Goal: Information Seeking & Learning: Find specific page/section

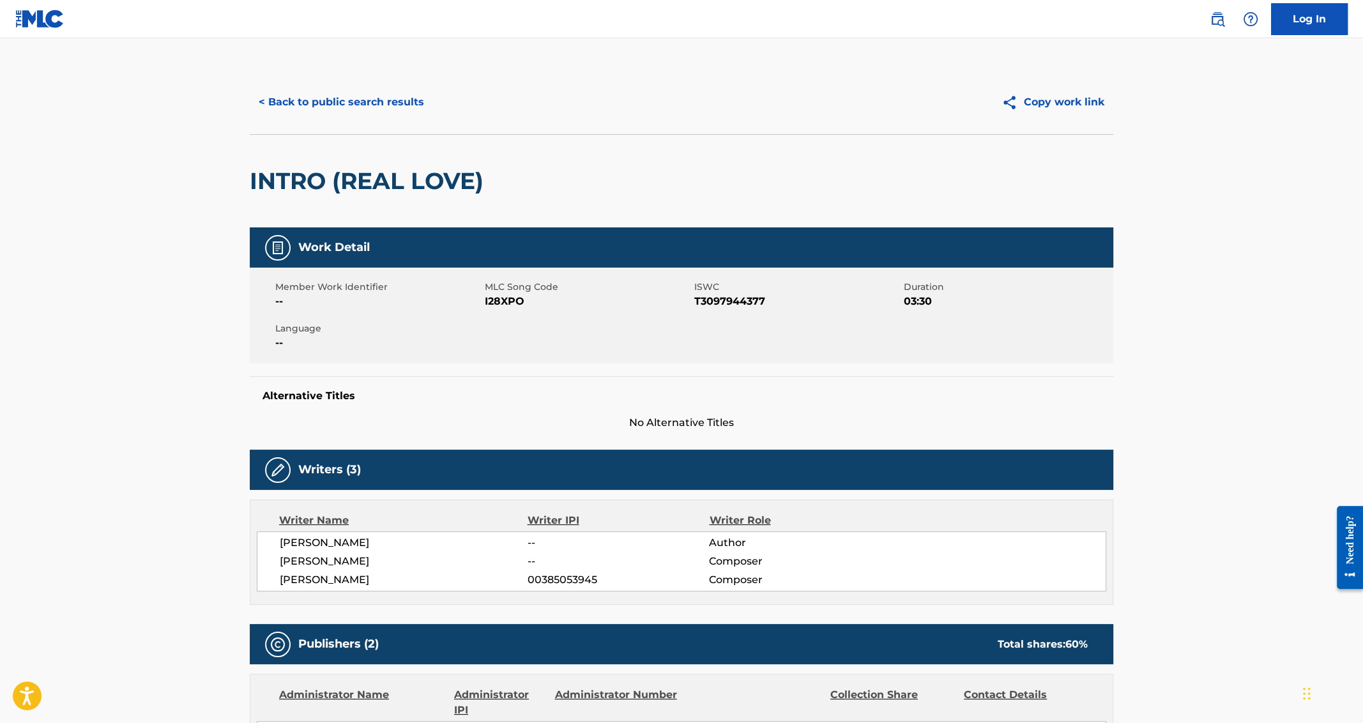
click at [340, 112] on button "< Back to public search results" at bounding box center [341, 102] width 183 height 32
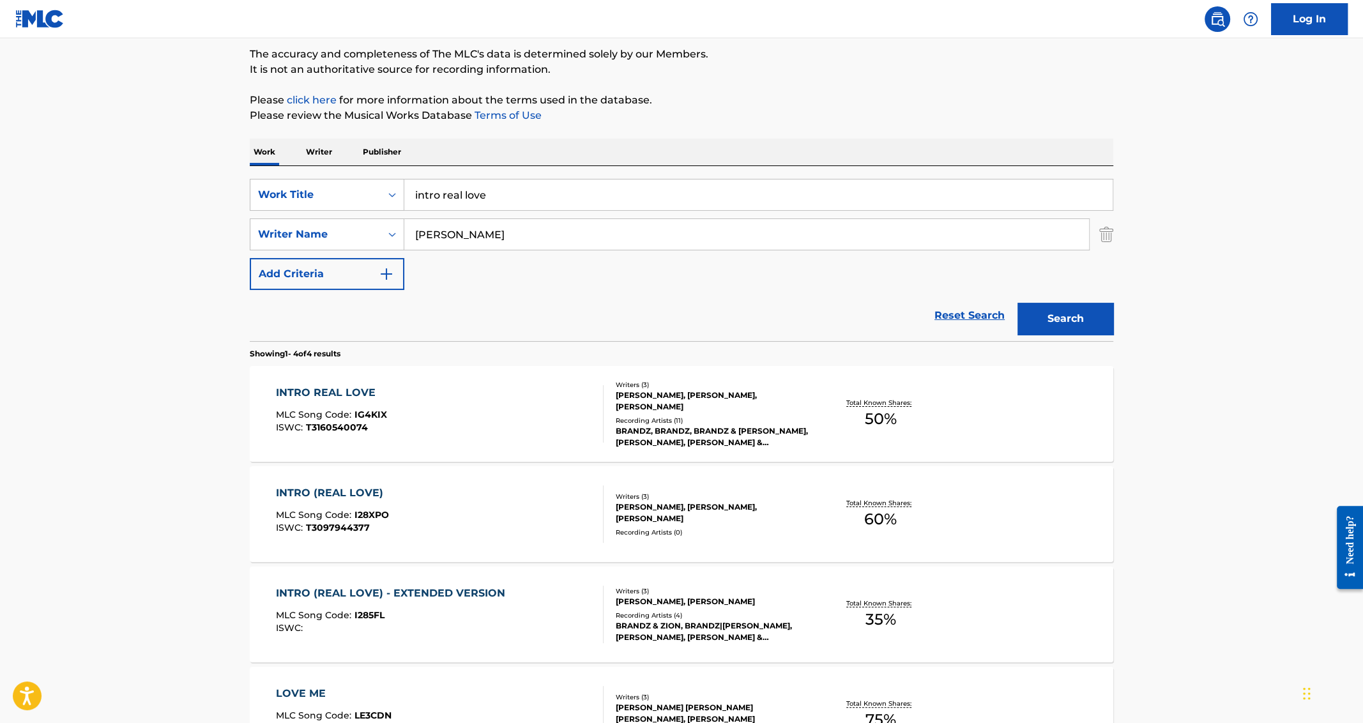
click at [515, 207] on input "intro real love" at bounding box center [758, 194] width 708 height 31
paste input "Jaaneman"
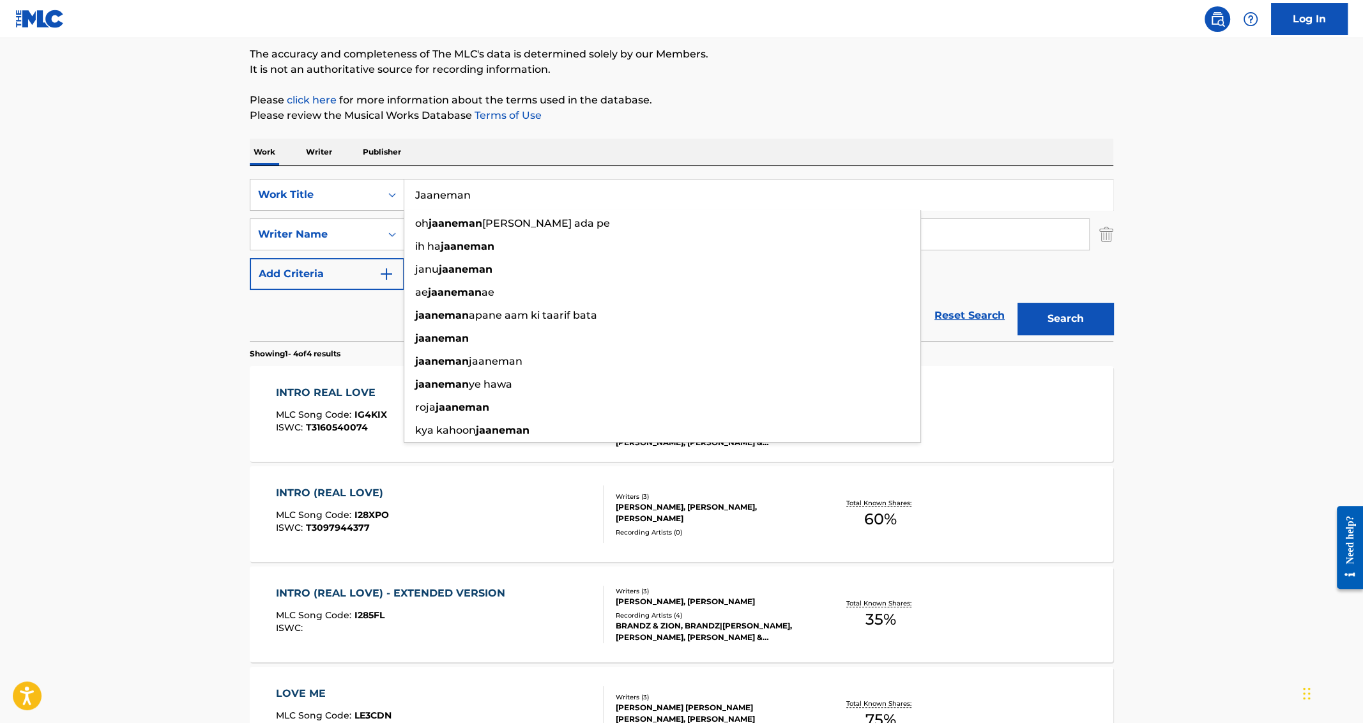
type input "Jaaneman"
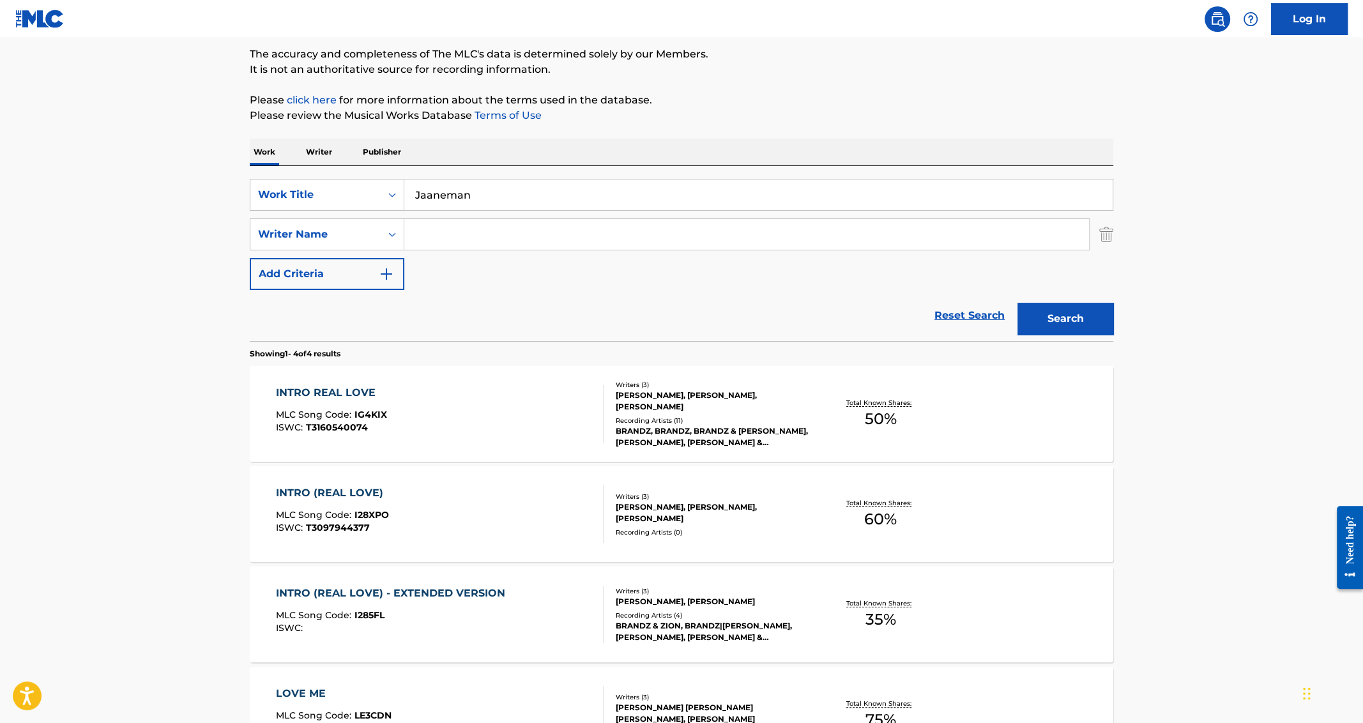
click at [1017, 303] on button "Search" at bounding box center [1065, 319] width 96 height 32
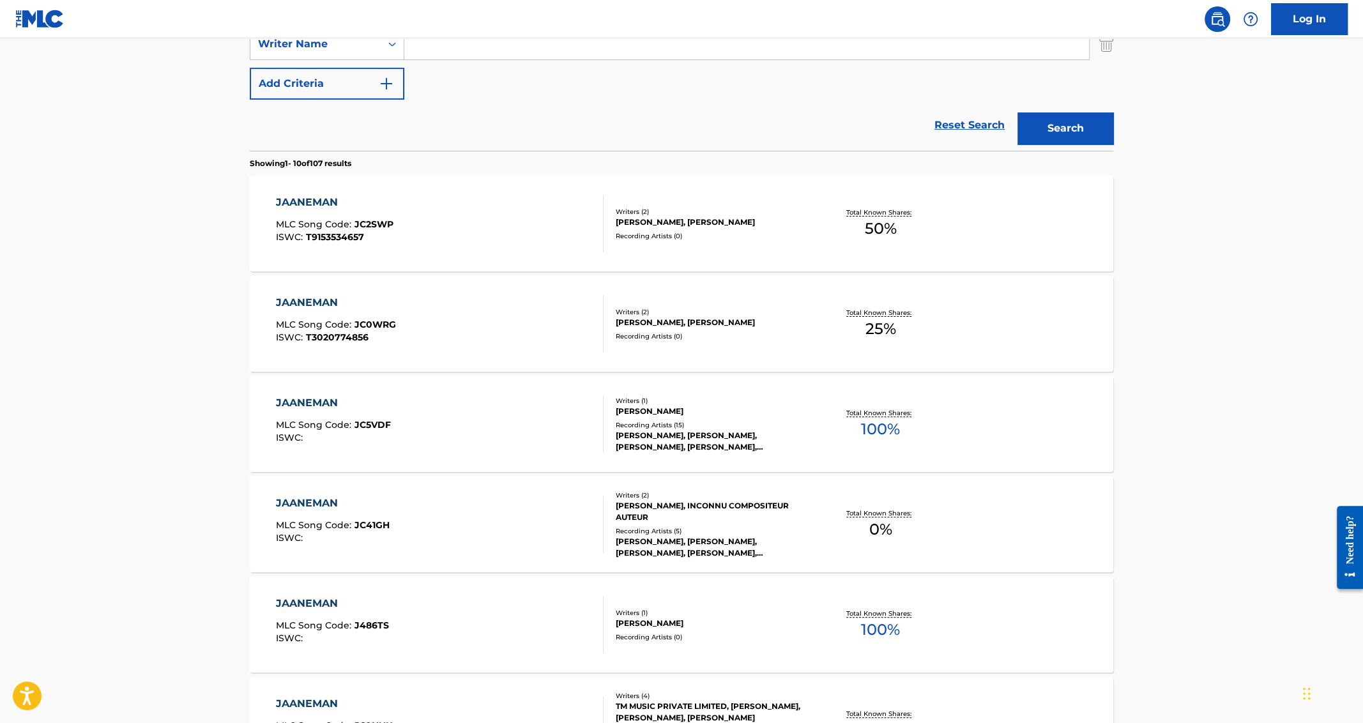
scroll to position [0, 0]
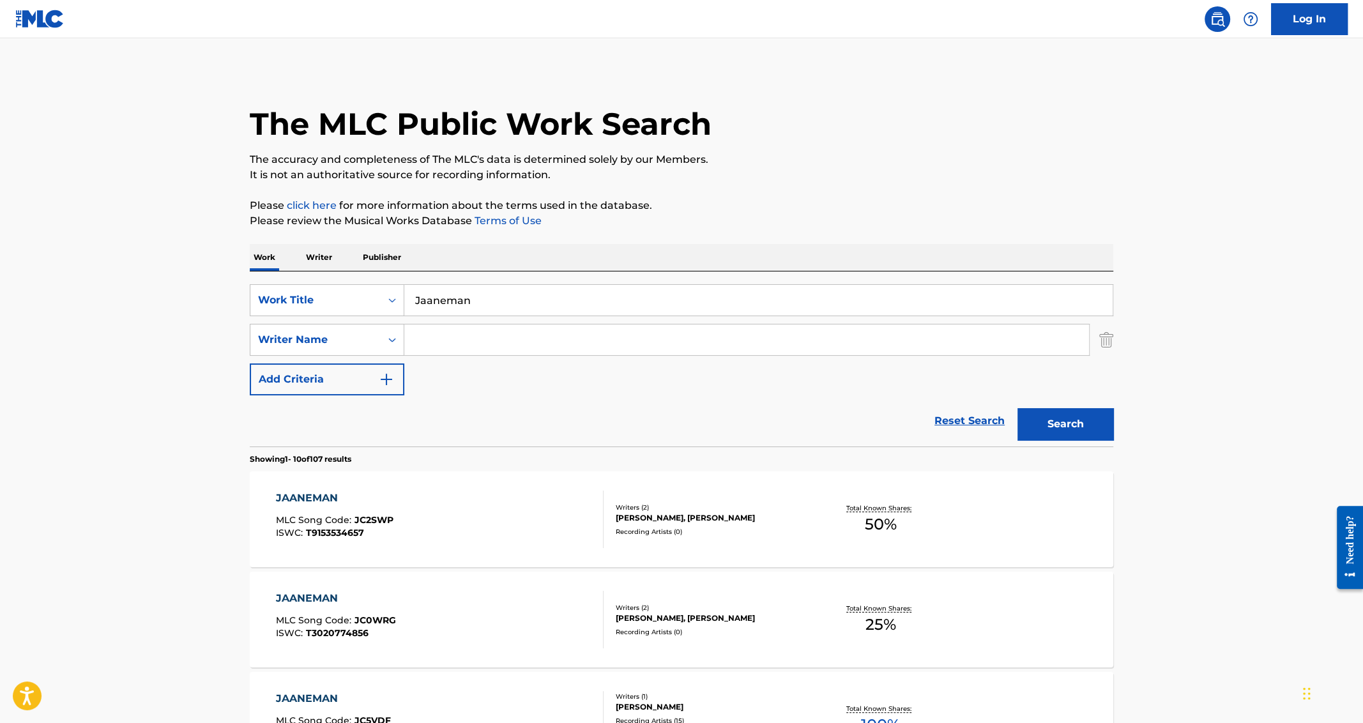
click at [476, 303] on input "Jaaneman" at bounding box center [758, 300] width 708 height 31
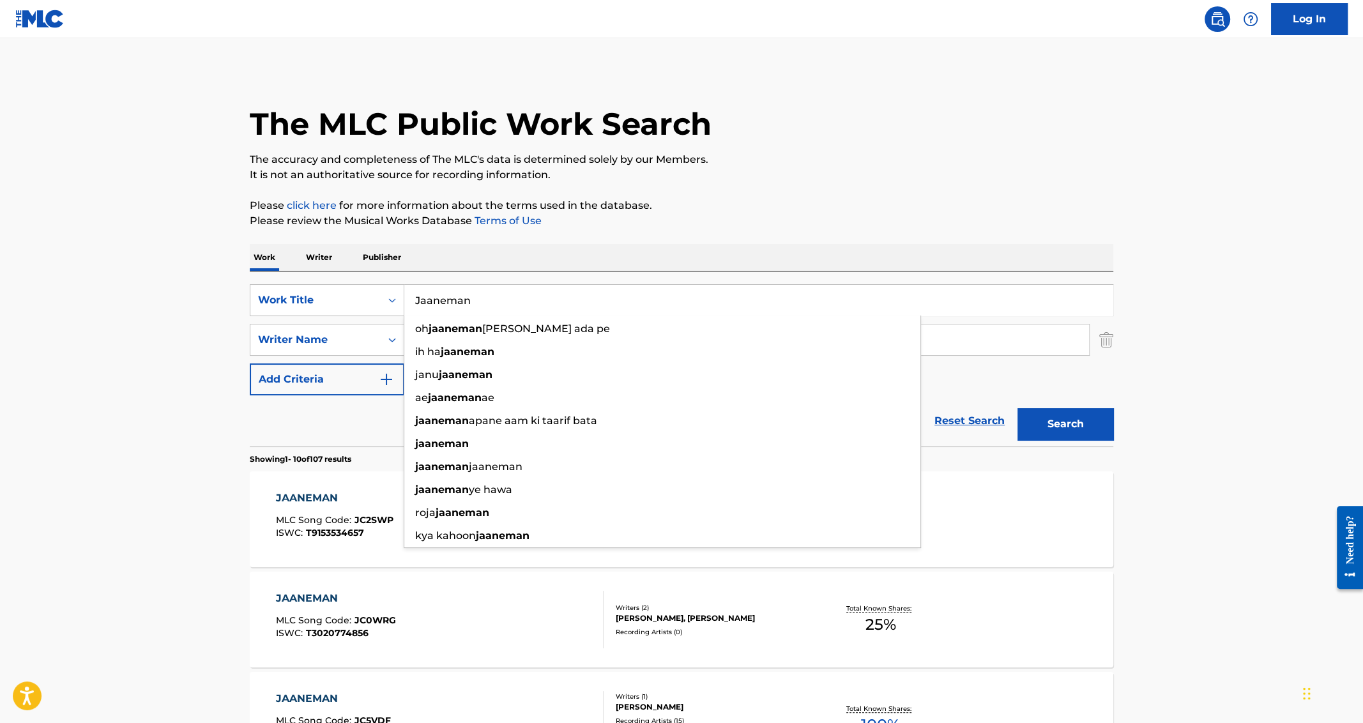
click at [476, 303] on input "Jaaneman" at bounding box center [758, 300] width 708 height 31
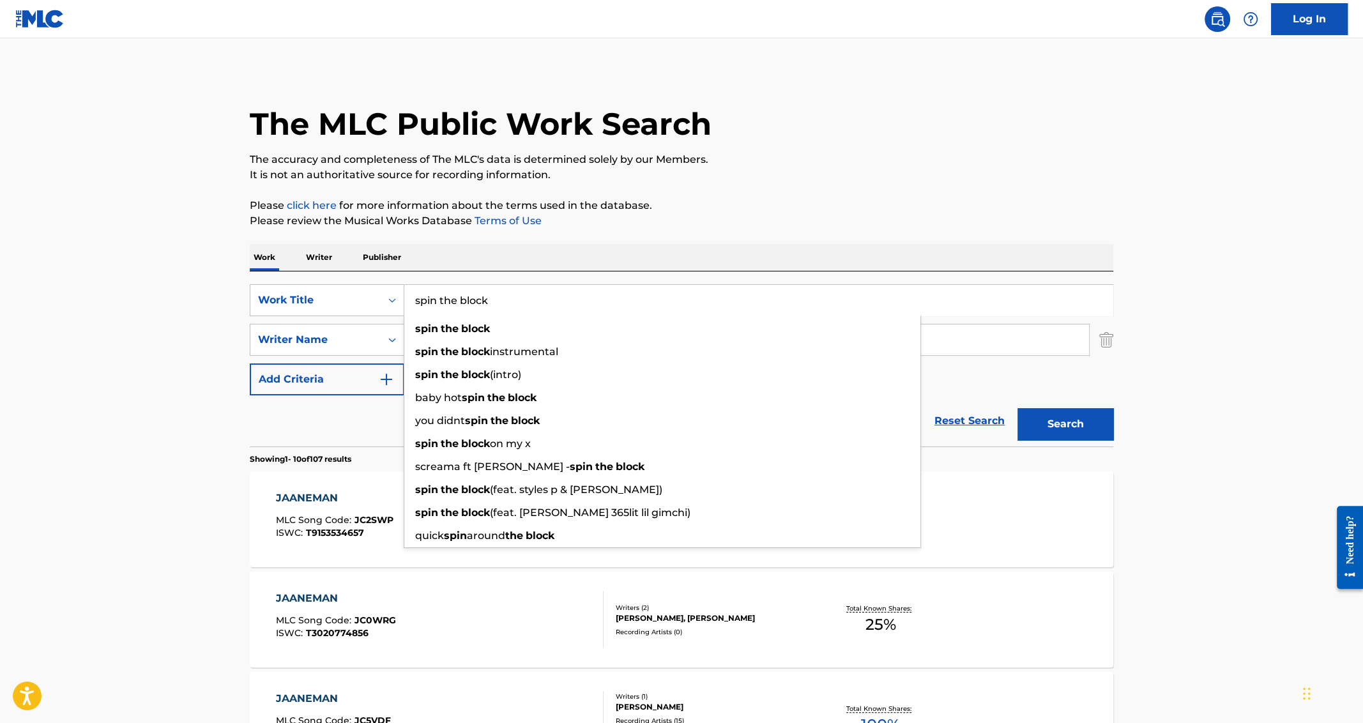
type input "spin the block"
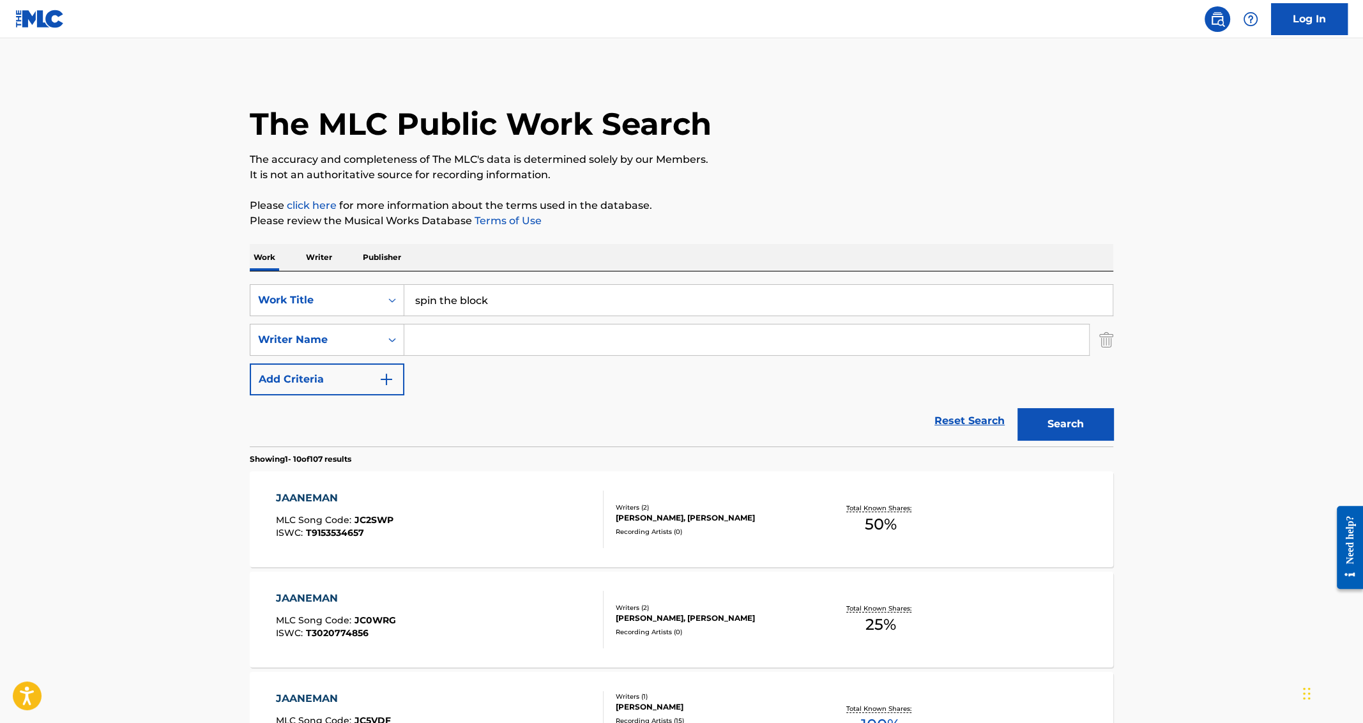
paste input "[PERSON_NAME]"
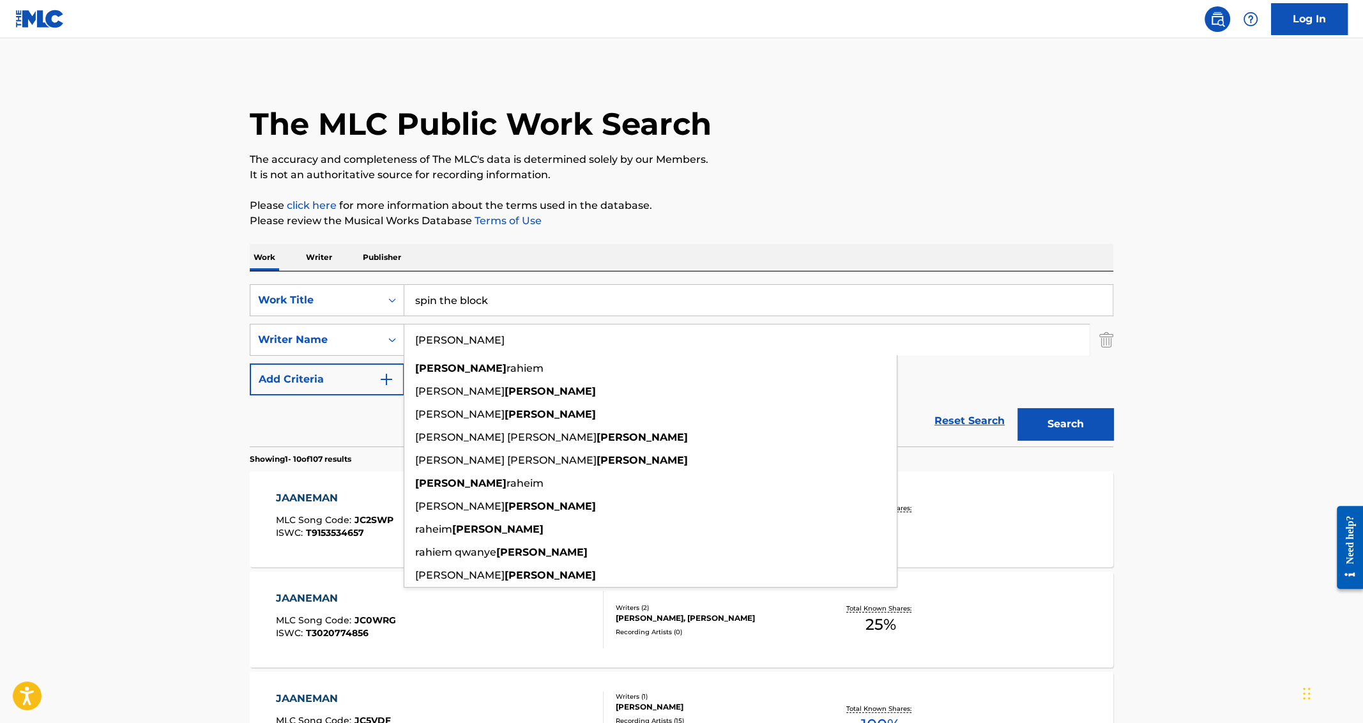
type input "[PERSON_NAME]"
click at [1017, 408] on button "Search" at bounding box center [1065, 424] width 96 height 32
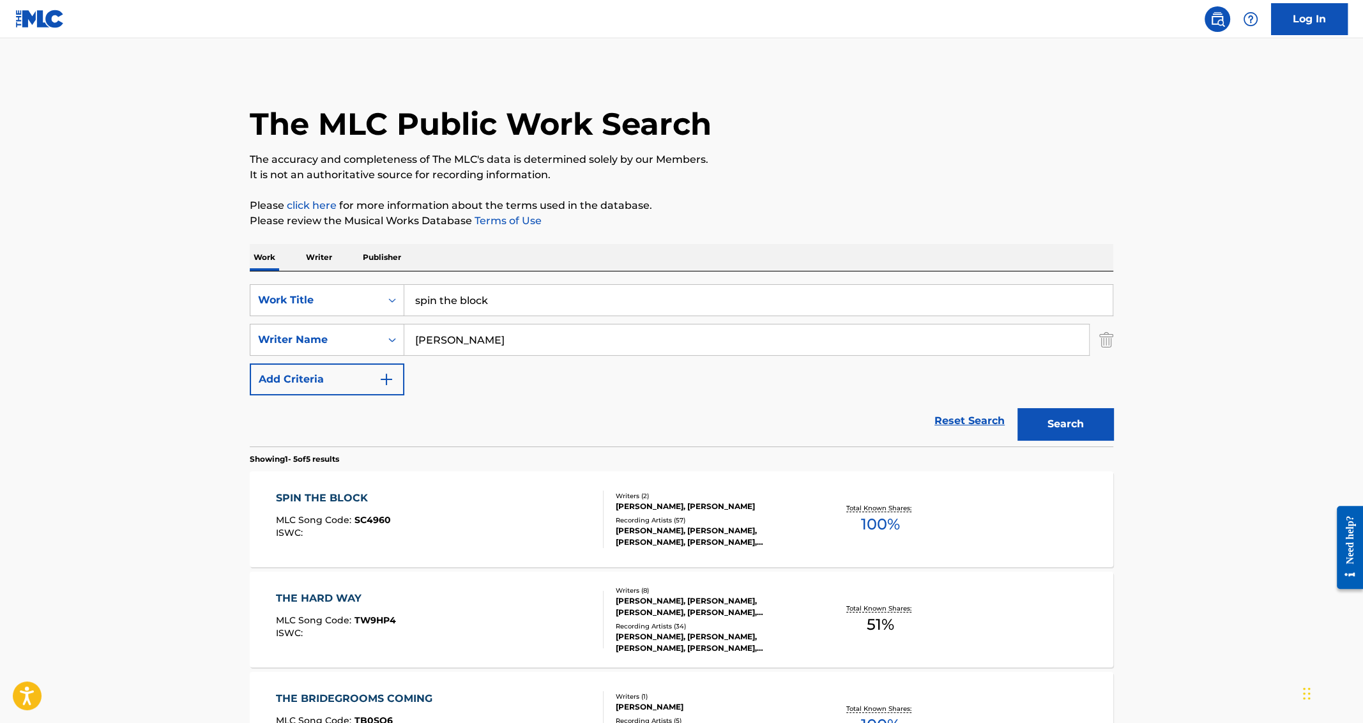
click at [324, 492] on div "SPIN THE BLOCK" at bounding box center [333, 497] width 115 height 15
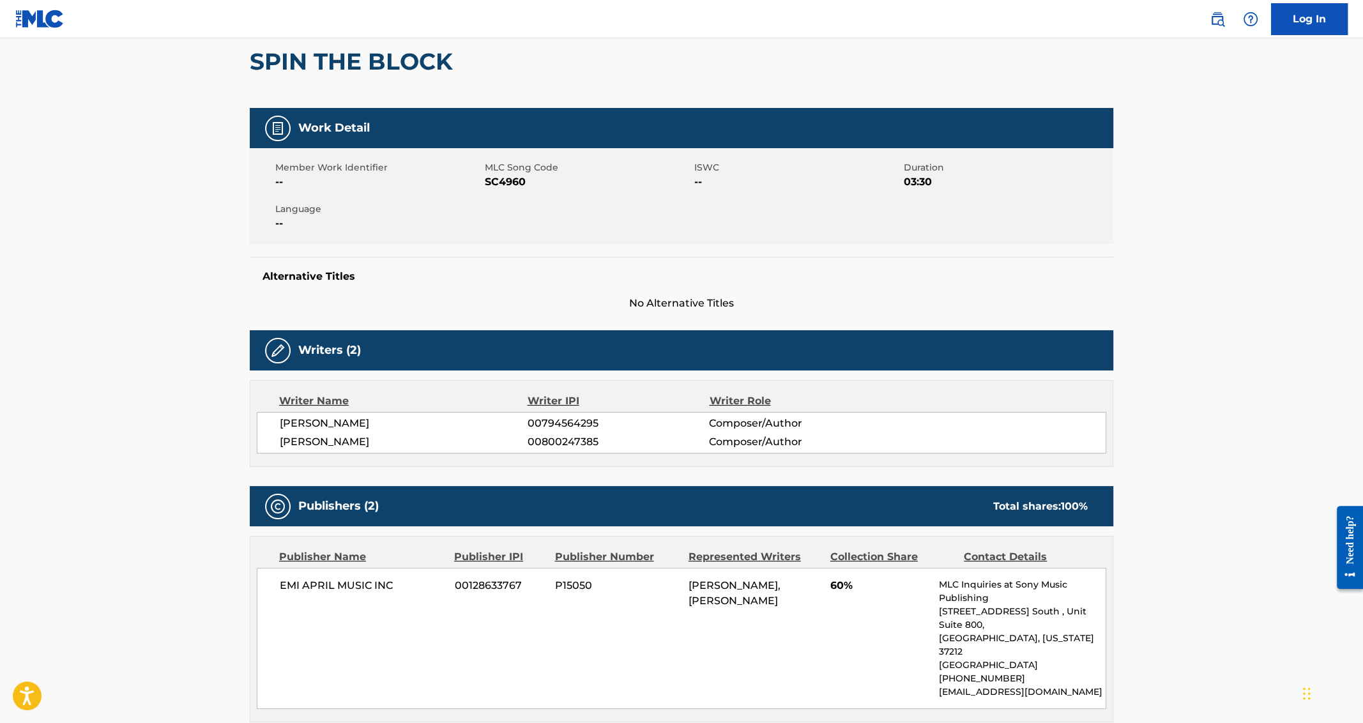
scroll to position [46, 0]
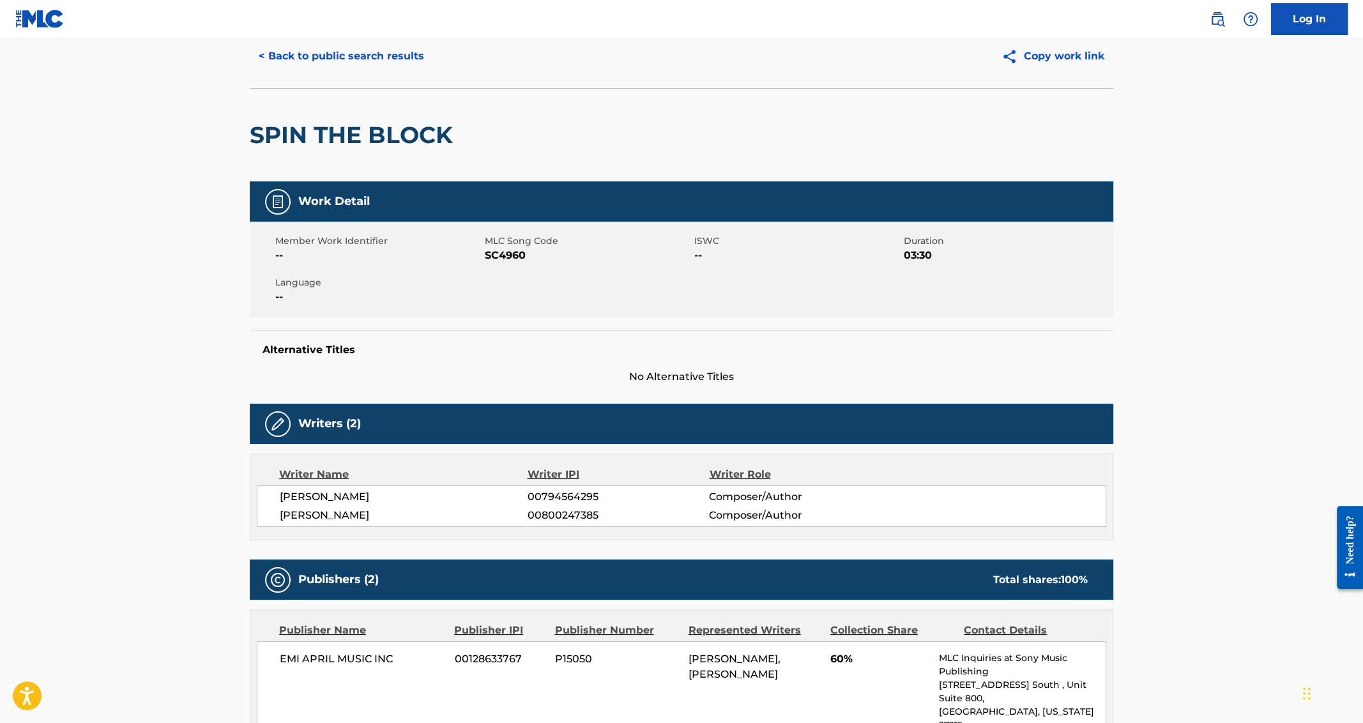
click at [361, 52] on button "< Back to public search results" at bounding box center [341, 56] width 183 height 32
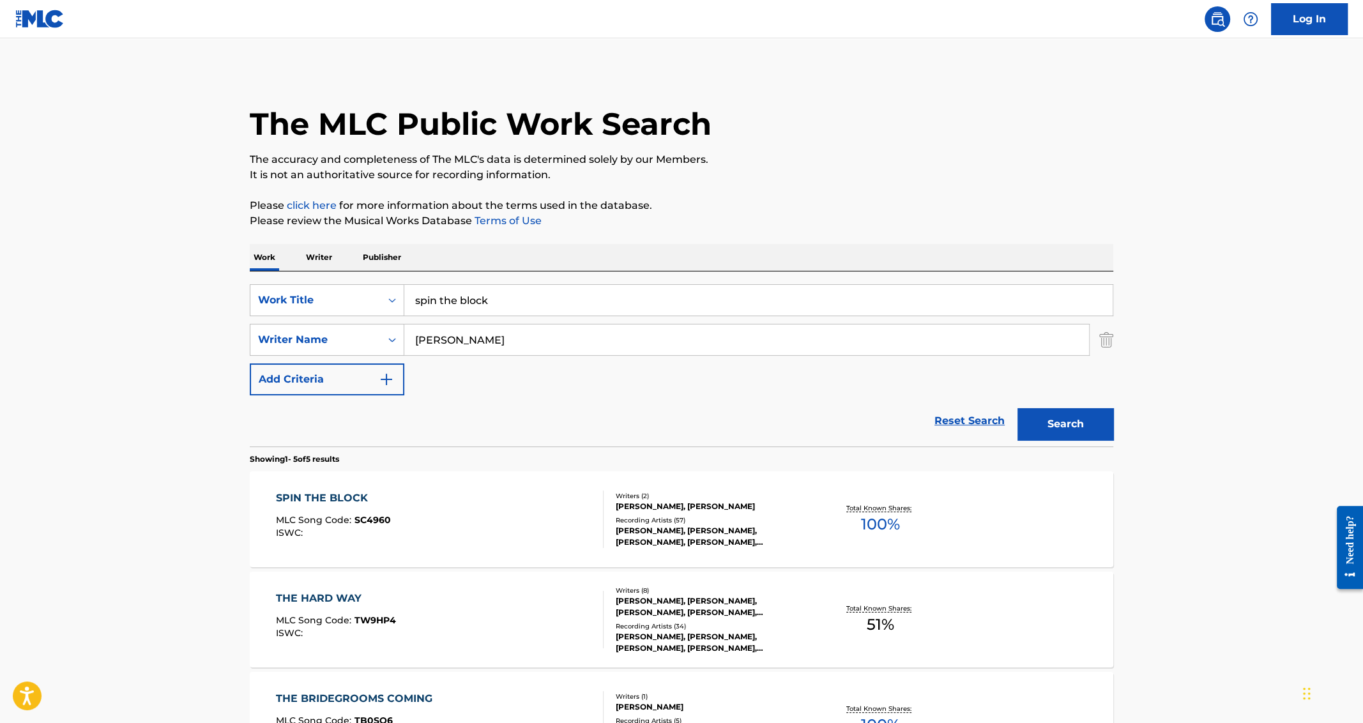
click at [457, 308] on input "spin the block" at bounding box center [758, 300] width 708 height 31
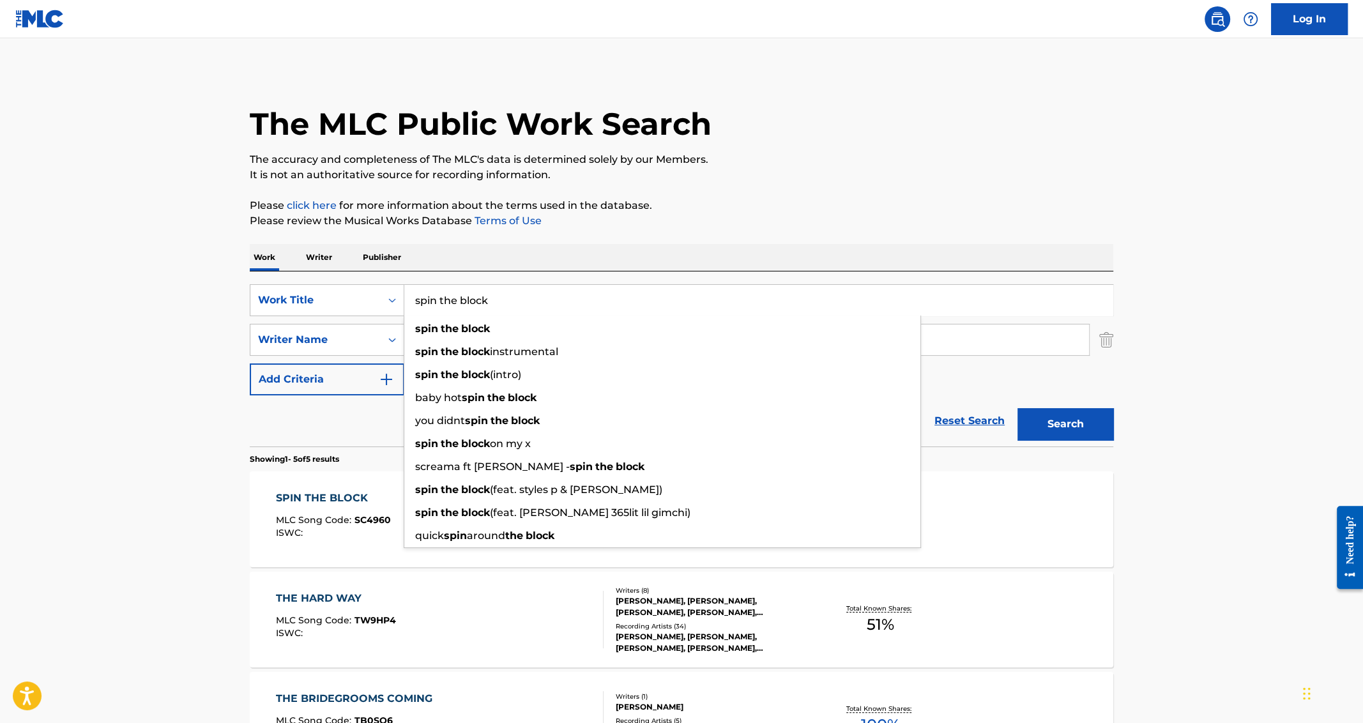
click at [457, 308] on input "spin the block" at bounding box center [758, 300] width 708 height 31
paste input "Outside Freestyle"
type input "Outside Freestyle"
click at [1017, 408] on button "Search" at bounding box center [1065, 424] width 96 height 32
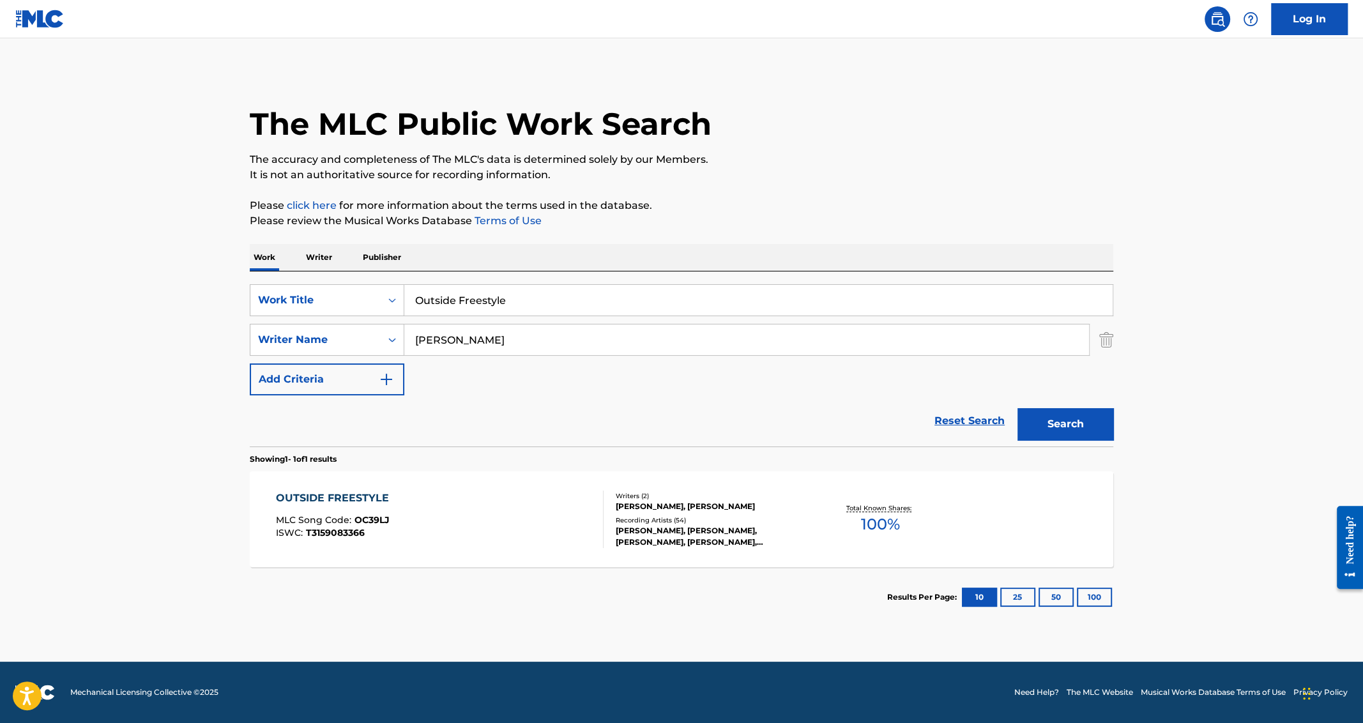
click at [150, 467] on main "The MLC Public Work Search The accuracy and completeness of The MLC's data is d…" at bounding box center [681, 349] width 1363 height 623
click at [296, 493] on div "OUTSIDE FREESTYLE" at bounding box center [335, 497] width 119 height 15
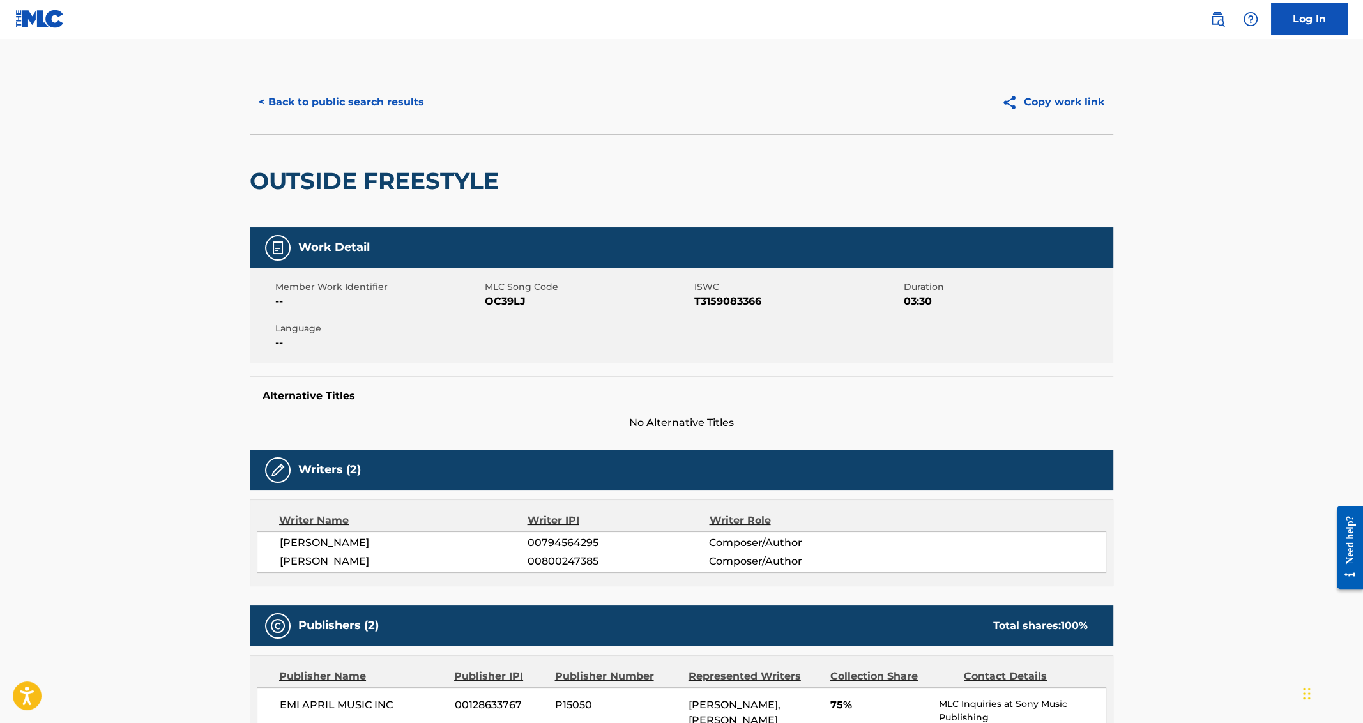
click at [324, 103] on button "< Back to public search results" at bounding box center [341, 102] width 183 height 32
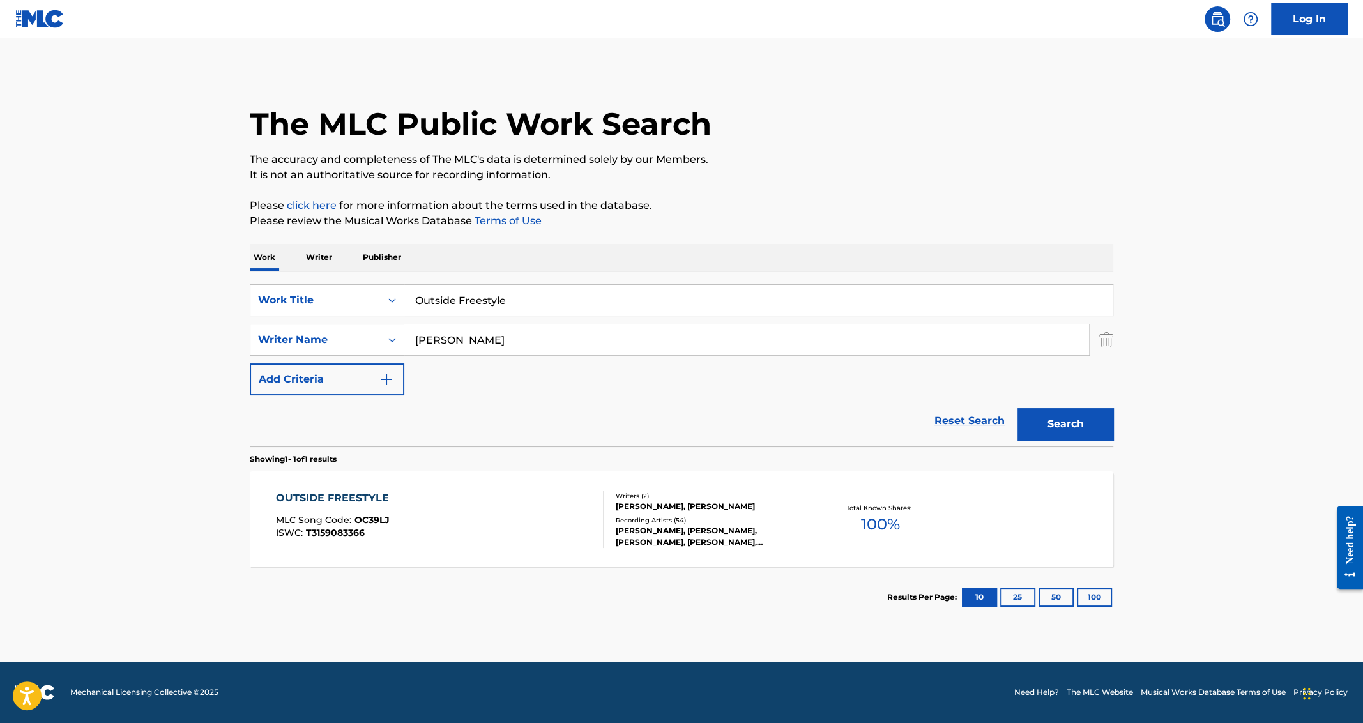
click at [485, 302] on input "Outside Freestyle" at bounding box center [758, 300] width 708 height 31
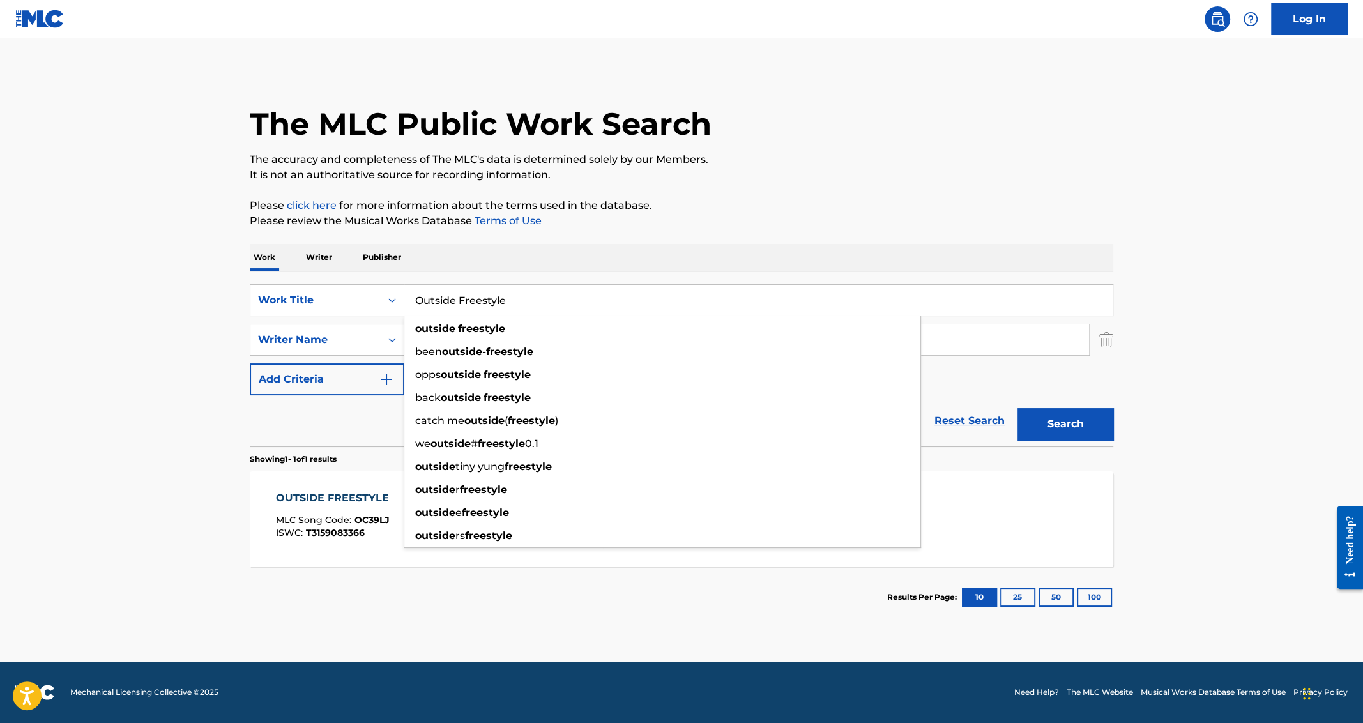
click at [485, 302] on input "Outside Freestyle" at bounding box center [758, 300] width 708 height 31
paste input "Love & War"
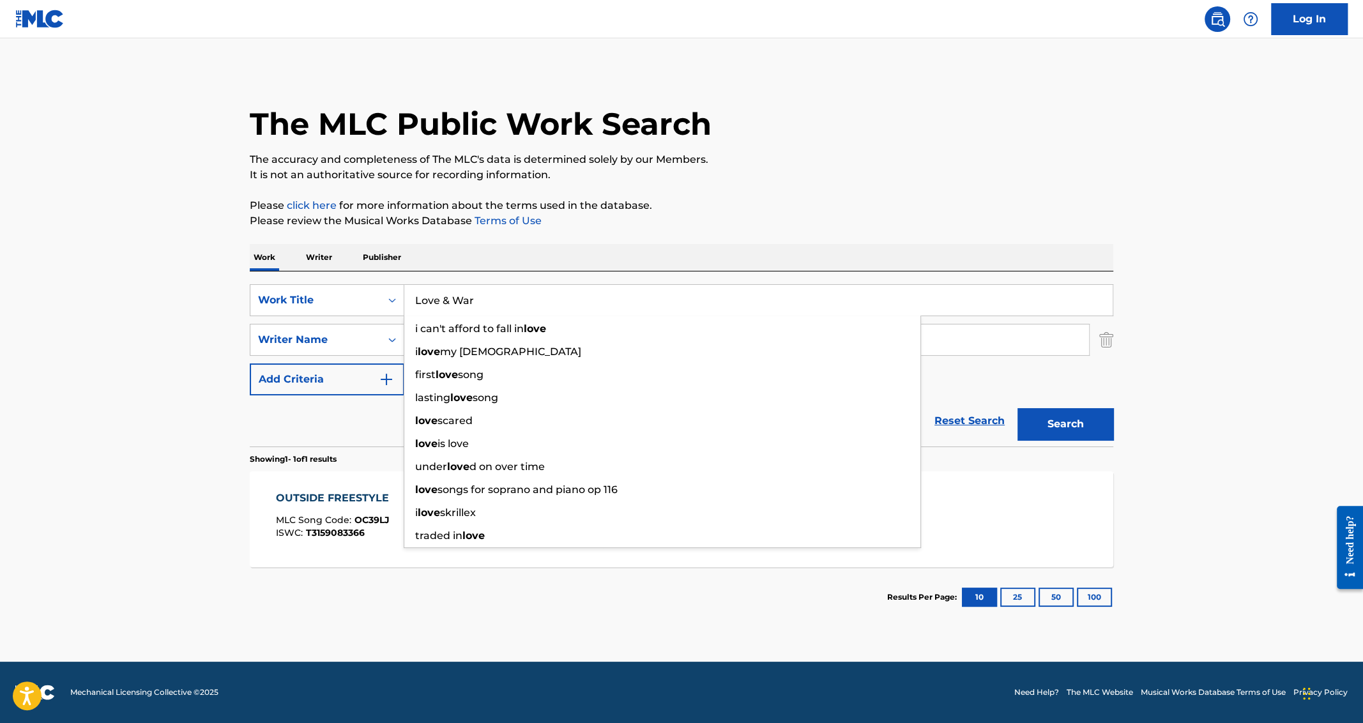
type input "Love & War"
click at [1017, 408] on button "Search" at bounding box center [1065, 424] width 96 height 32
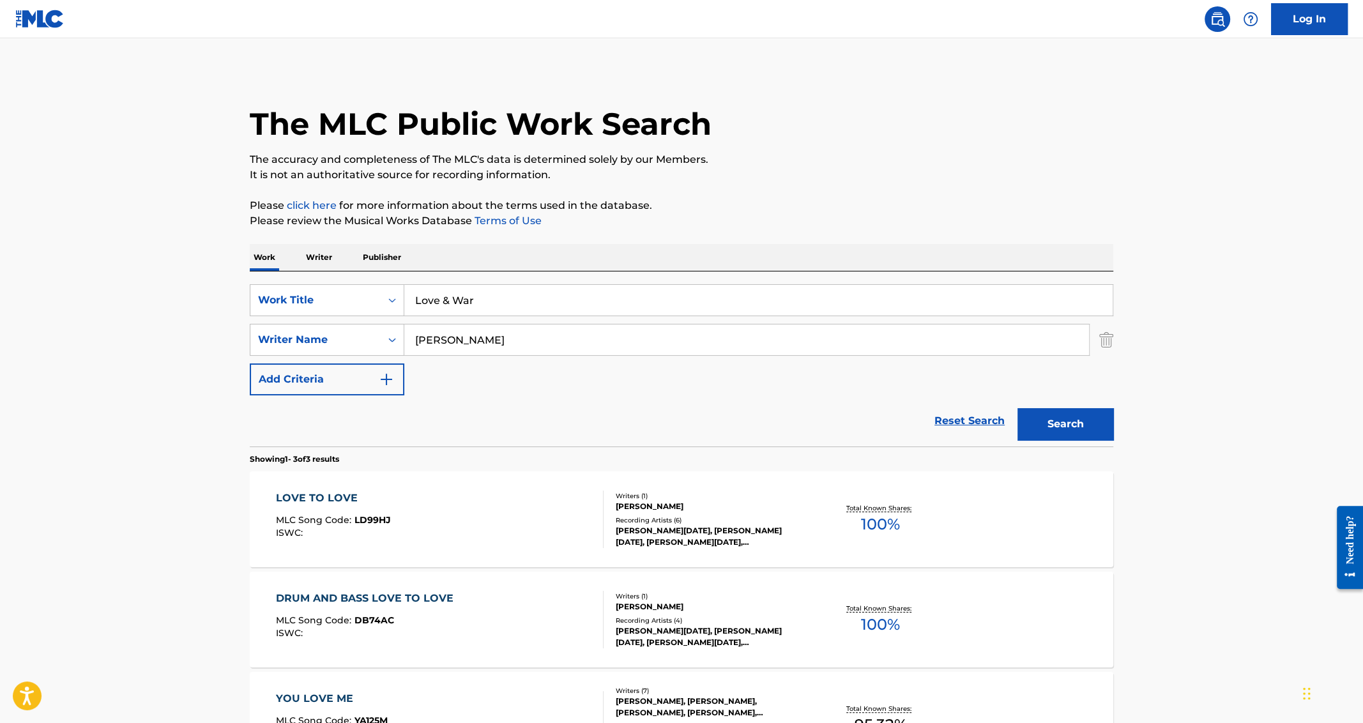
click at [297, 501] on div "LOVE TO LOVE" at bounding box center [333, 497] width 115 height 15
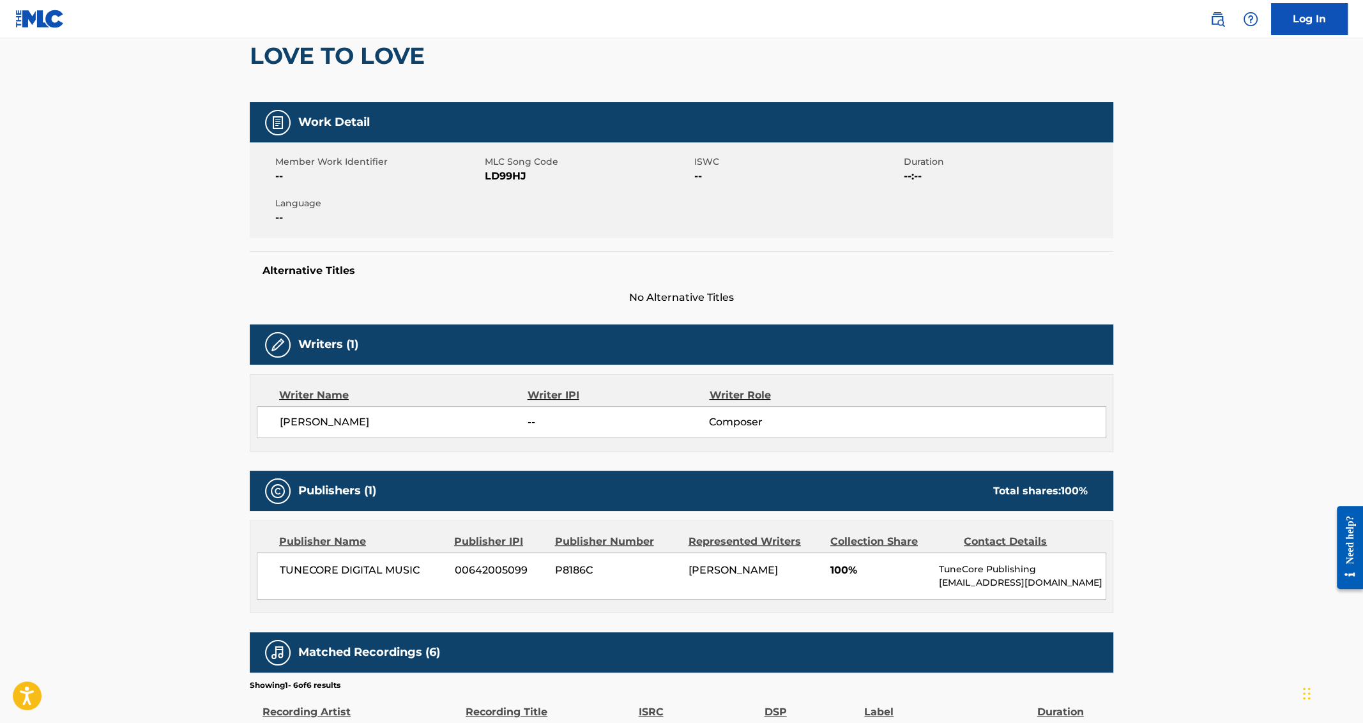
scroll to position [126, 0]
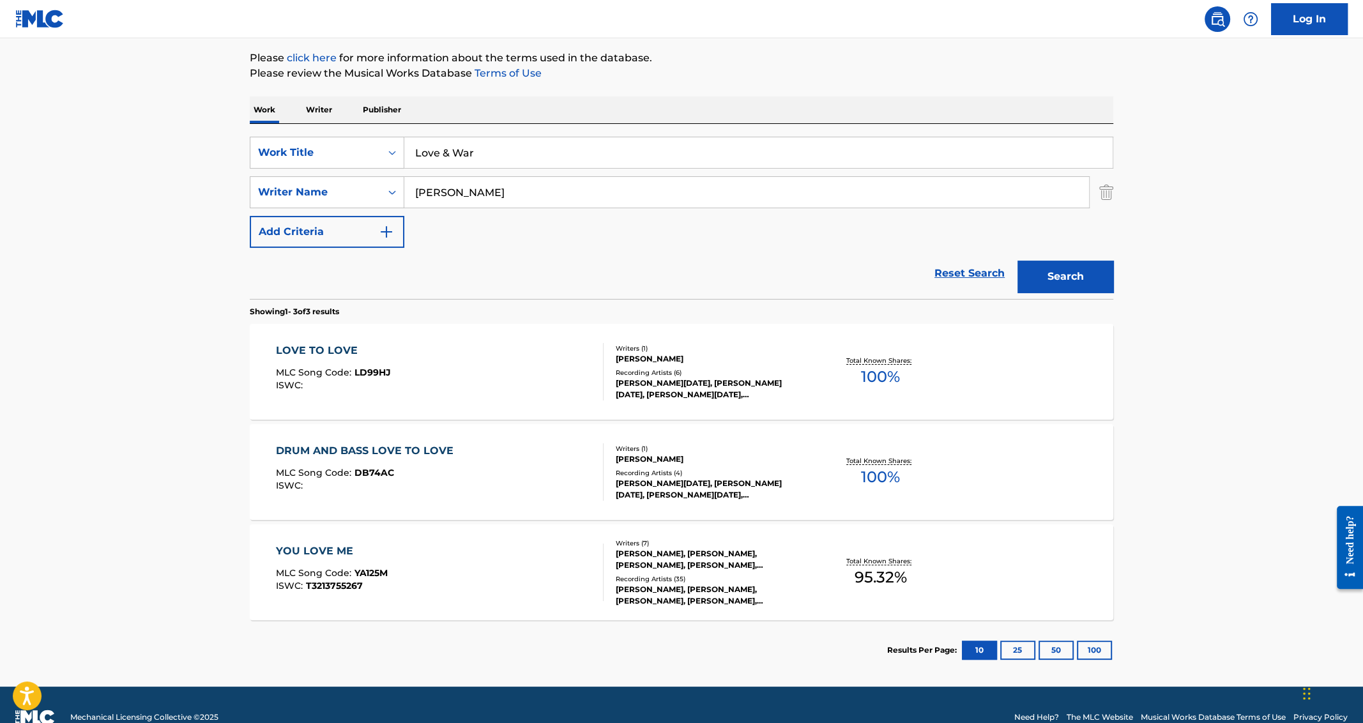
scroll to position [158, 0]
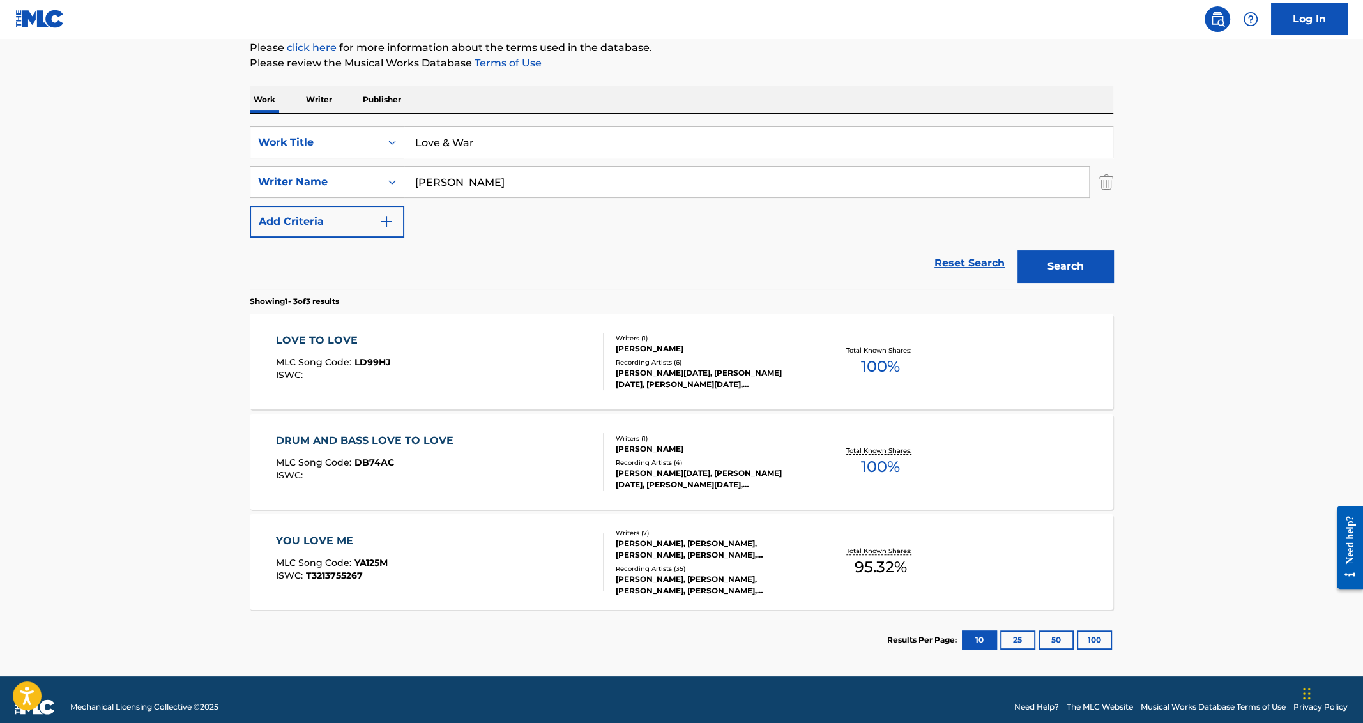
click at [493, 137] on input "Love & War" at bounding box center [758, 142] width 708 height 31
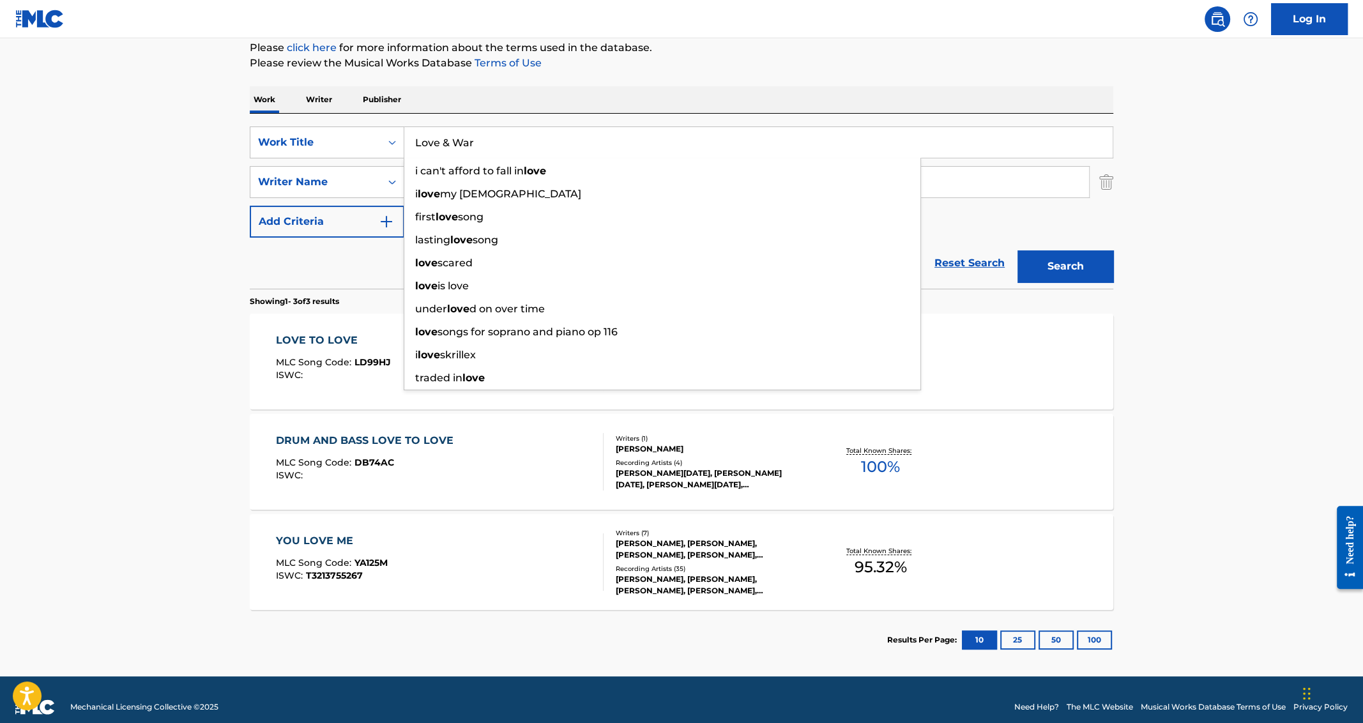
paste input "Bodies"
type input "Bodies"
click at [1017, 250] on button "Search" at bounding box center [1065, 266] width 96 height 32
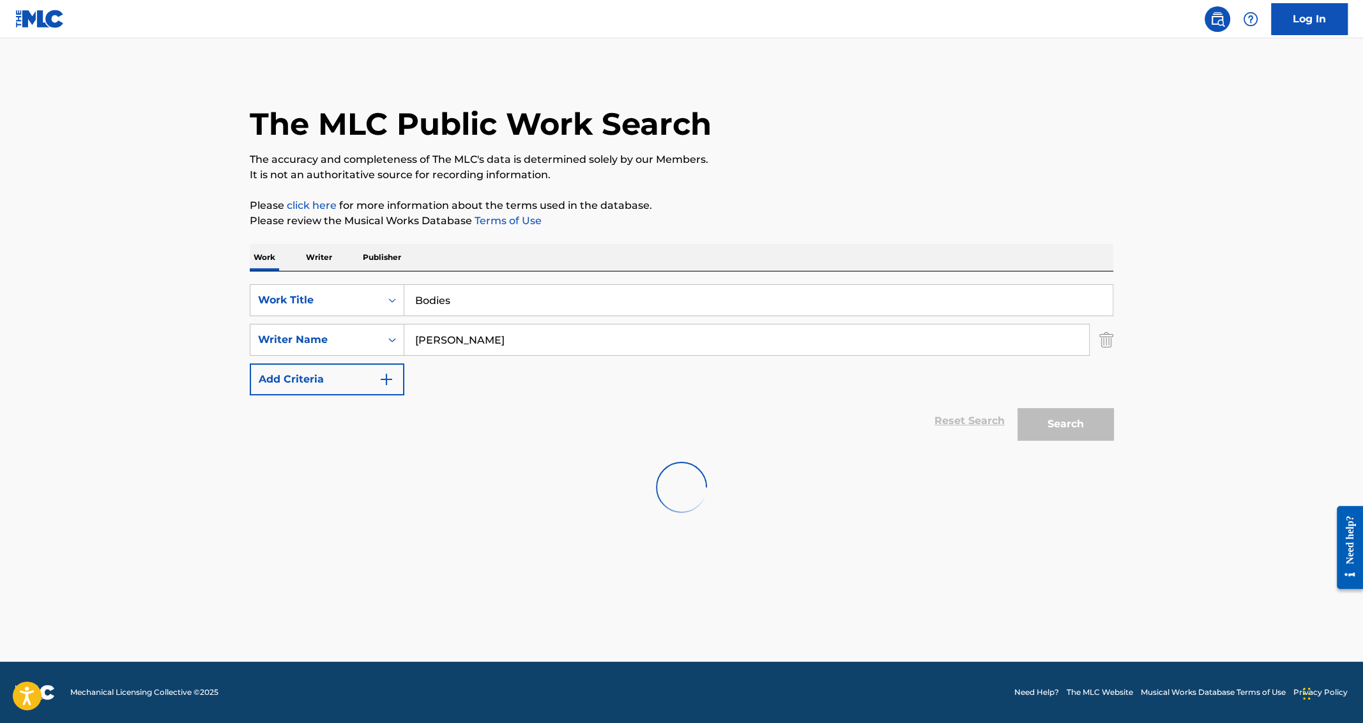
scroll to position [0, 0]
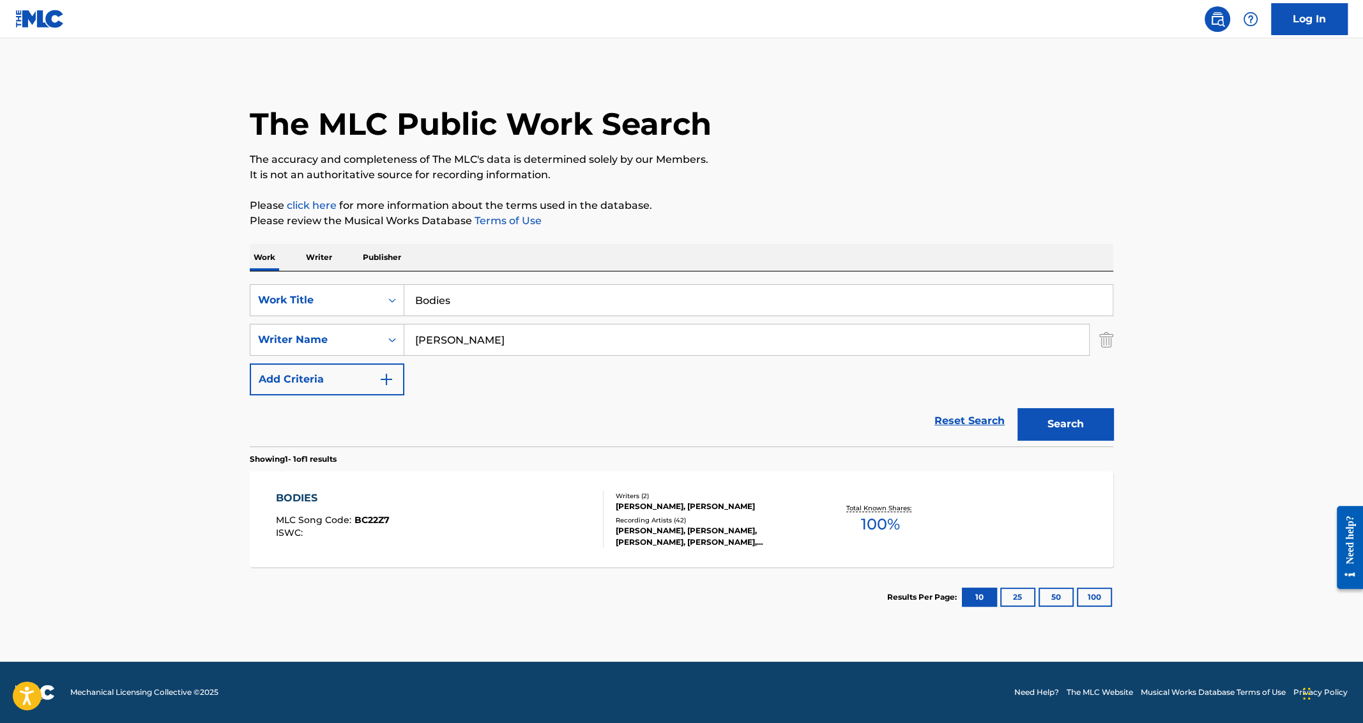
click at [301, 498] on div "BODIES" at bounding box center [333, 497] width 114 height 15
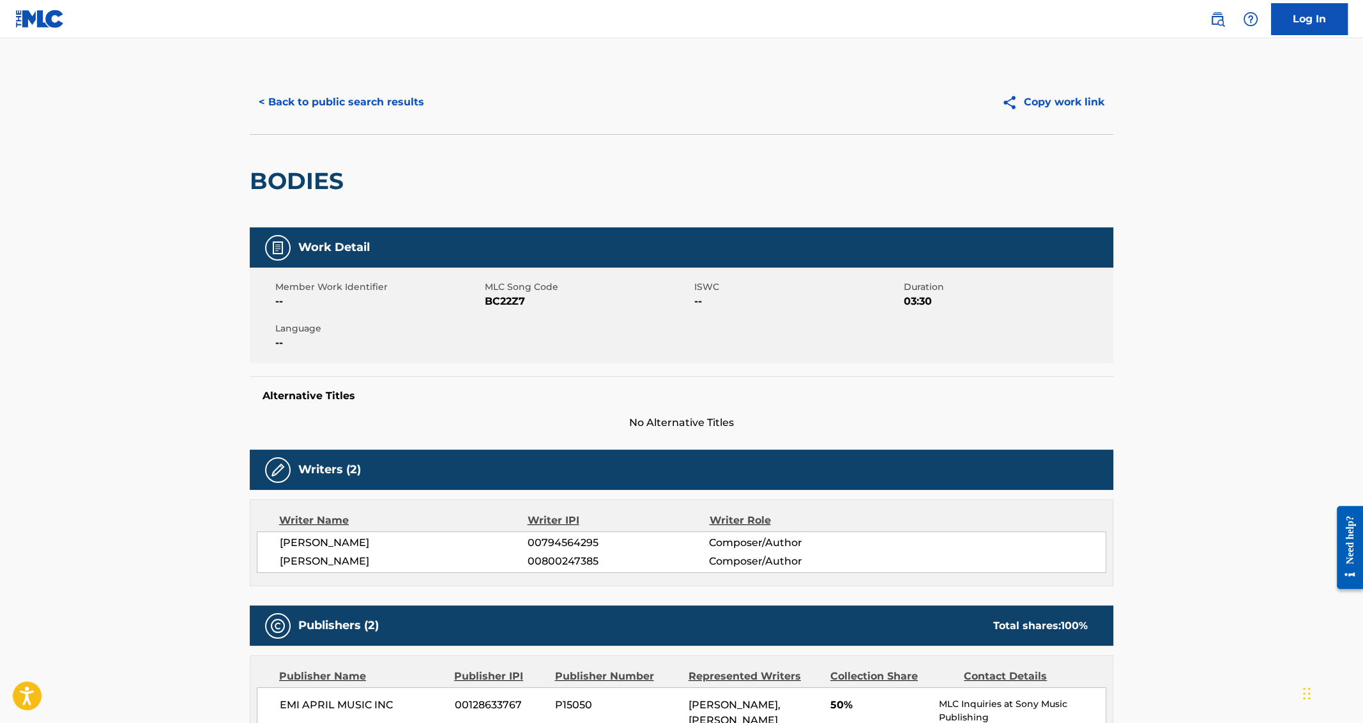
click at [353, 107] on button "< Back to public search results" at bounding box center [341, 102] width 183 height 32
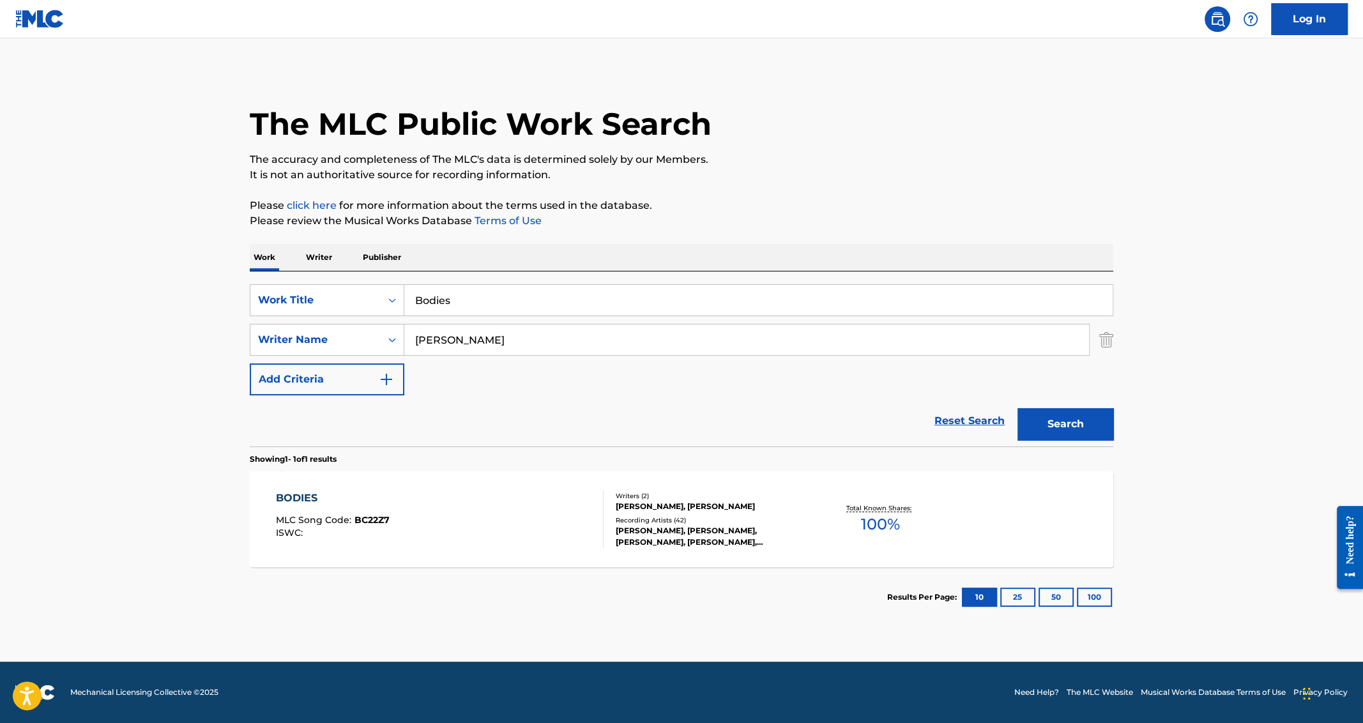
click at [462, 300] on input "Bodies" at bounding box center [758, 300] width 708 height 31
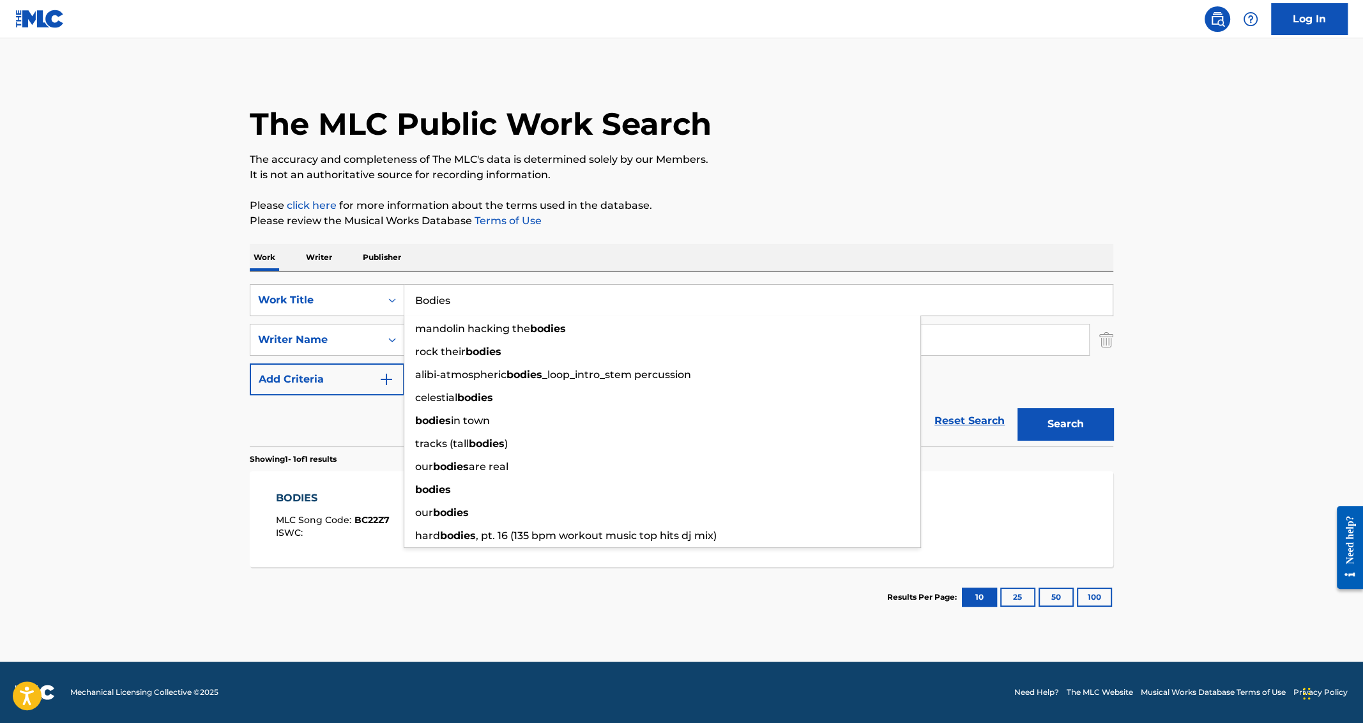
click at [462, 300] on input "Bodies" at bounding box center [758, 300] width 708 height 31
paste input "Fast Life"
click at [1017, 408] on button "Search" at bounding box center [1065, 424] width 96 height 32
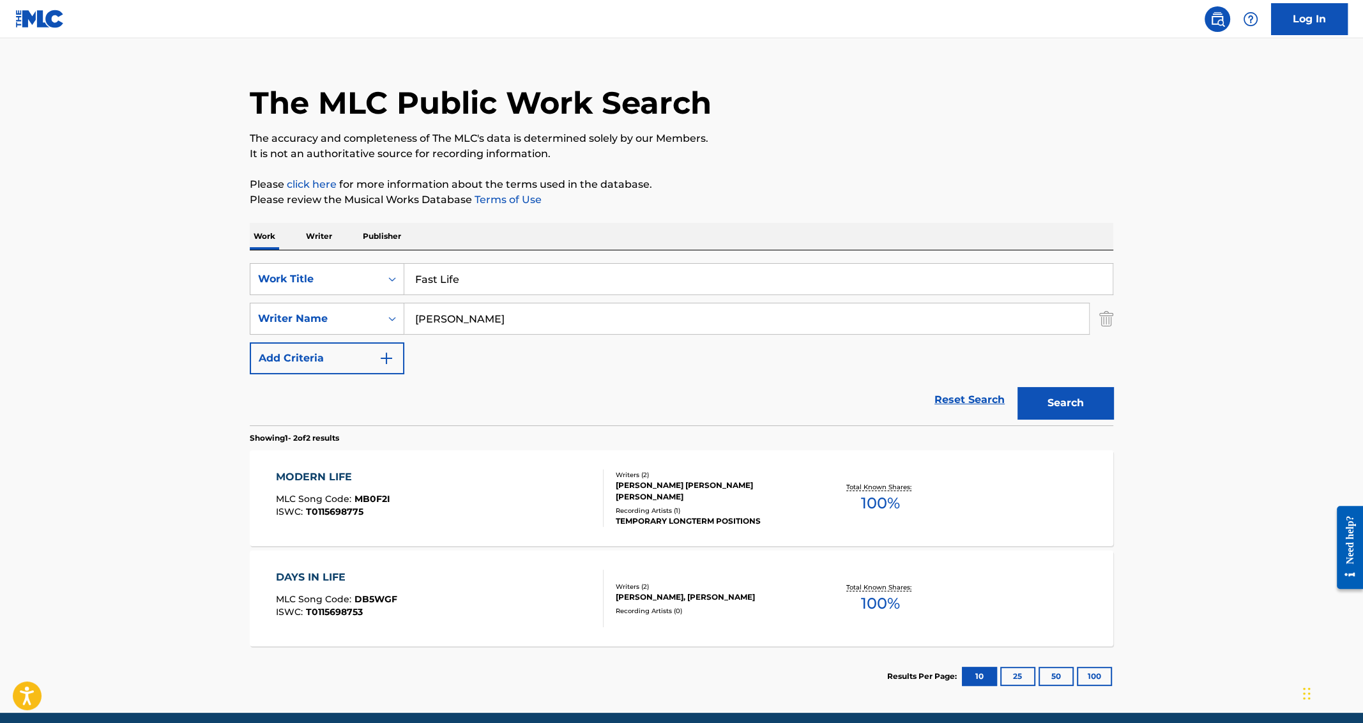
scroll to position [46, 0]
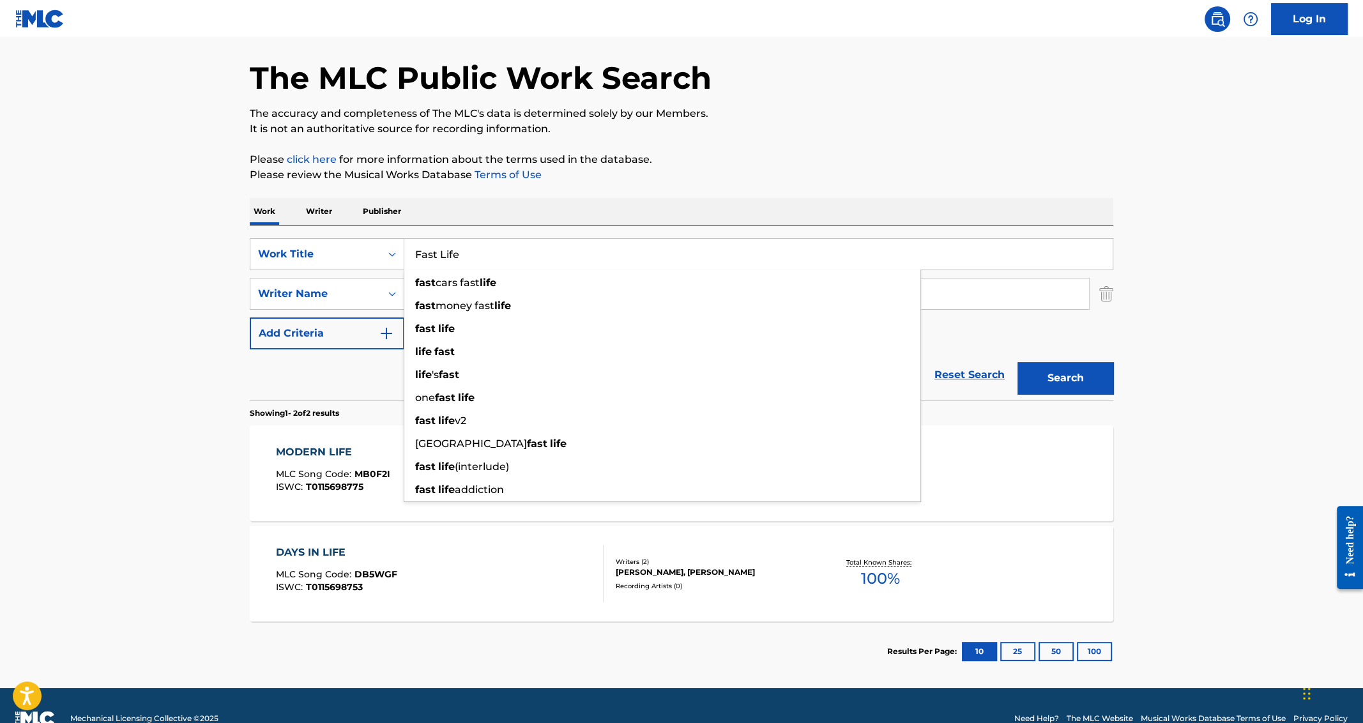
click at [463, 254] on input "Fast Life" at bounding box center [758, 254] width 708 height 31
paste input "Div"
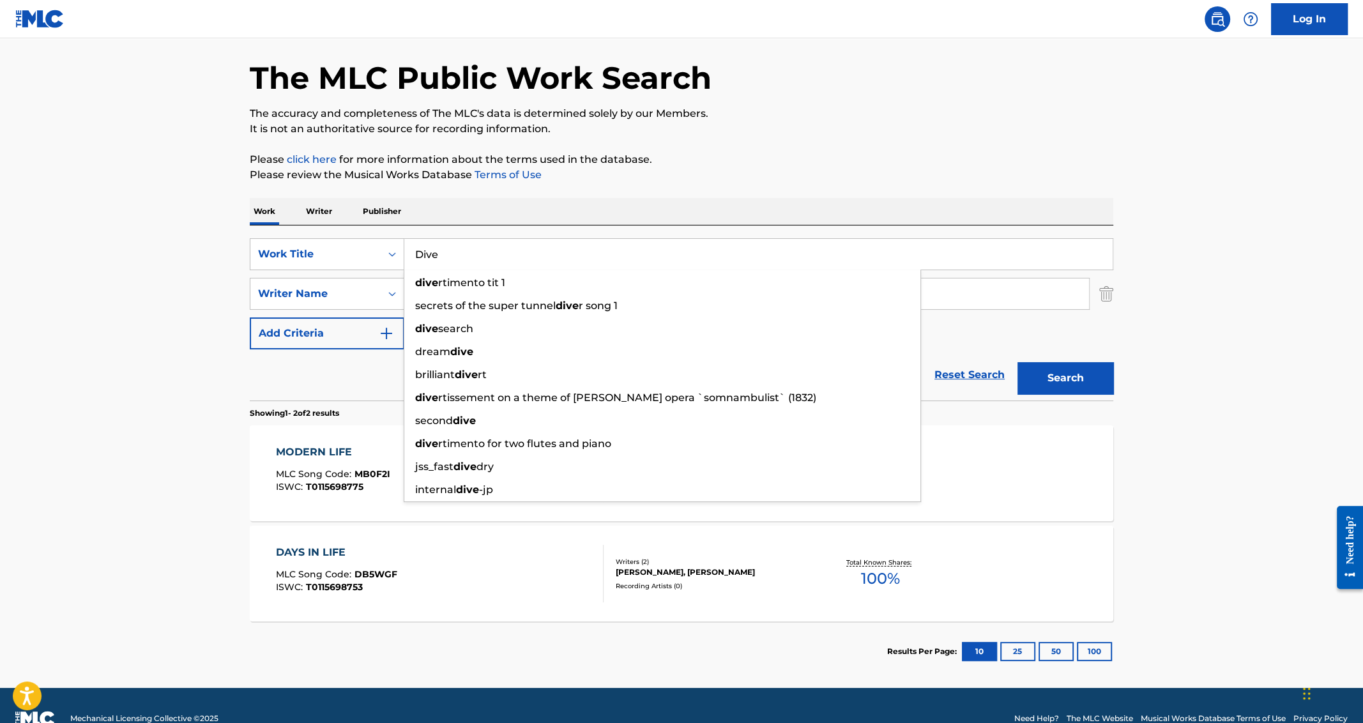
type input "Dive"
click at [1017, 362] on button "Search" at bounding box center [1065, 378] width 96 height 32
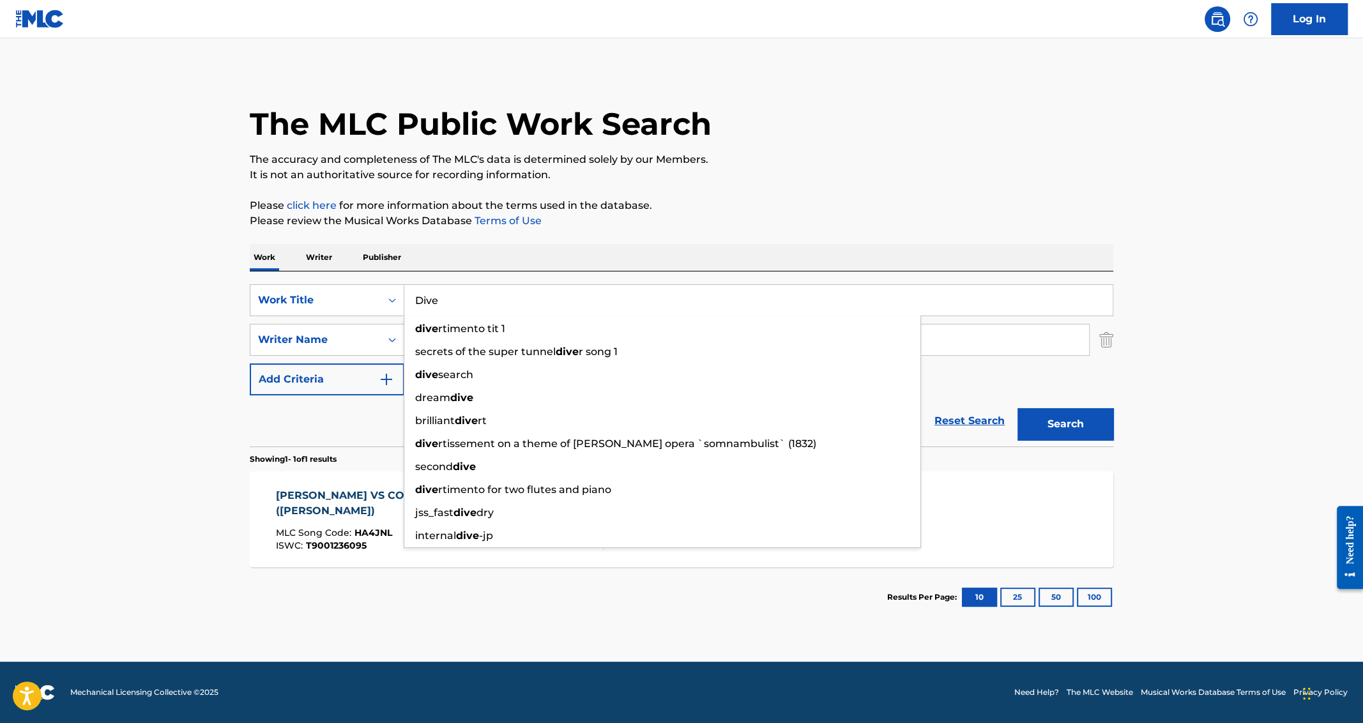
click at [529, 299] on input "Dive" at bounding box center [758, 300] width 708 height 31
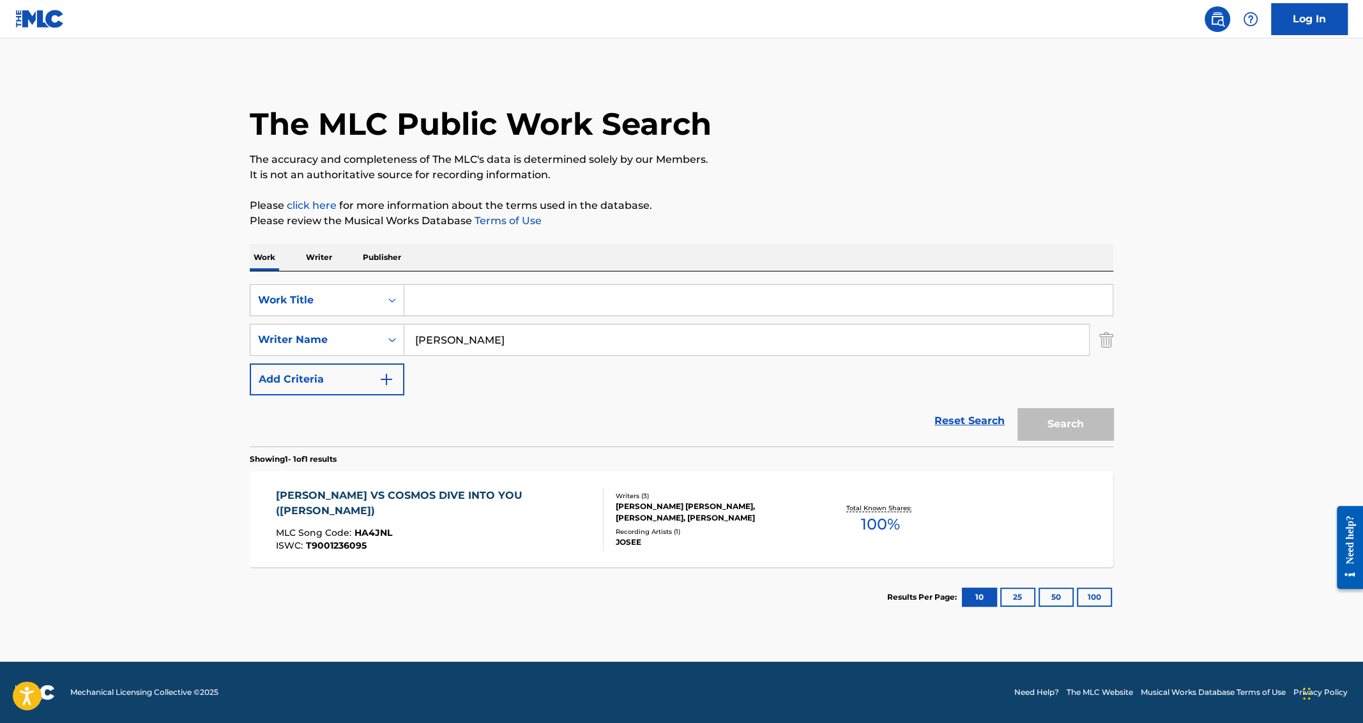
paste input "[PERSON_NAME]"
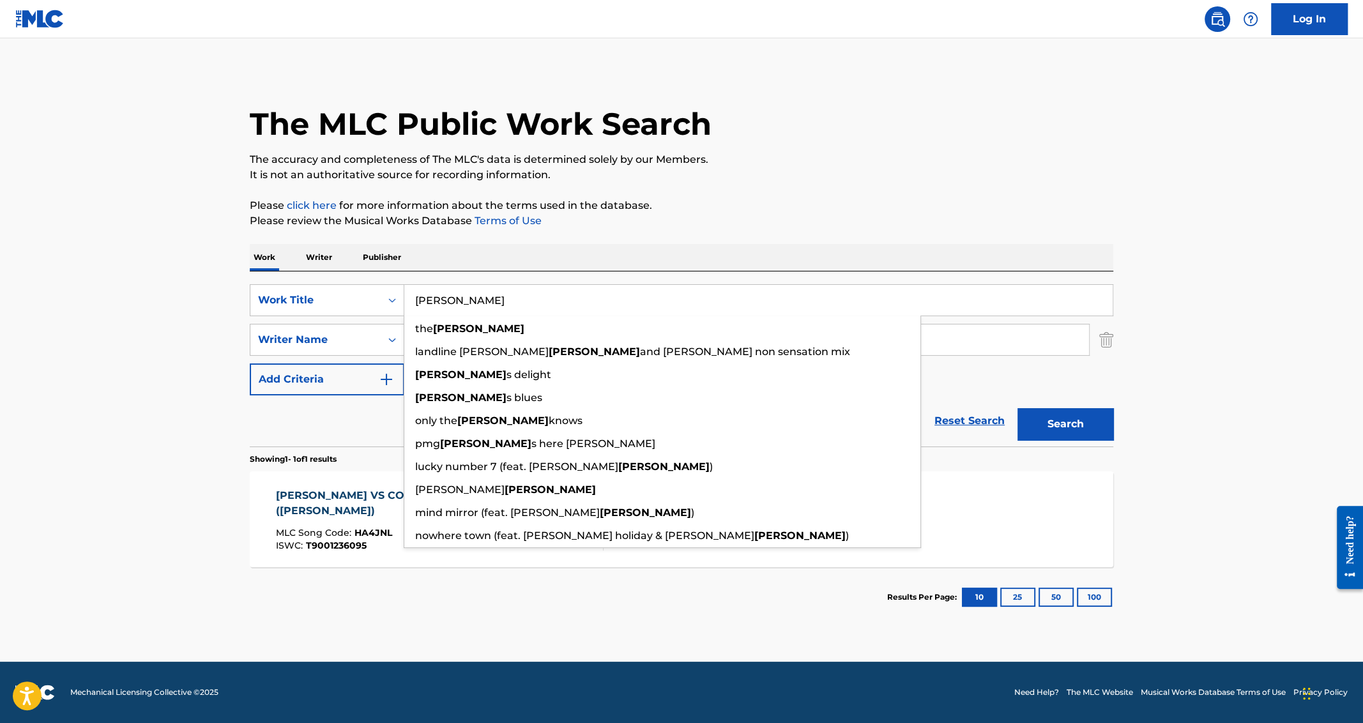
type input "[PERSON_NAME]"
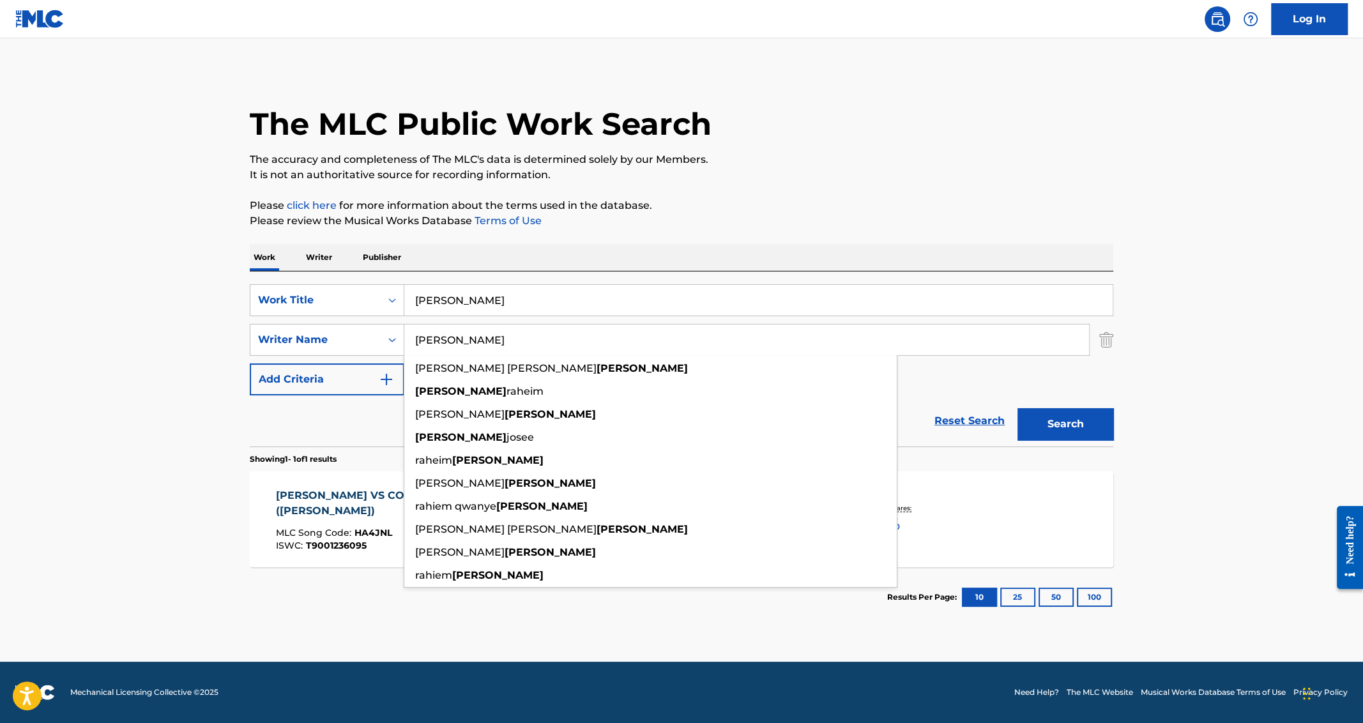
paste input "[PERSON_NAME]"
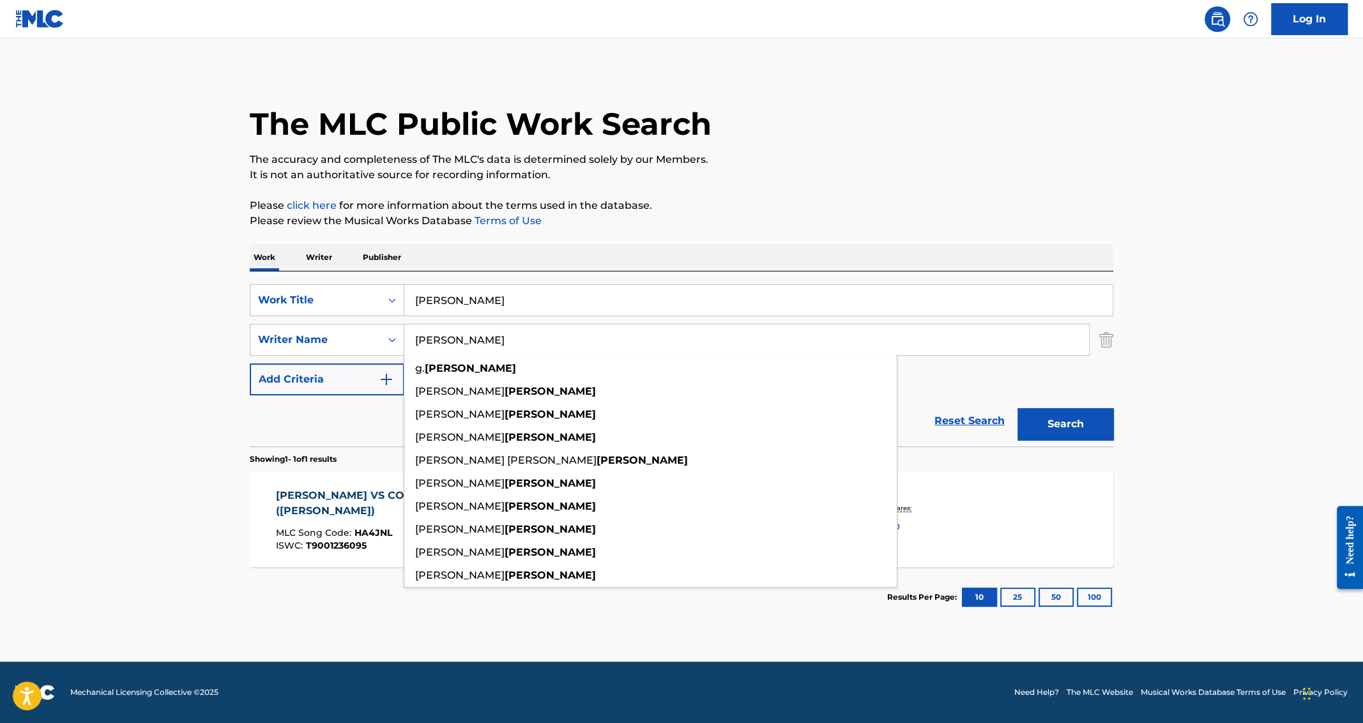
type input "[PERSON_NAME]"
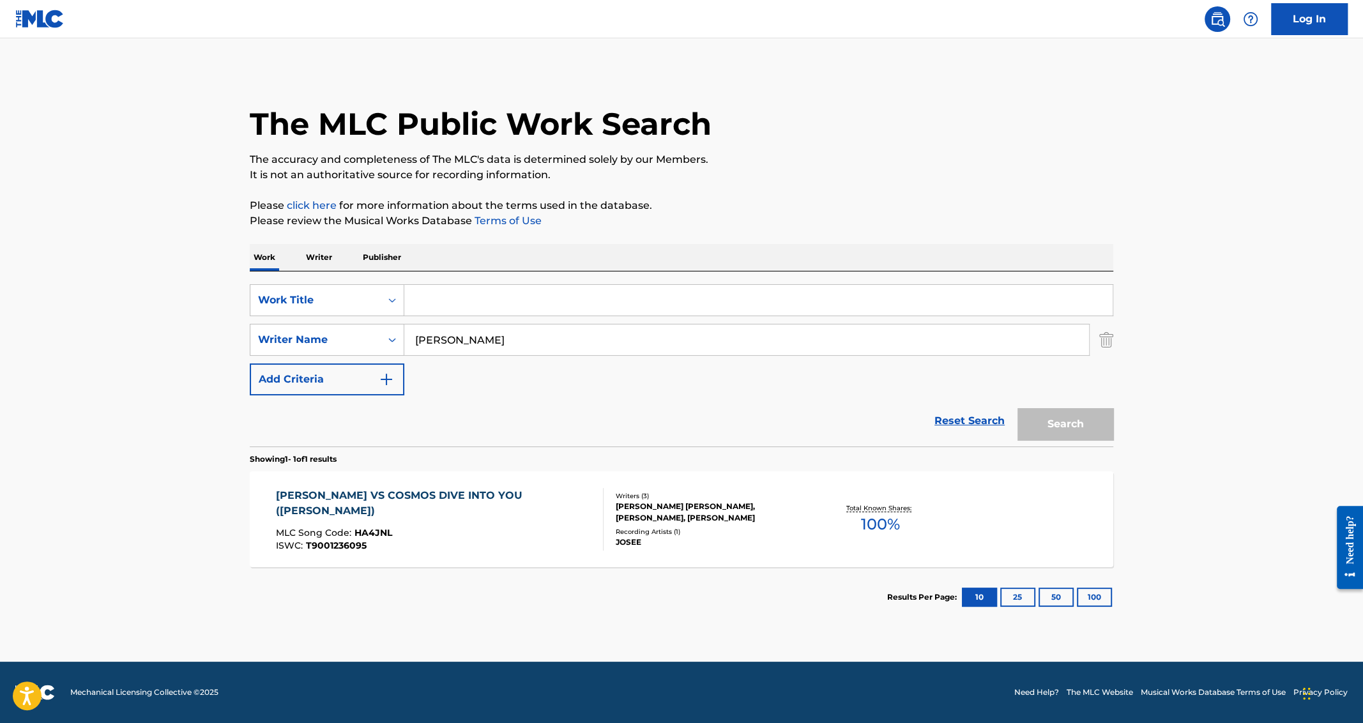
paste input "Project X"
type input "project x"
click at [1017, 408] on button "Search" at bounding box center [1065, 424] width 96 height 32
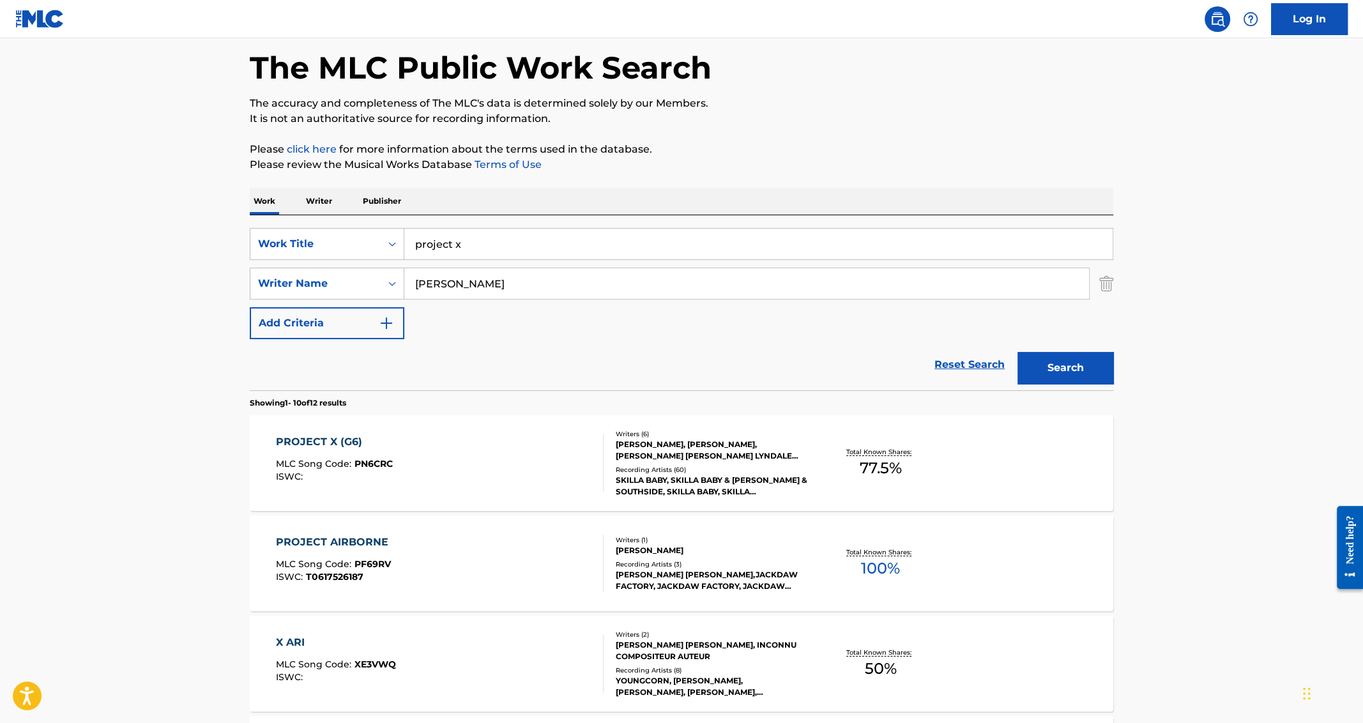
scroll to position [58, 0]
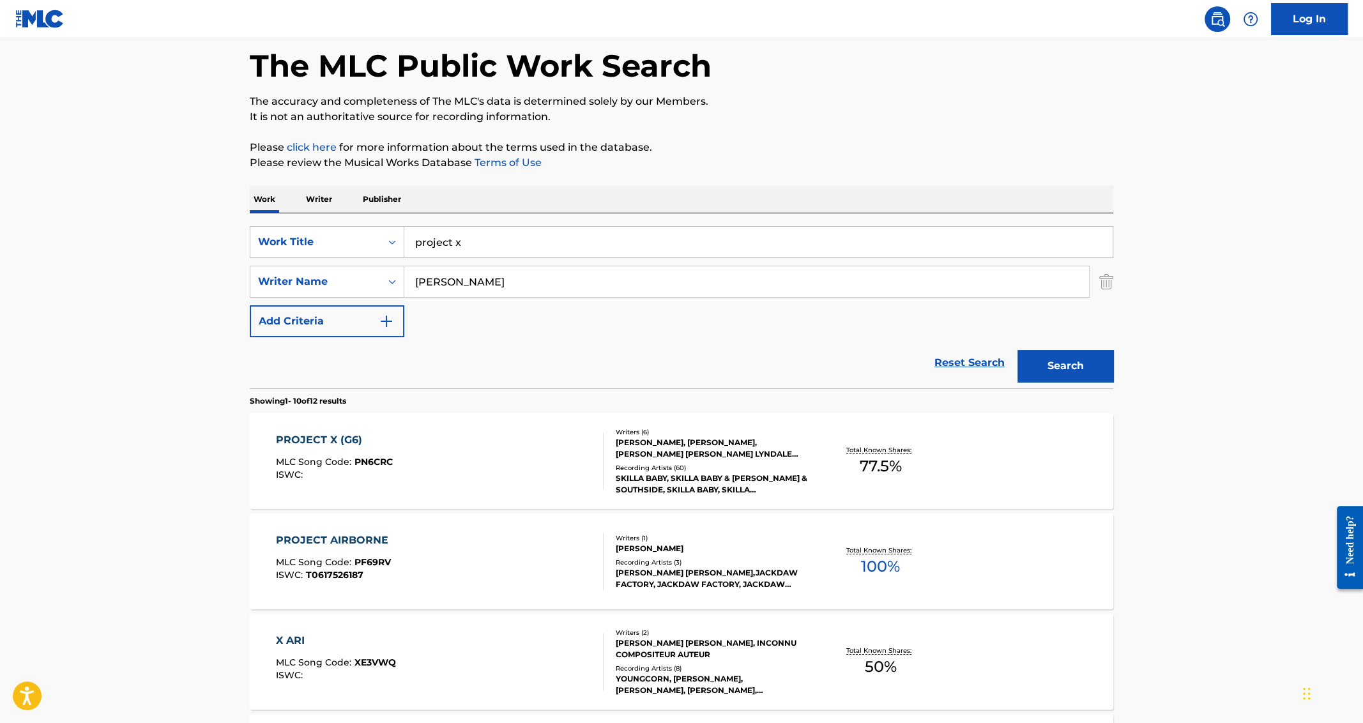
click at [321, 433] on div "PROJECT X (G6)" at bounding box center [334, 439] width 117 height 15
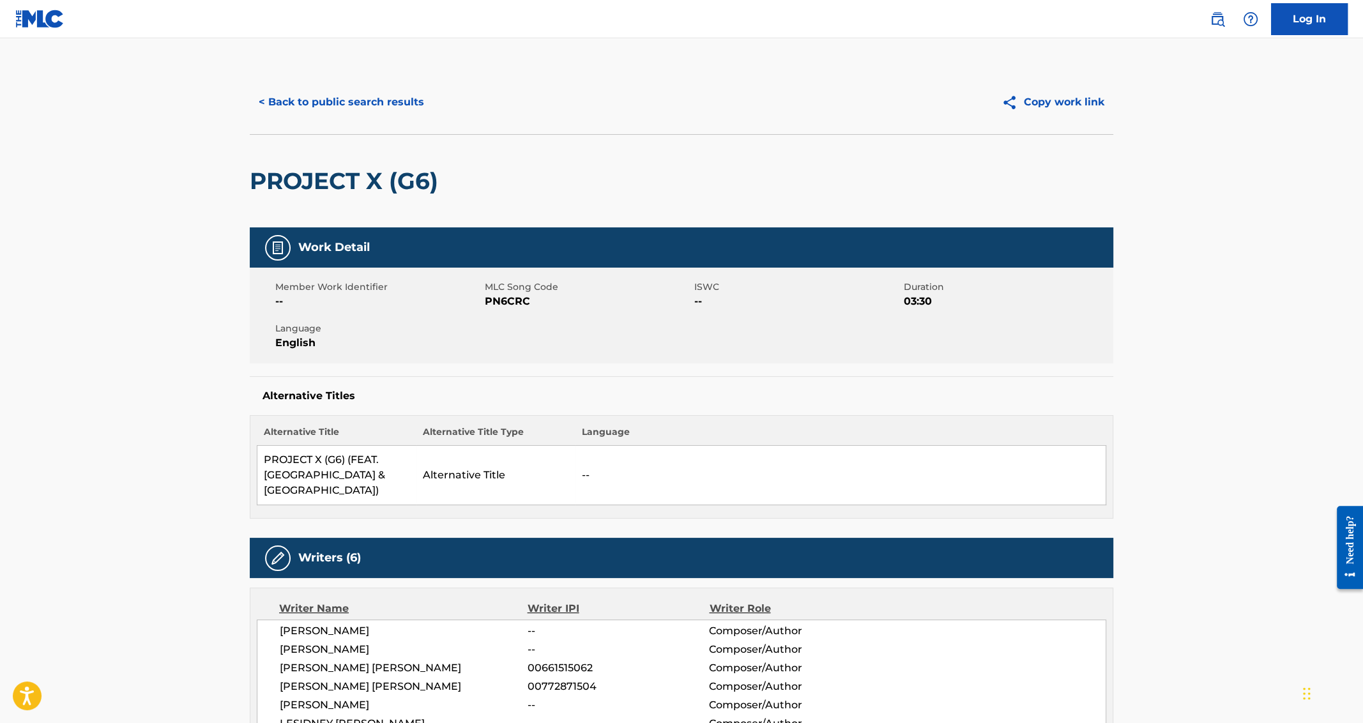
click at [292, 95] on button "< Back to public search results" at bounding box center [341, 102] width 183 height 32
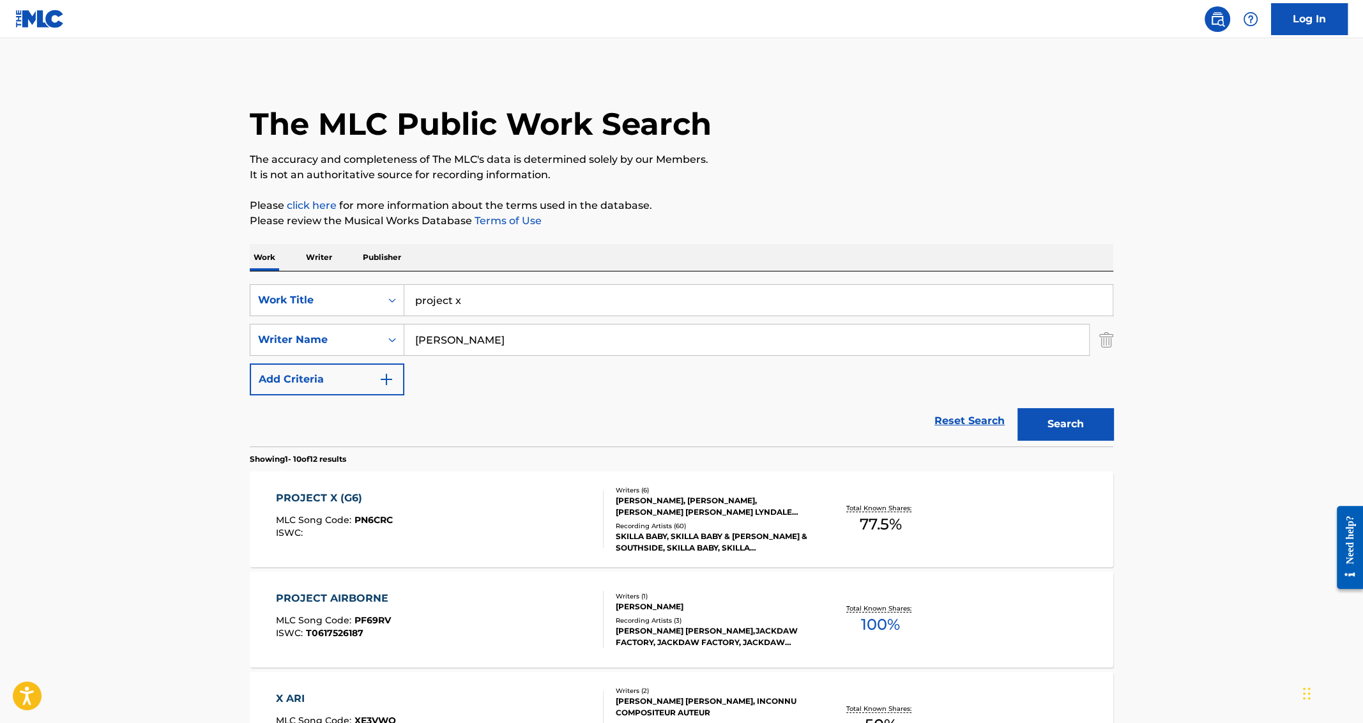
scroll to position [58, 0]
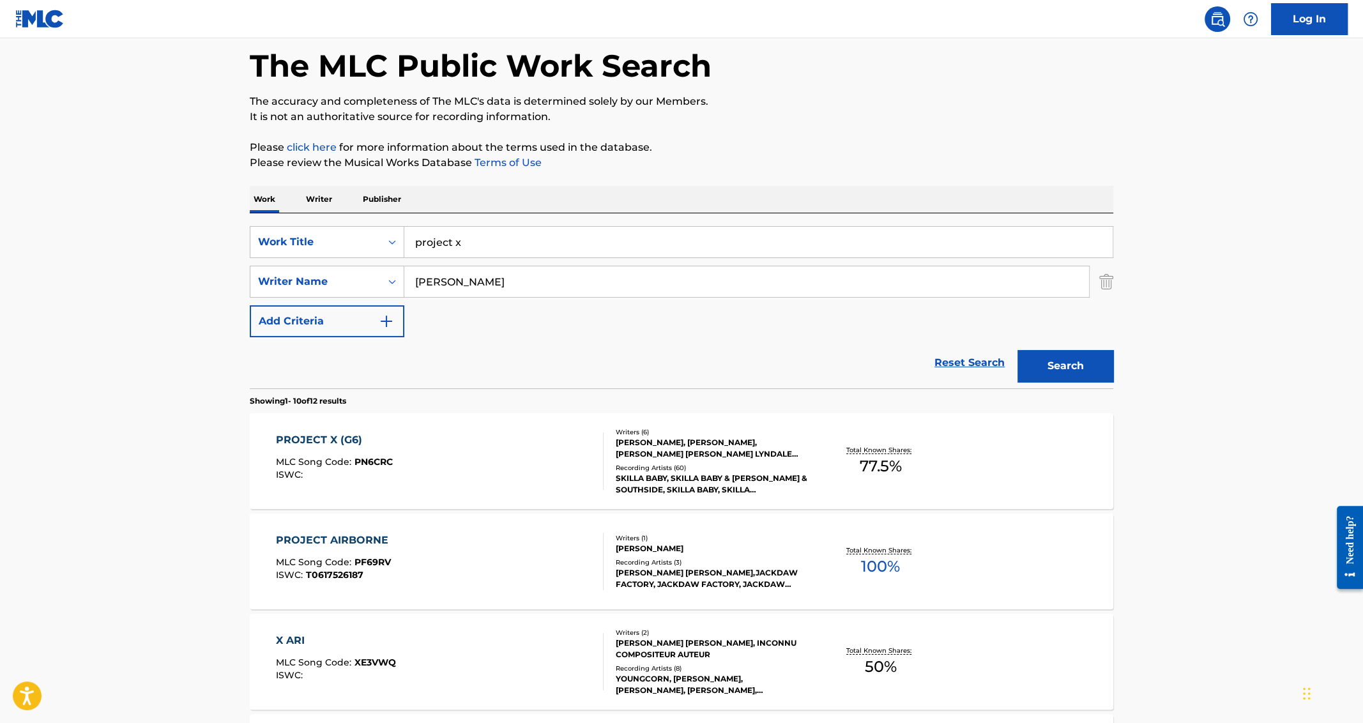
click at [457, 247] on input "project x" at bounding box center [758, 242] width 708 height 31
type input "`"
paste input "Ibeanu"
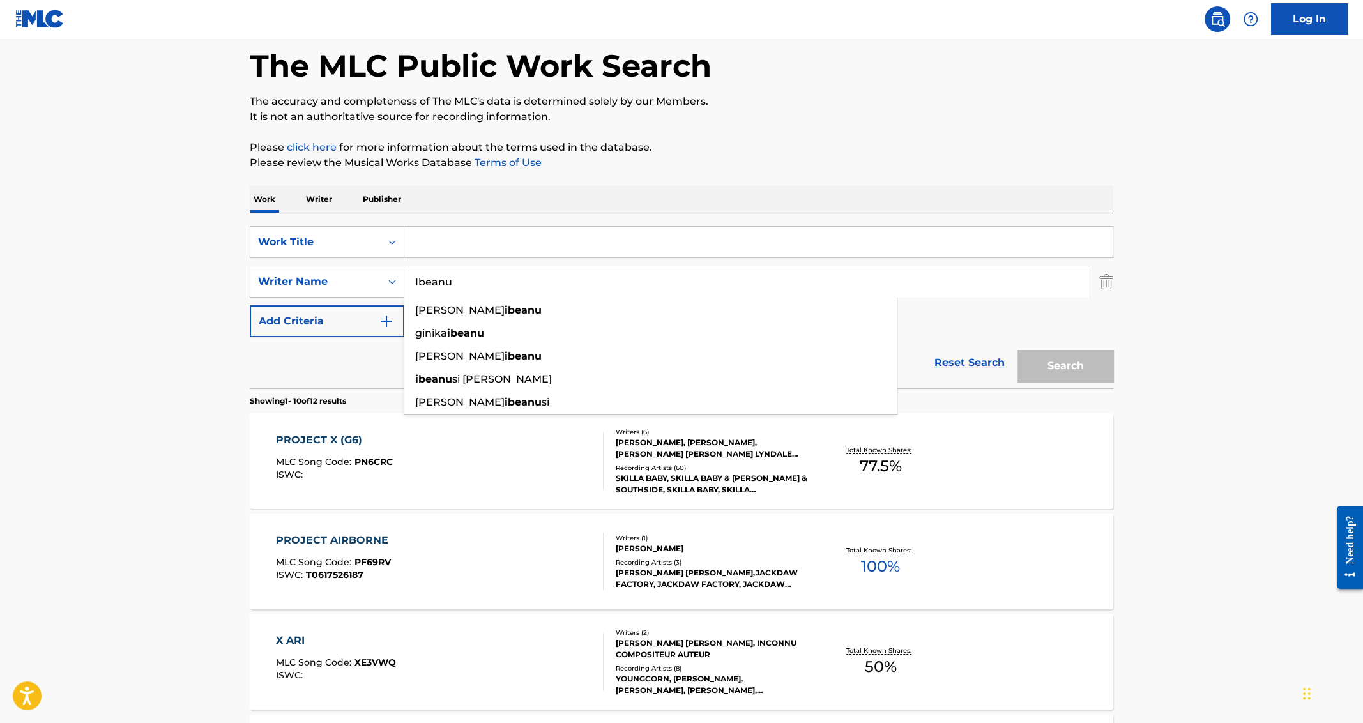
type input "Ibeanu"
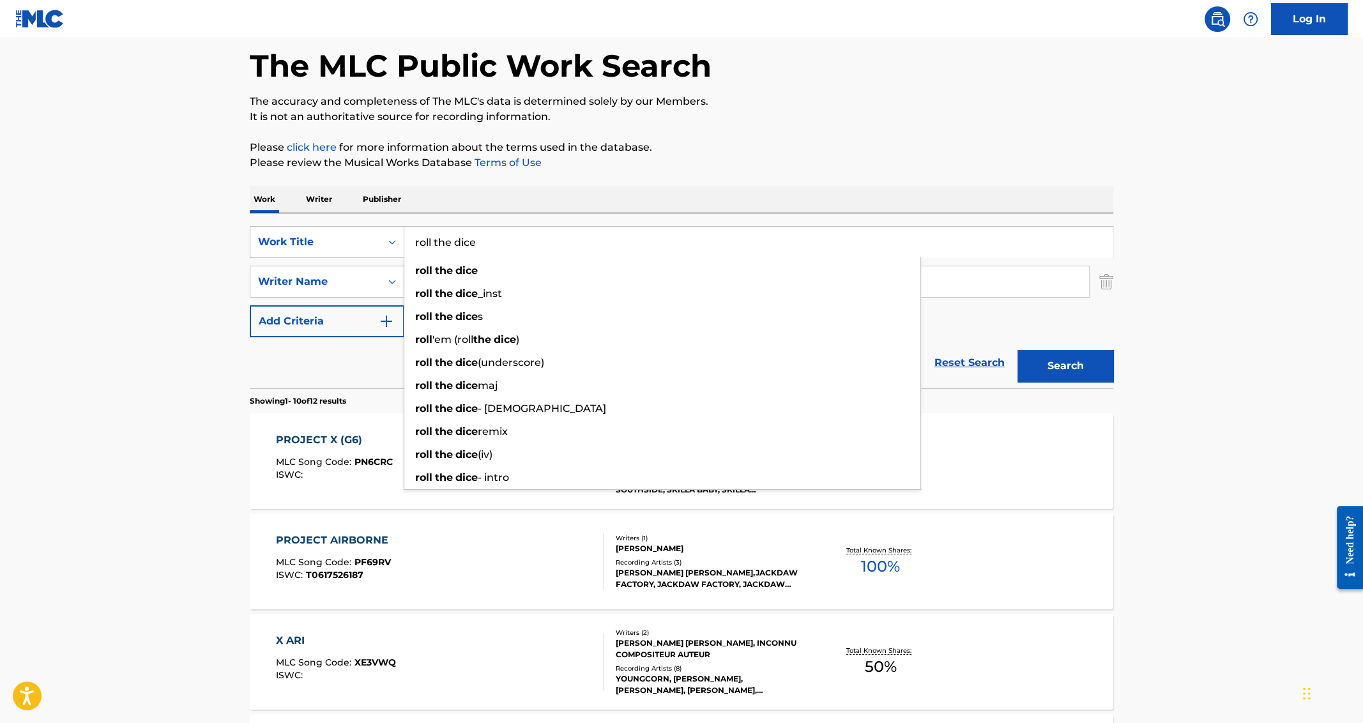
type input "roll the dice"
click at [1017, 350] on button "Search" at bounding box center [1065, 366] width 96 height 32
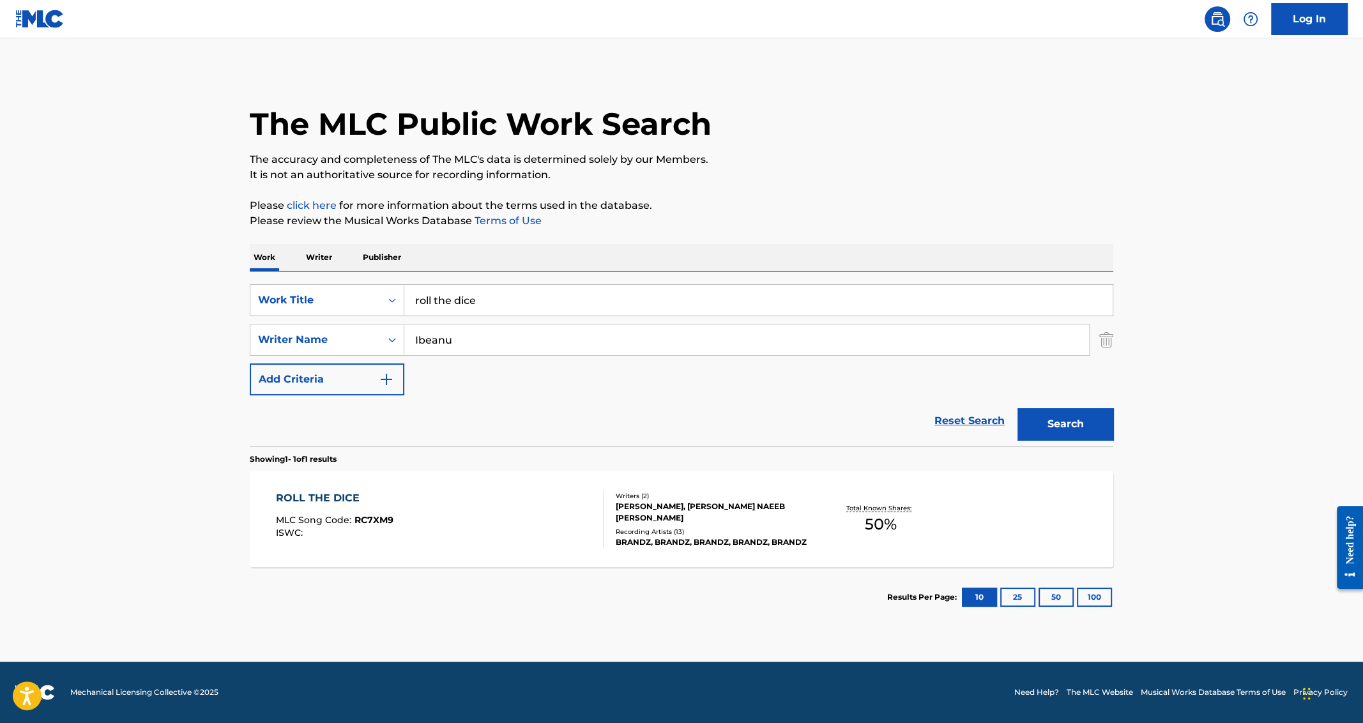
click at [340, 491] on div "ROLL THE DICE" at bounding box center [335, 497] width 118 height 15
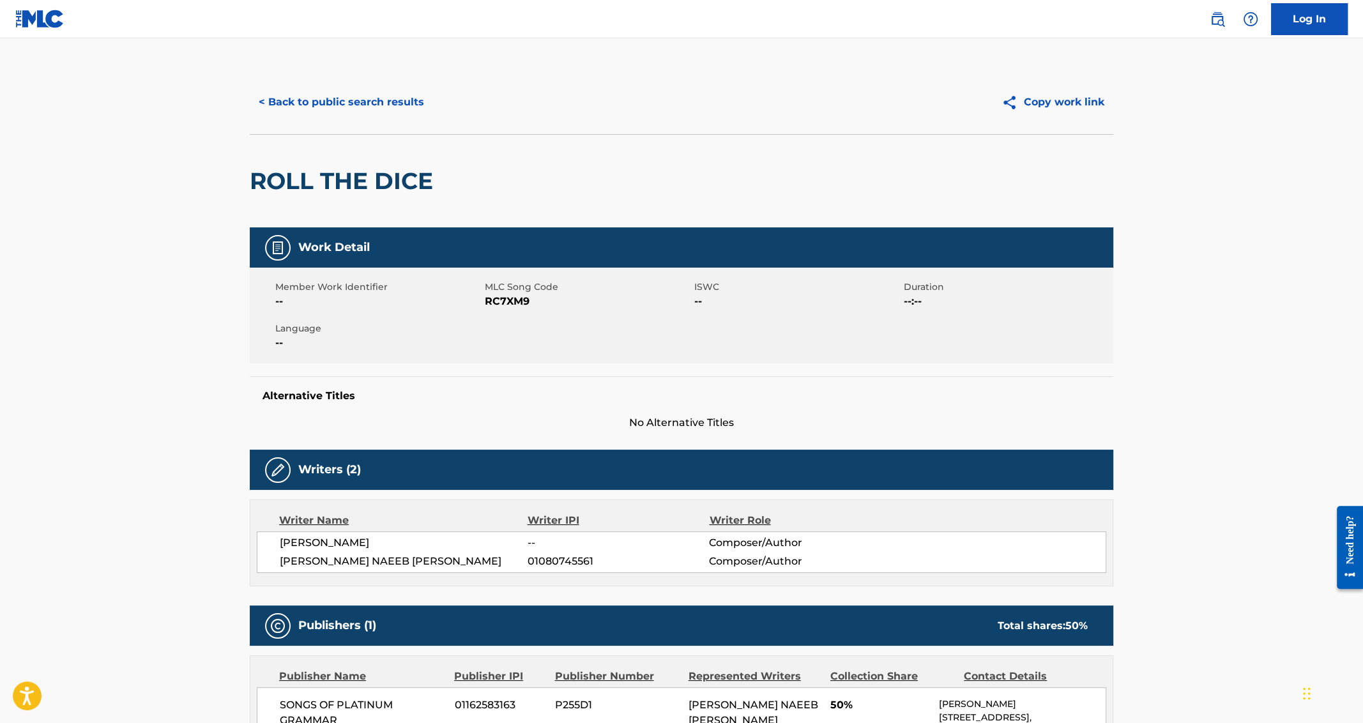
click at [340, 100] on button "< Back to public search results" at bounding box center [341, 102] width 183 height 32
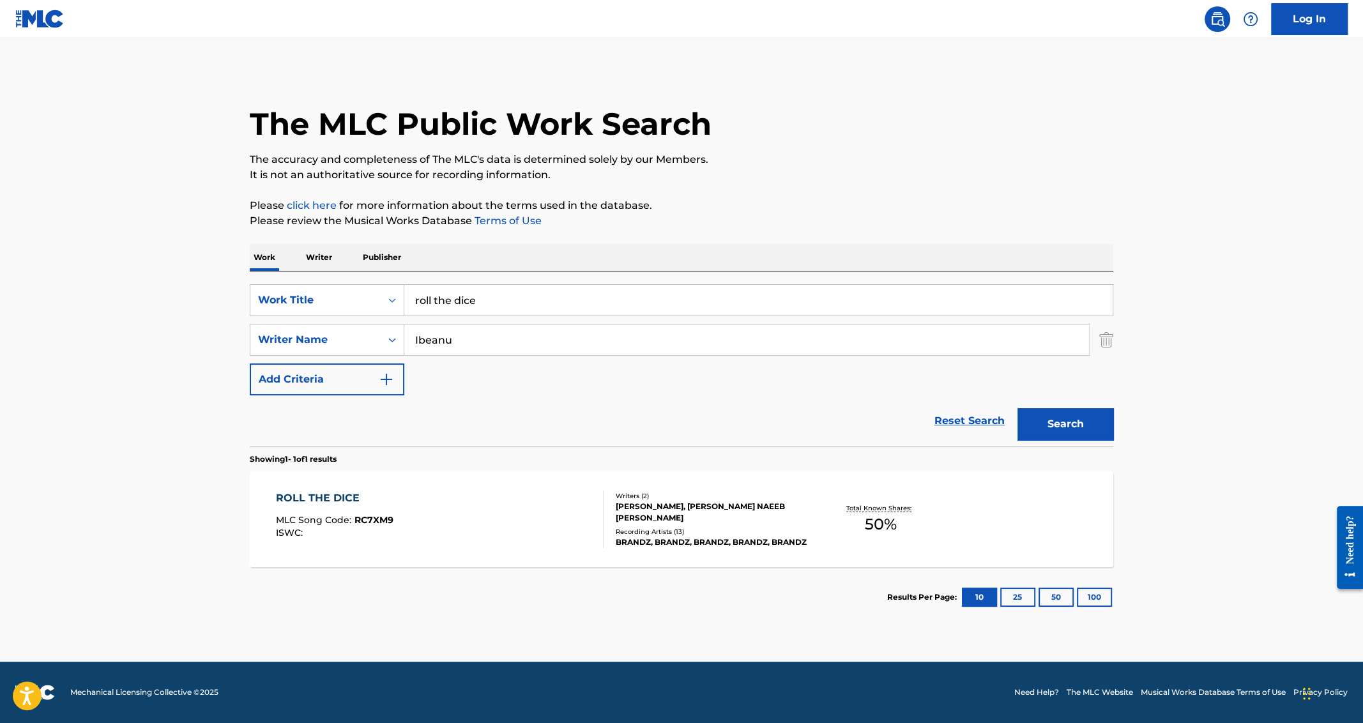
click at [510, 297] on input "roll the dice" at bounding box center [758, 300] width 708 height 31
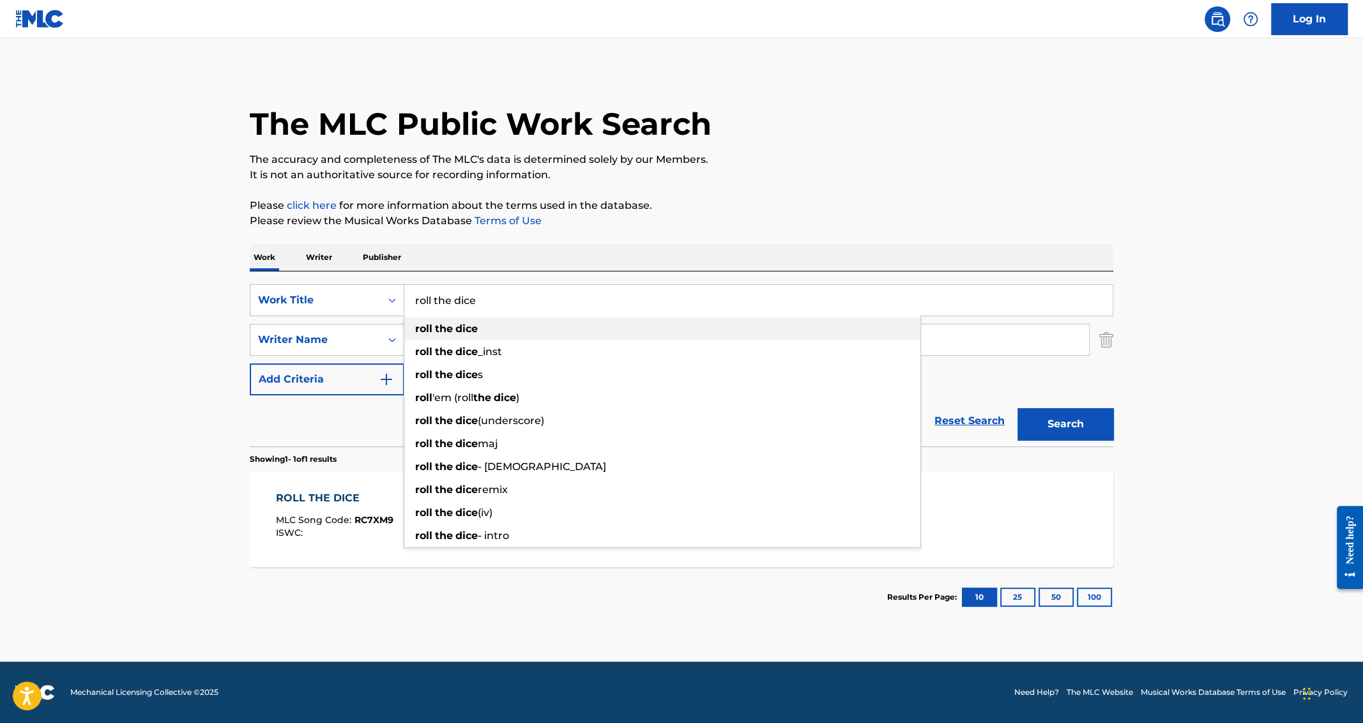
click at [506, 346] on div "roll the dice _inst" at bounding box center [662, 351] width 516 height 23
type input "roll the dice_inst"
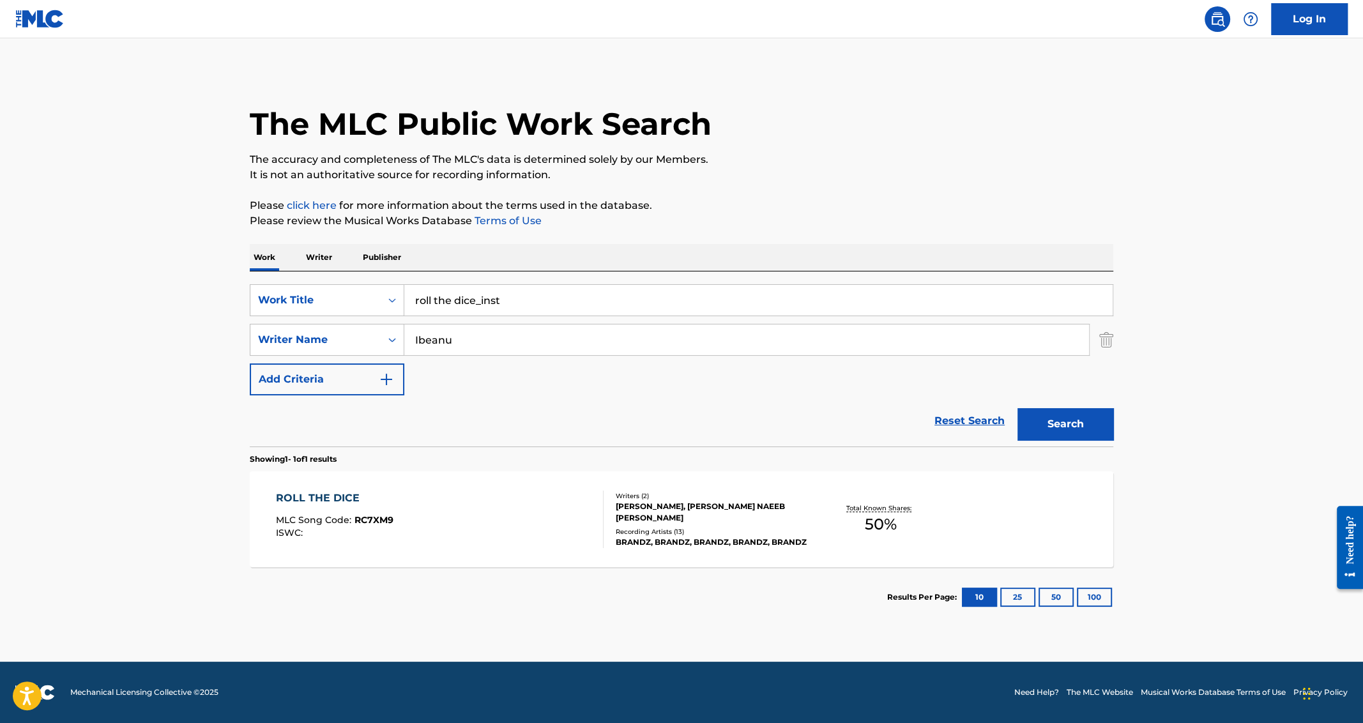
click at [423, 324] on input "Ibeanu" at bounding box center [746, 339] width 685 height 31
paste input "[PERSON_NAME]"
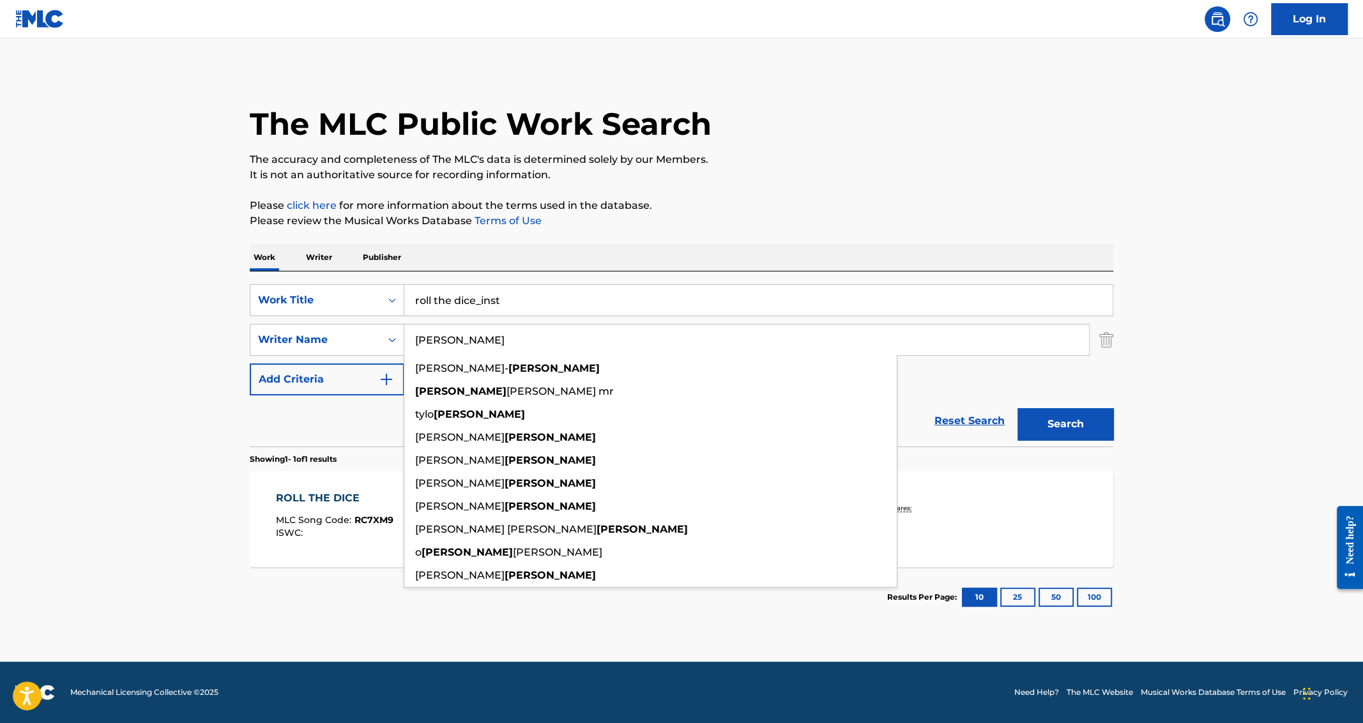
type input "[PERSON_NAME]"
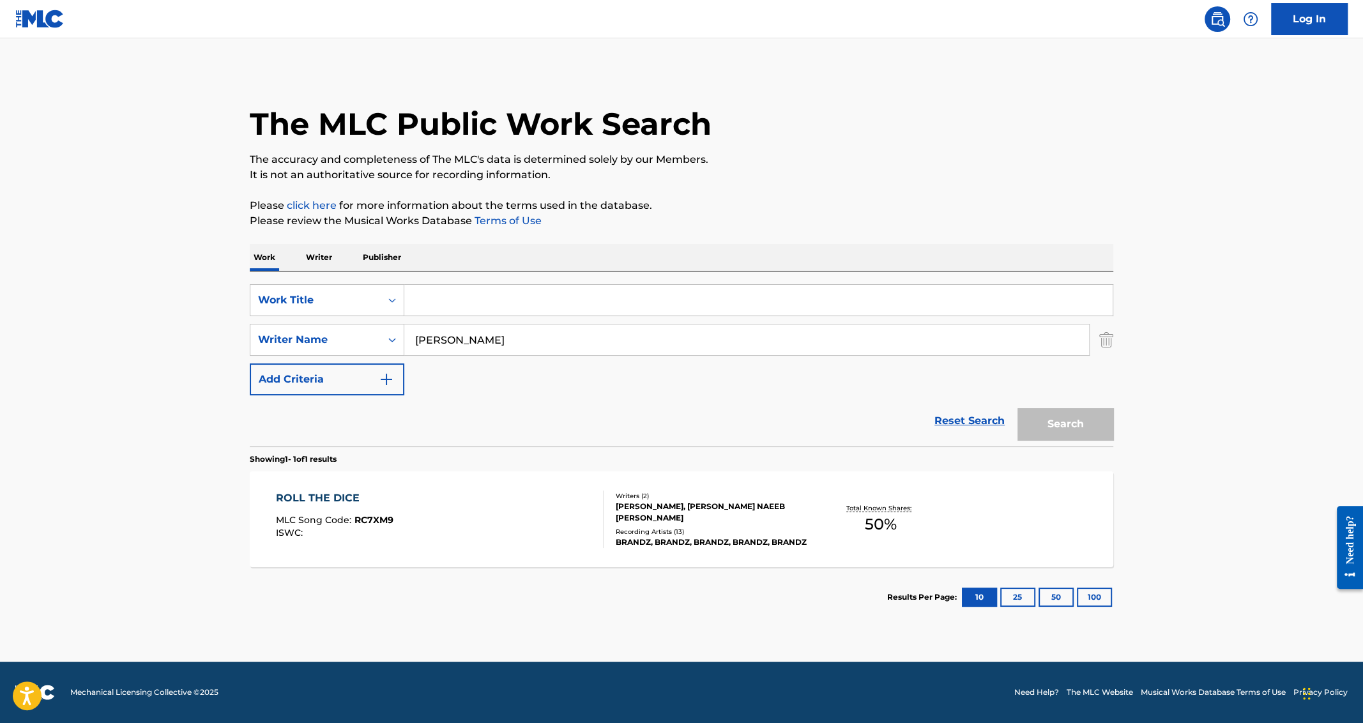
paste input "Splash"
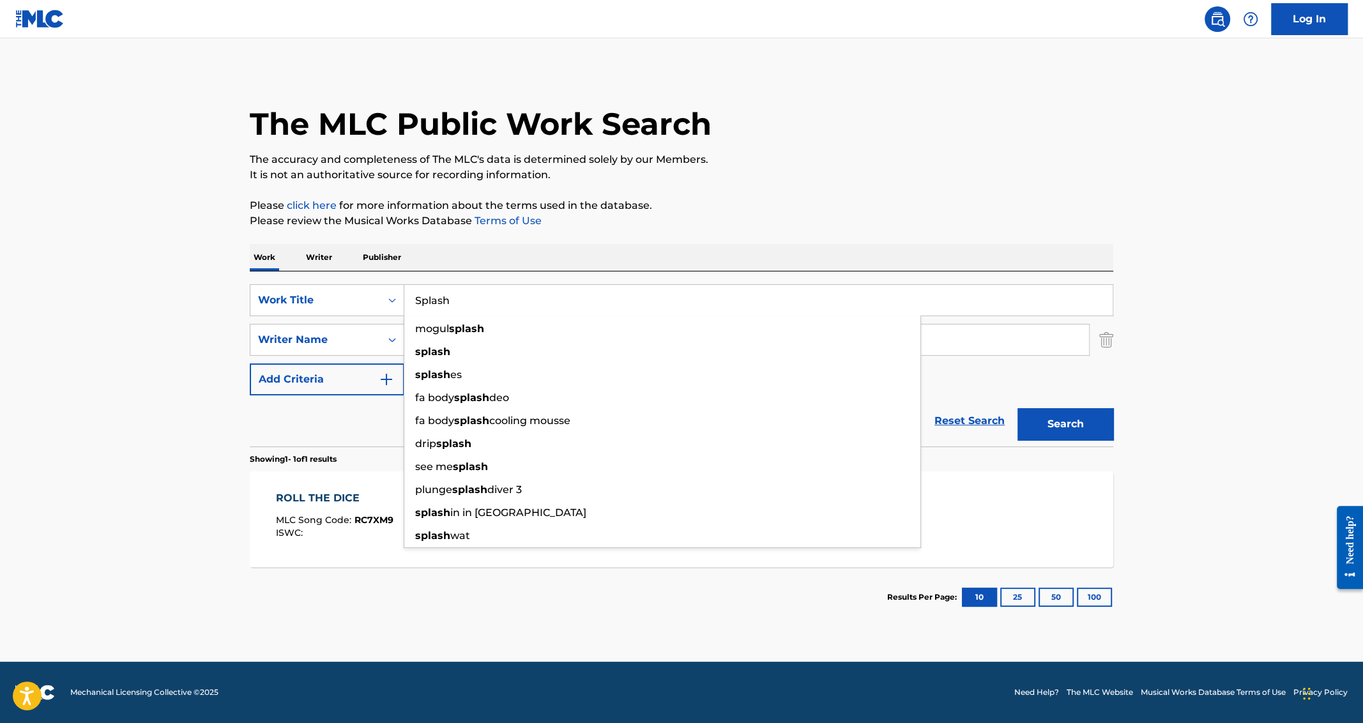
type input "Splash"
click at [1017, 408] on button "Search" at bounding box center [1065, 424] width 96 height 32
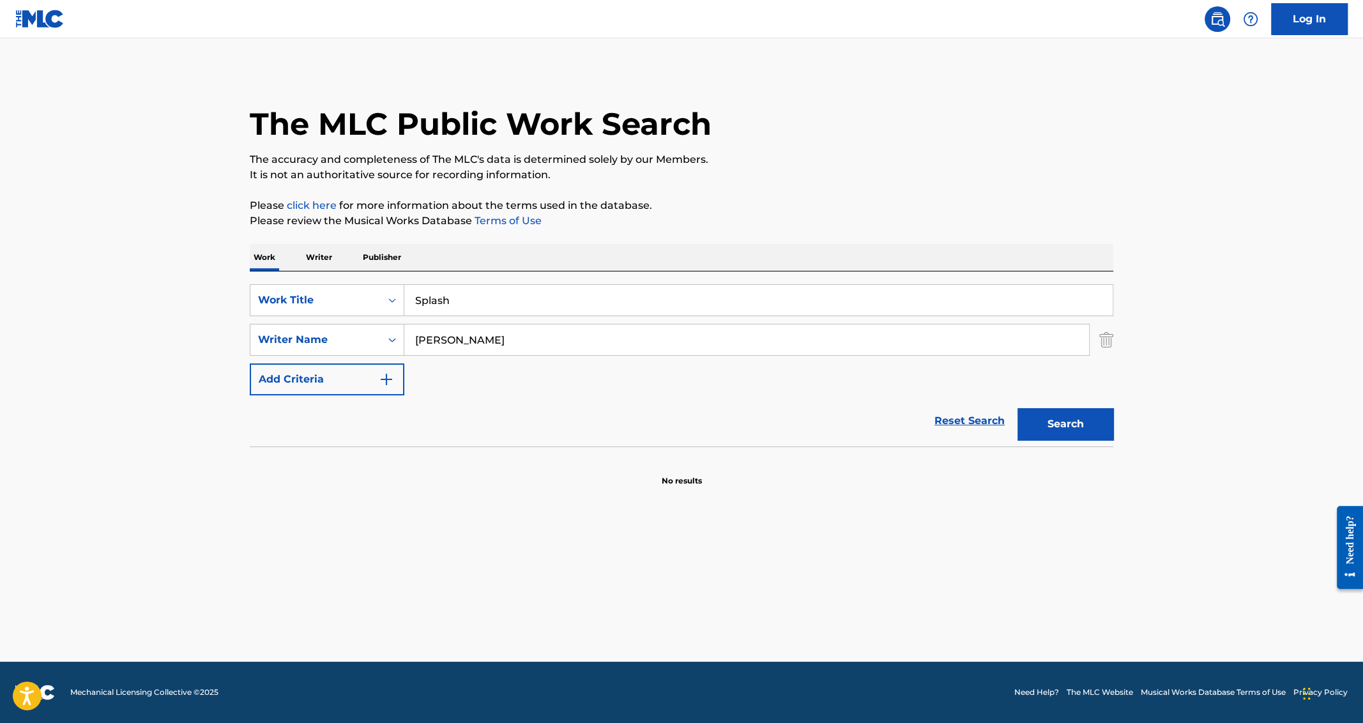
click at [1017, 408] on button "Search" at bounding box center [1065, 424] width 96 height 32
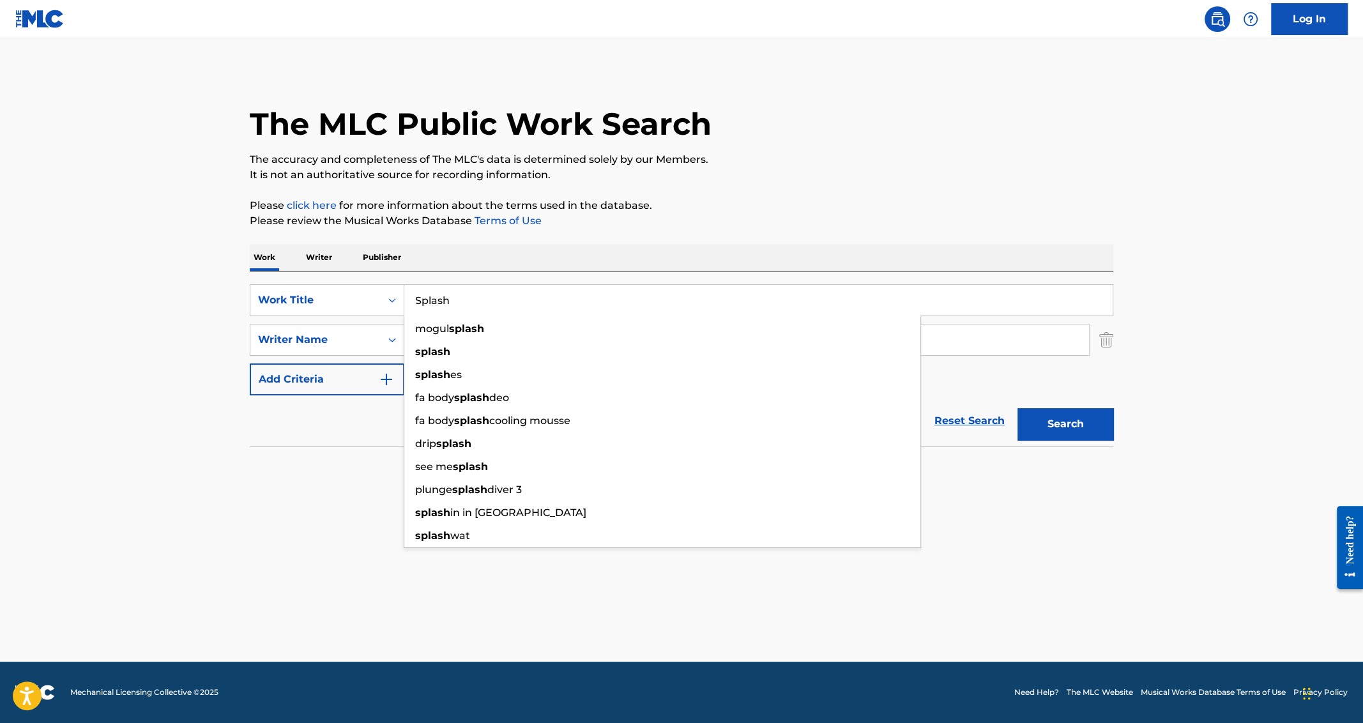
click at [329, 475] on section "No results" at bounding box center [681, 469] width 863 height 33
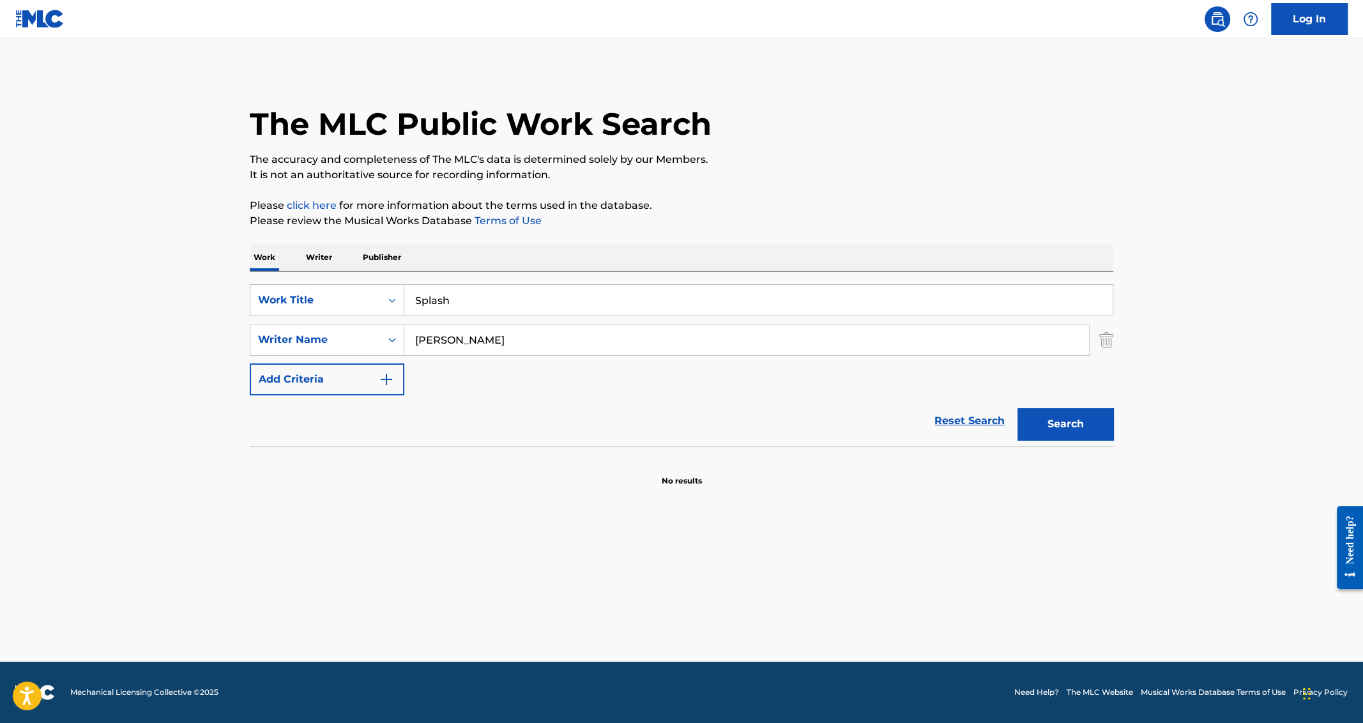
click at [488, 337] on input "[PERSON_NAME]" at bounding box center [746, 339] width 685 height 31
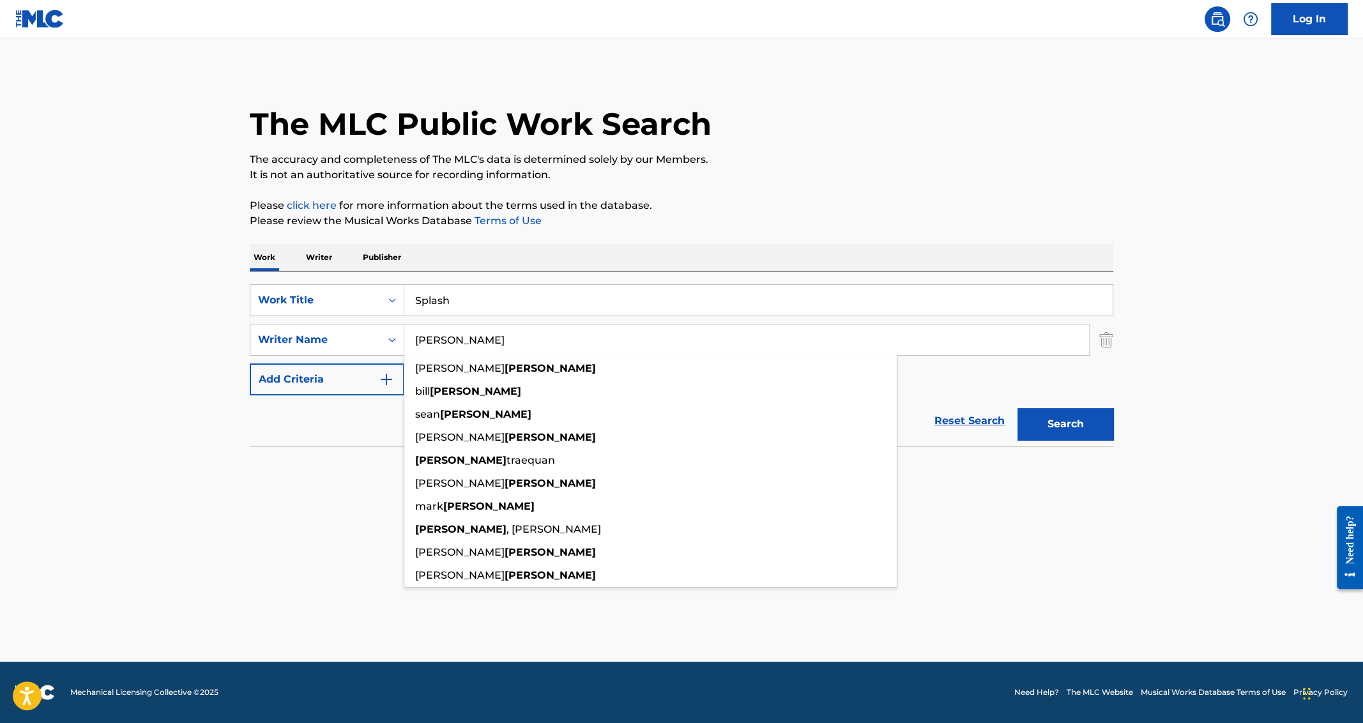
paste input "[PERSON_NAME]"
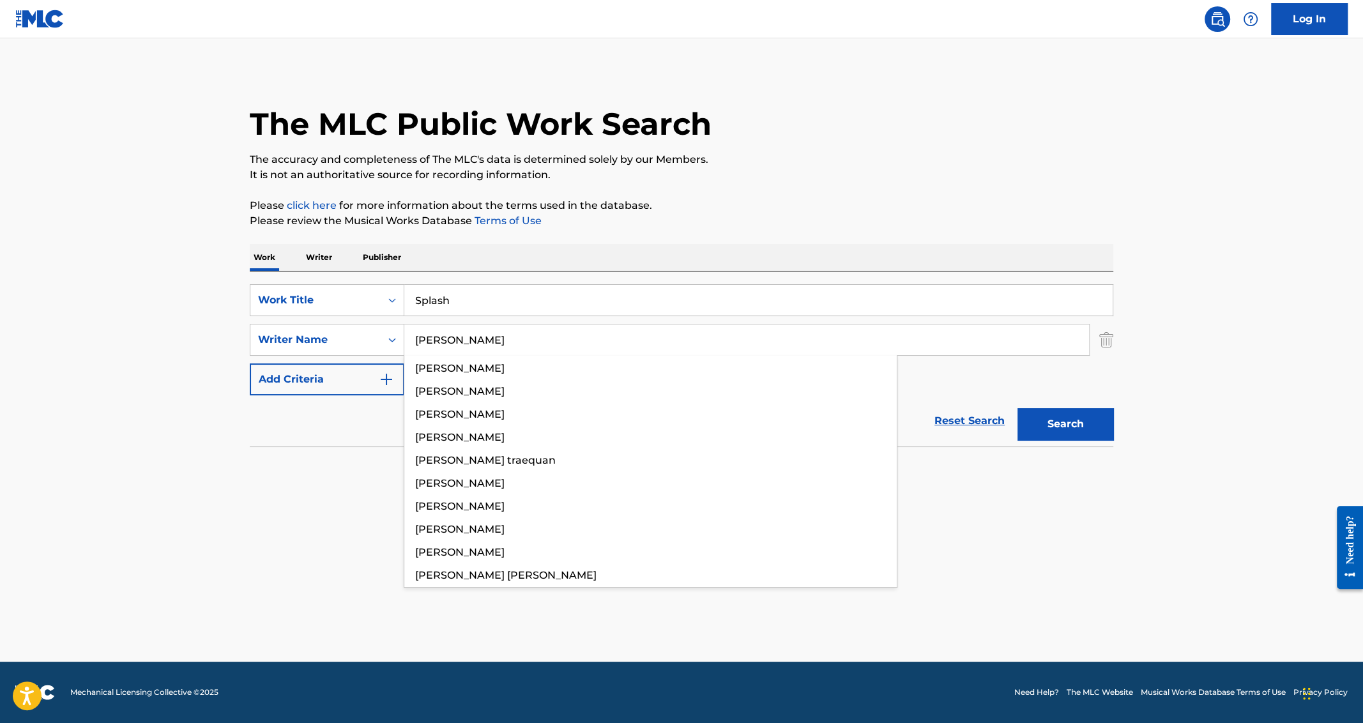
type input "[PERSON_NAME]"
click at [1017, 408] on button "Search" at bounding box center [1065, 424] width 96 height 32
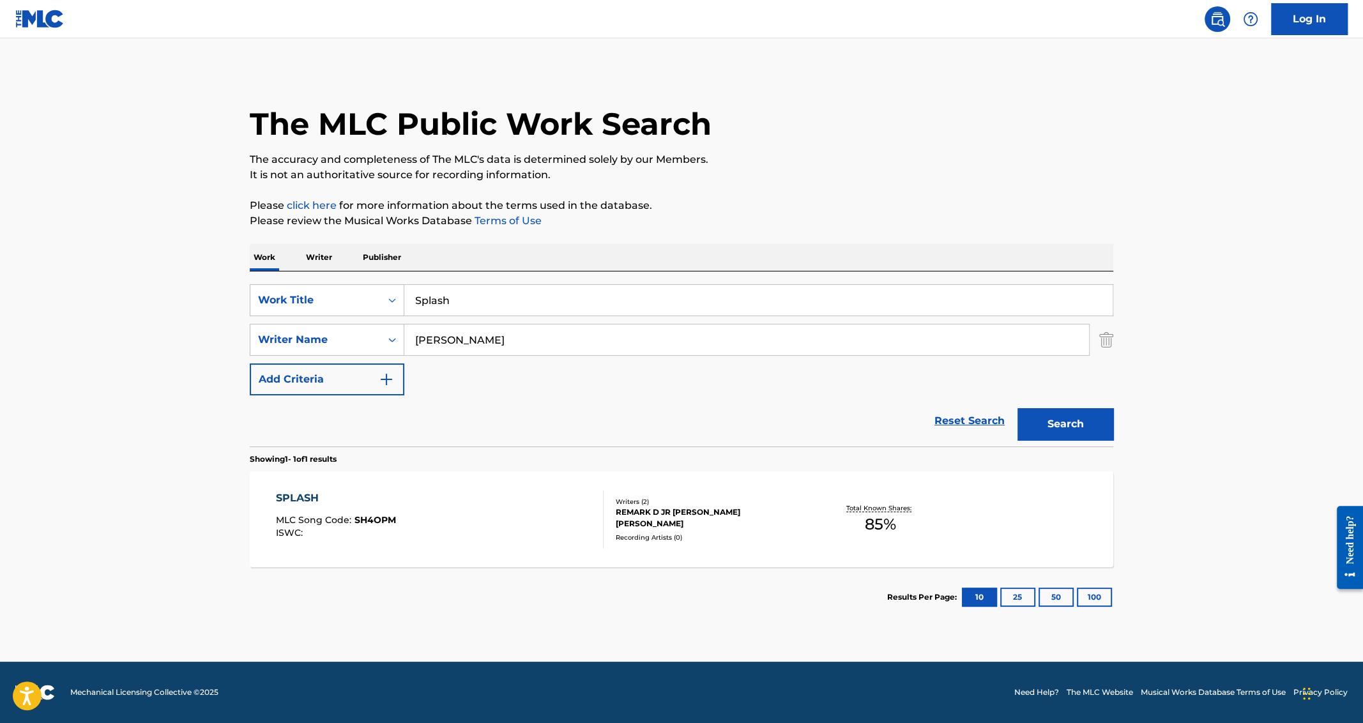
click at [285, 496] on div "SPLASH" at bounding box center [336, 497] width 120 height 15
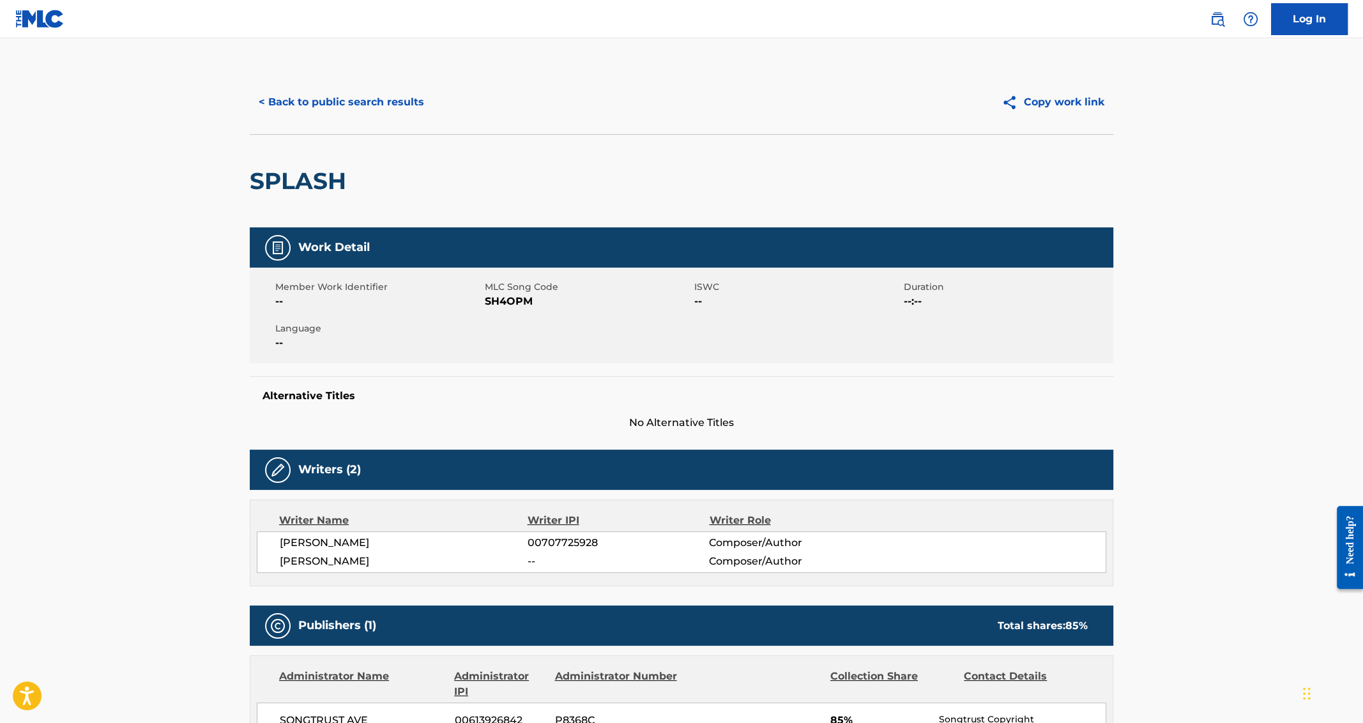
click at [312, 96] on button "< Back to public search results" at bounding box center [341, 102] width 183 height 32
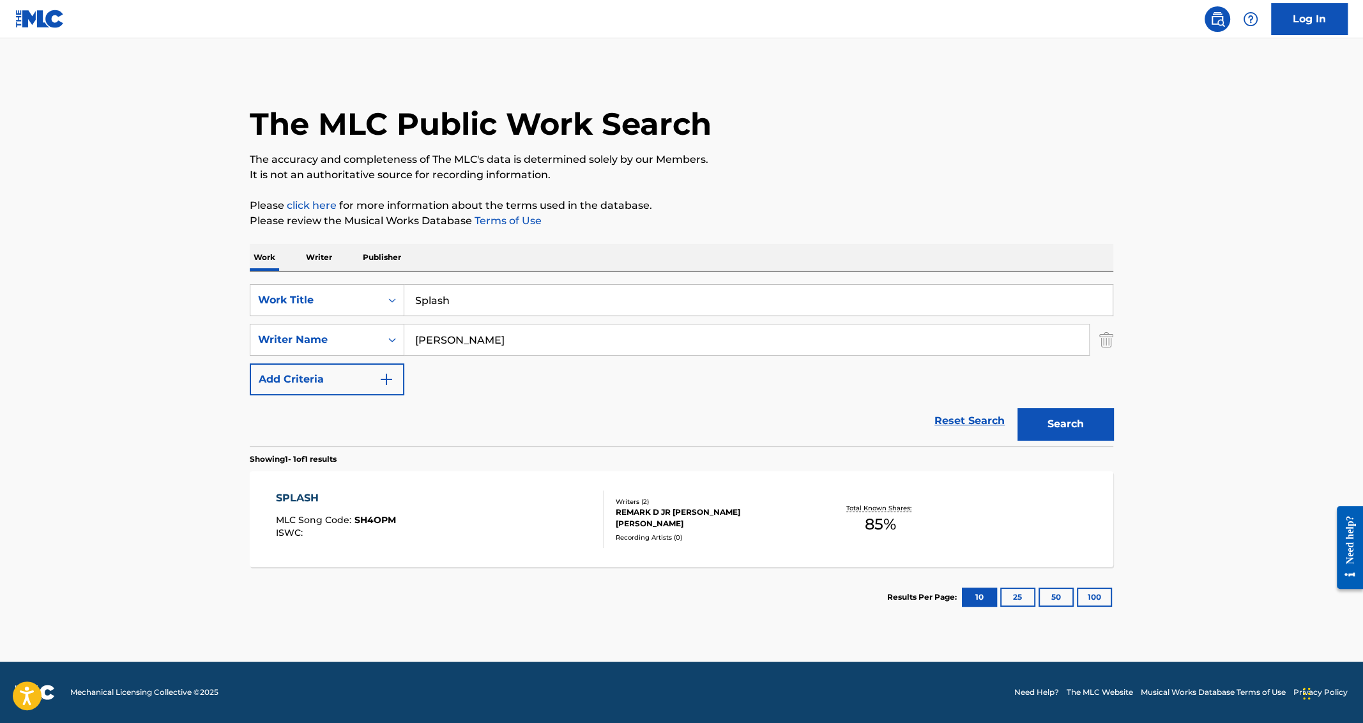
click at [445, 303] on input "Splash" at bounding box center [758, 300] width 708 height 31
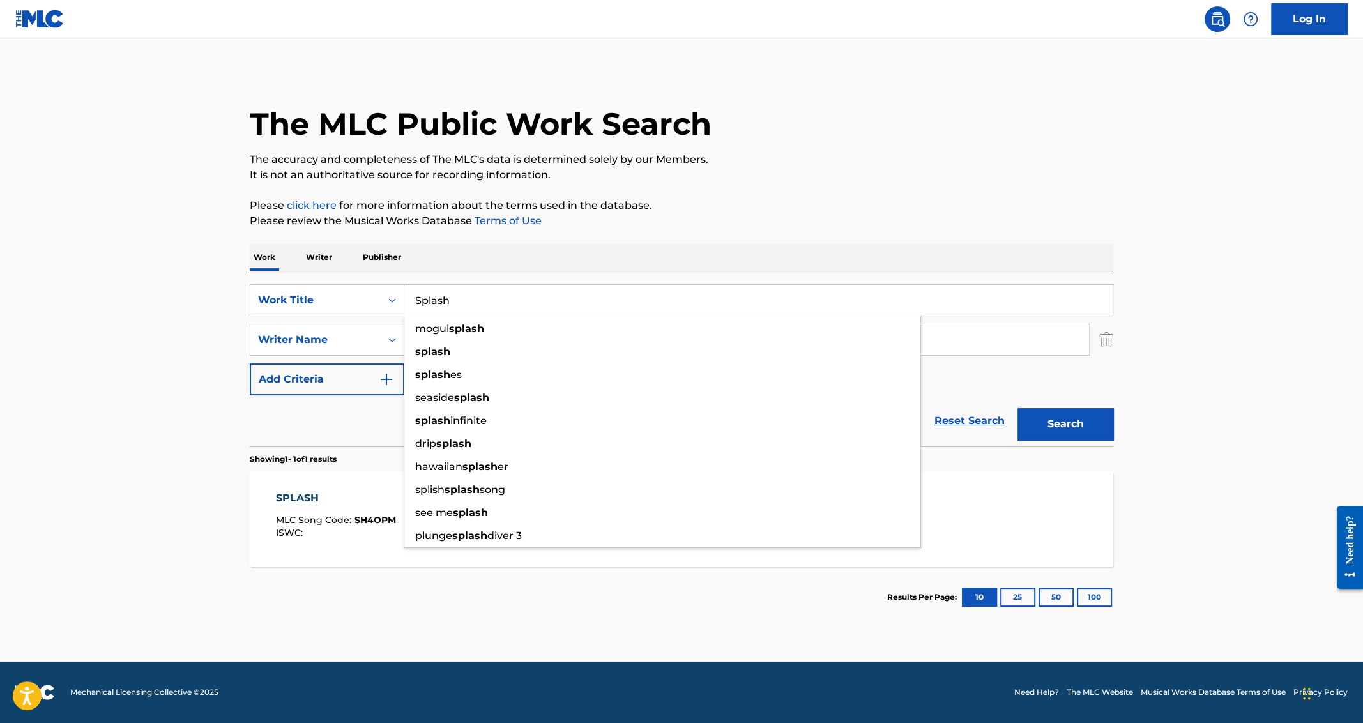
click at [445, 303] on input "Splash" at bounding box center [758, 300] width 708 height 31
paste input "BBM"
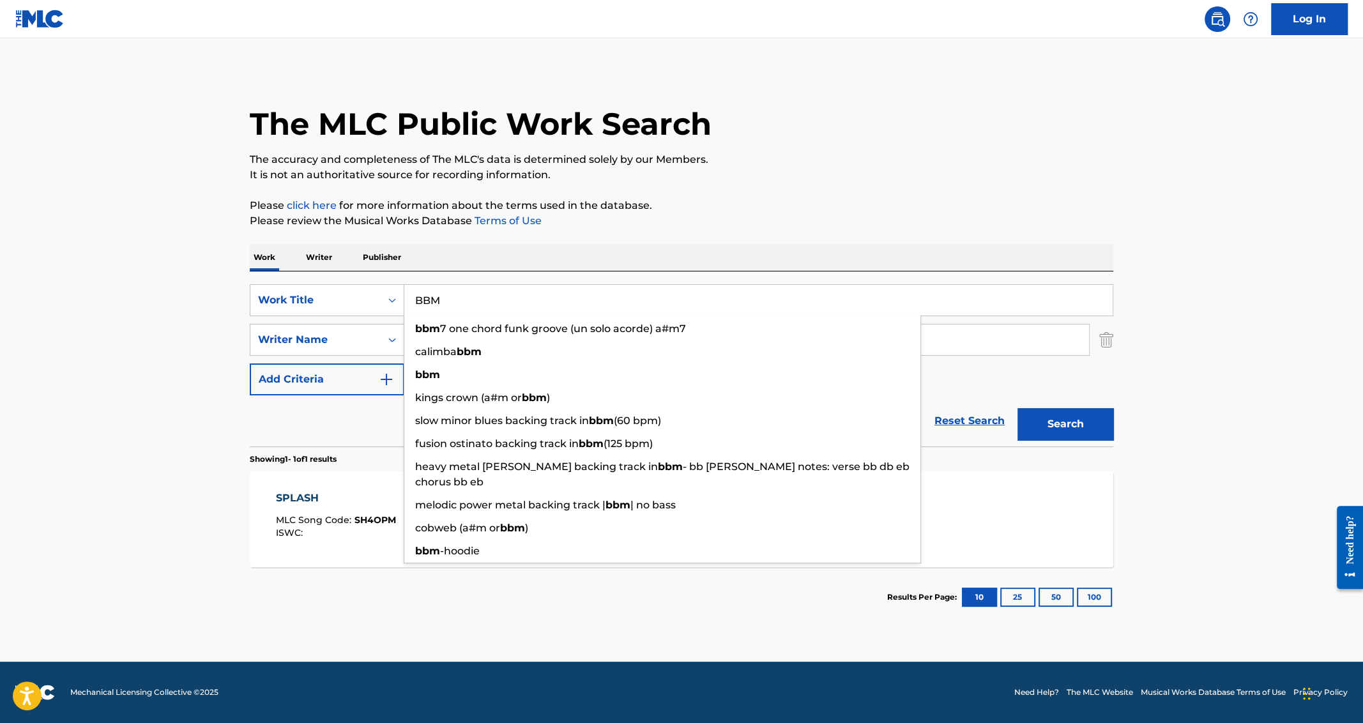
type input "BBM"
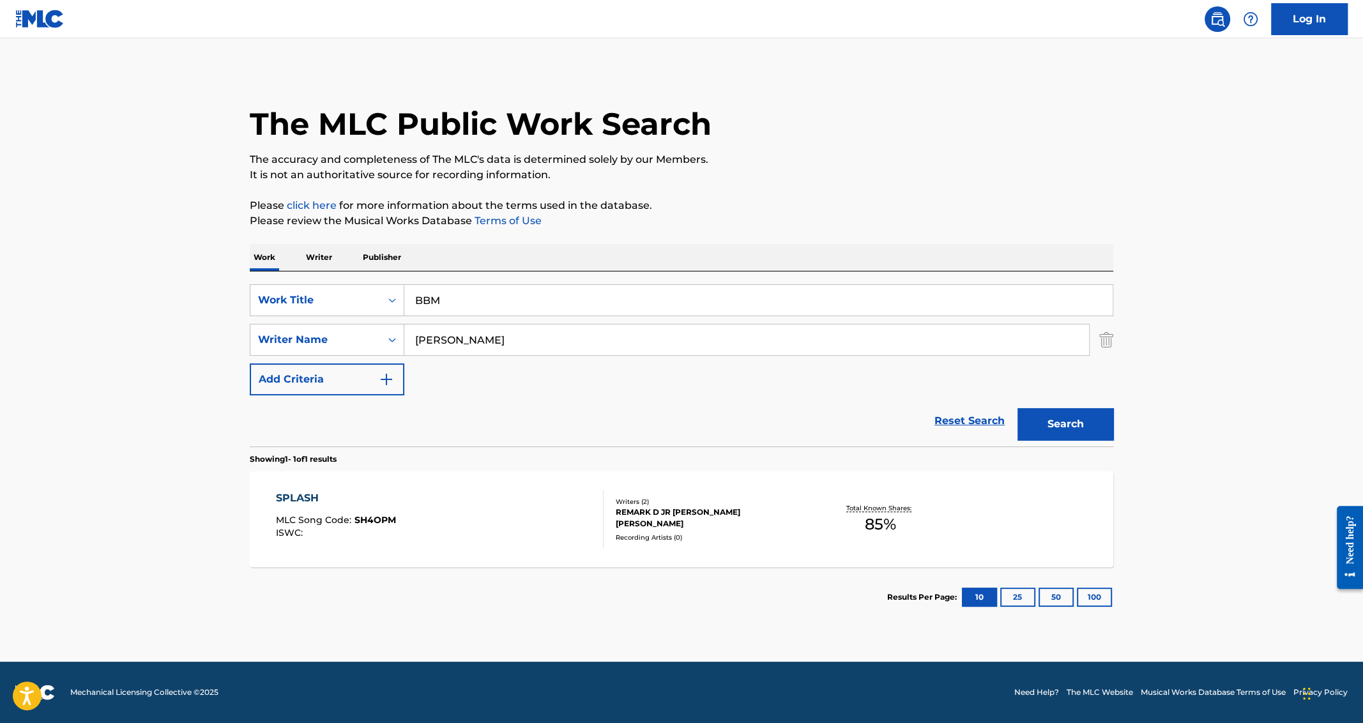
click at [508, 222] on link "Terms of Use" at bounding box center [507, 221] width 70 height 12
click at [464, 335] on input "[PERSON_NAME]" at bounding box center [746, 339] width 685 height 31
paste input "Brammah"
type input "Brammah"
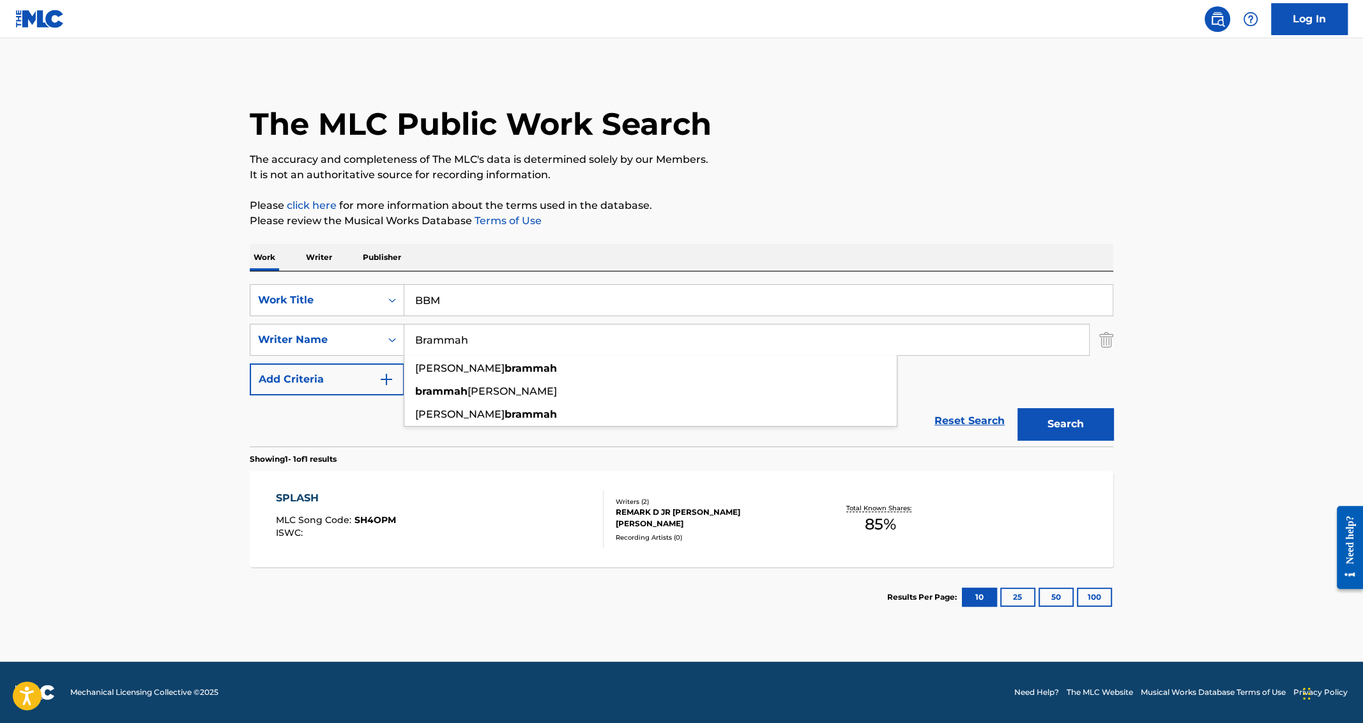
click at [1017, 408] on button "Search" at bounding box center [1065, 424] width 96 height 32
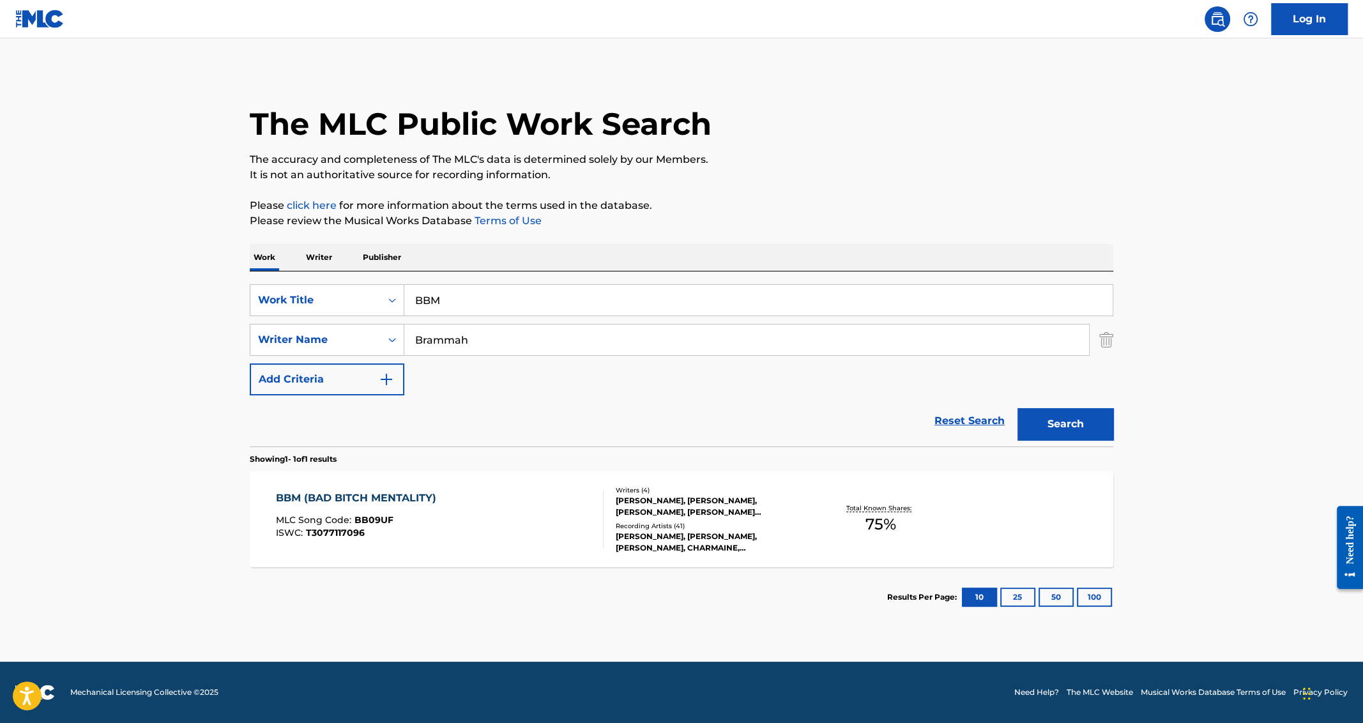
click at [344, 501] on div "BBM (BAD BITCH MENTALITY)" at bounding box center [359, 497] width 167 height 15
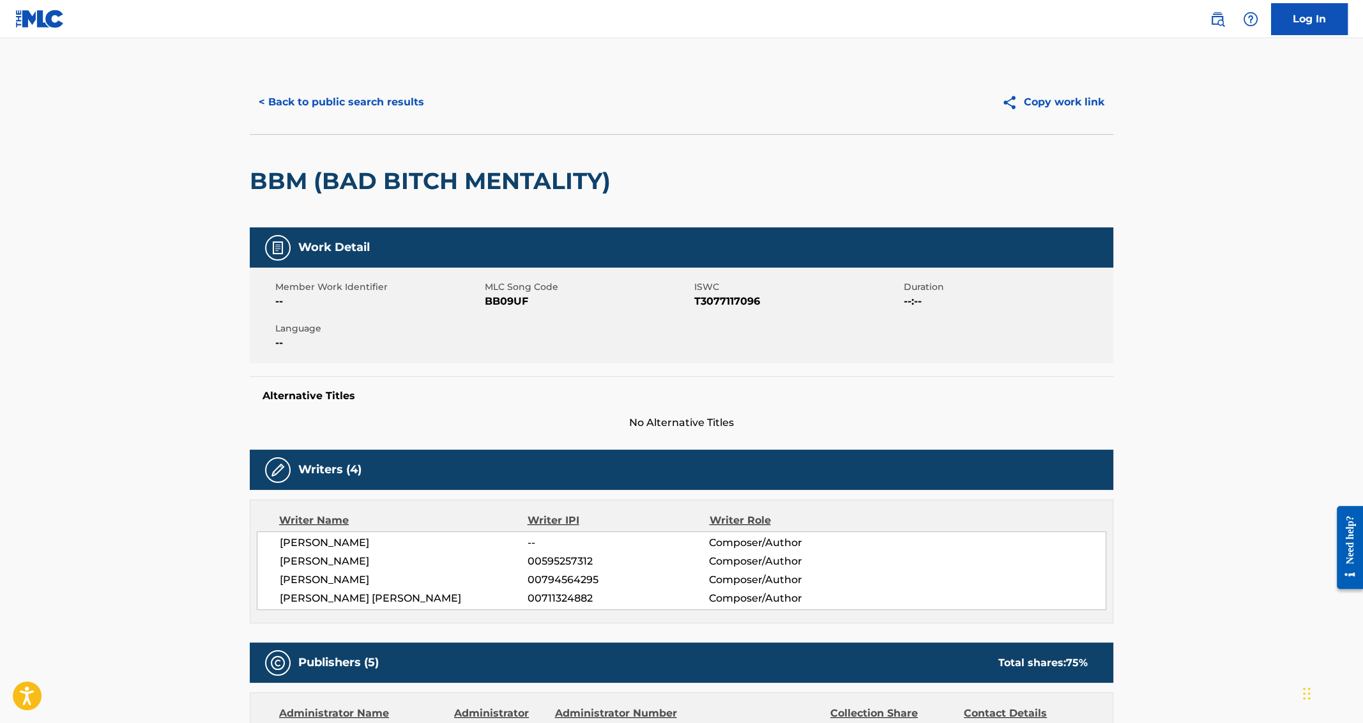
click at [394, 96] on button "< Back to public search results" at bounding box center [341, 102] width 183 height 32
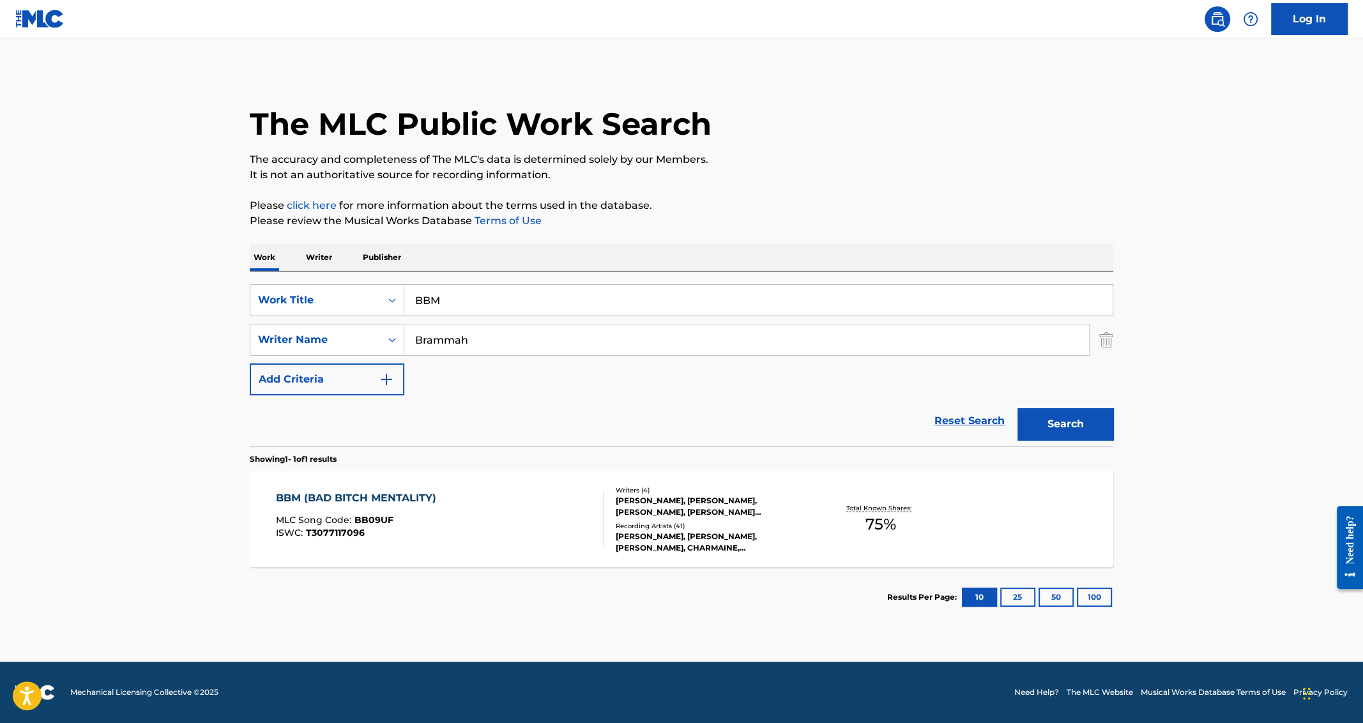
click at [450, 297] on input "BBM" at bounding box center [758, 300] width 708 height 31
type input "actup"
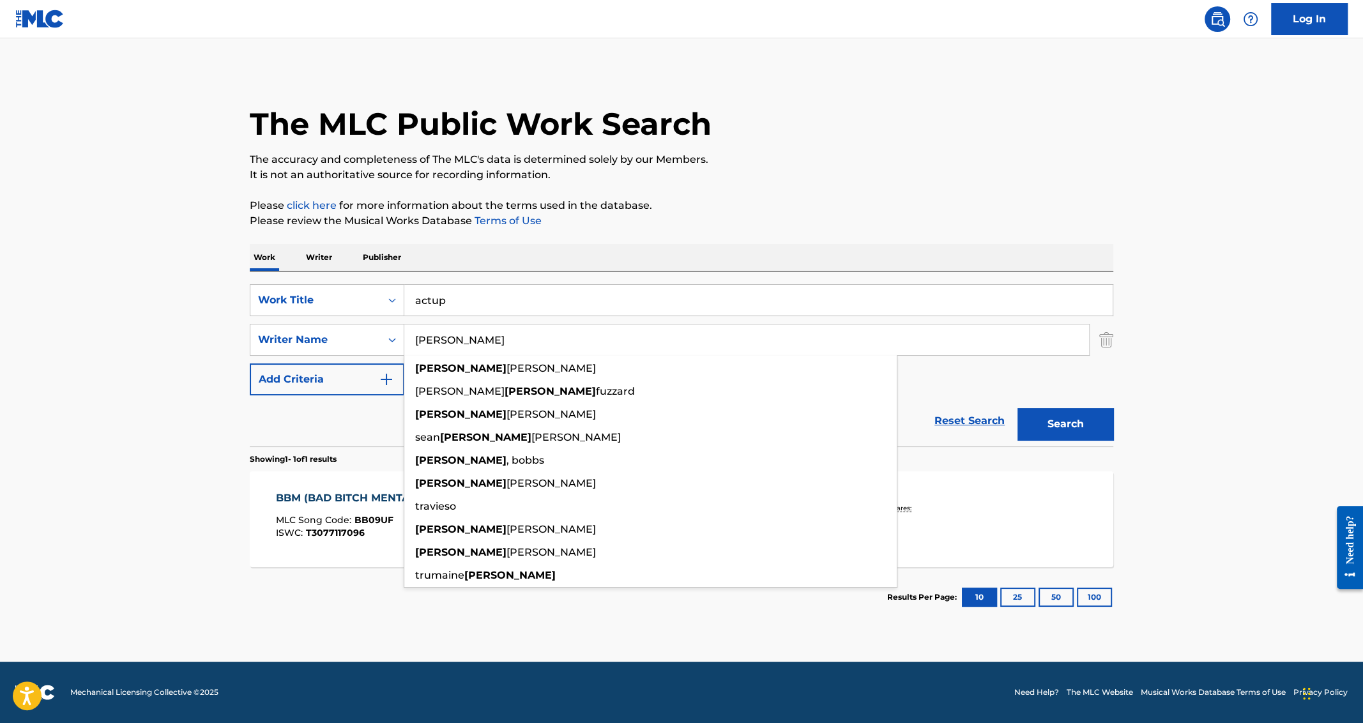
type input "[PERSON_NAME]"
click at [1017, 408] on button "Search" at bounding box center [1065, 424] width 96 height 32
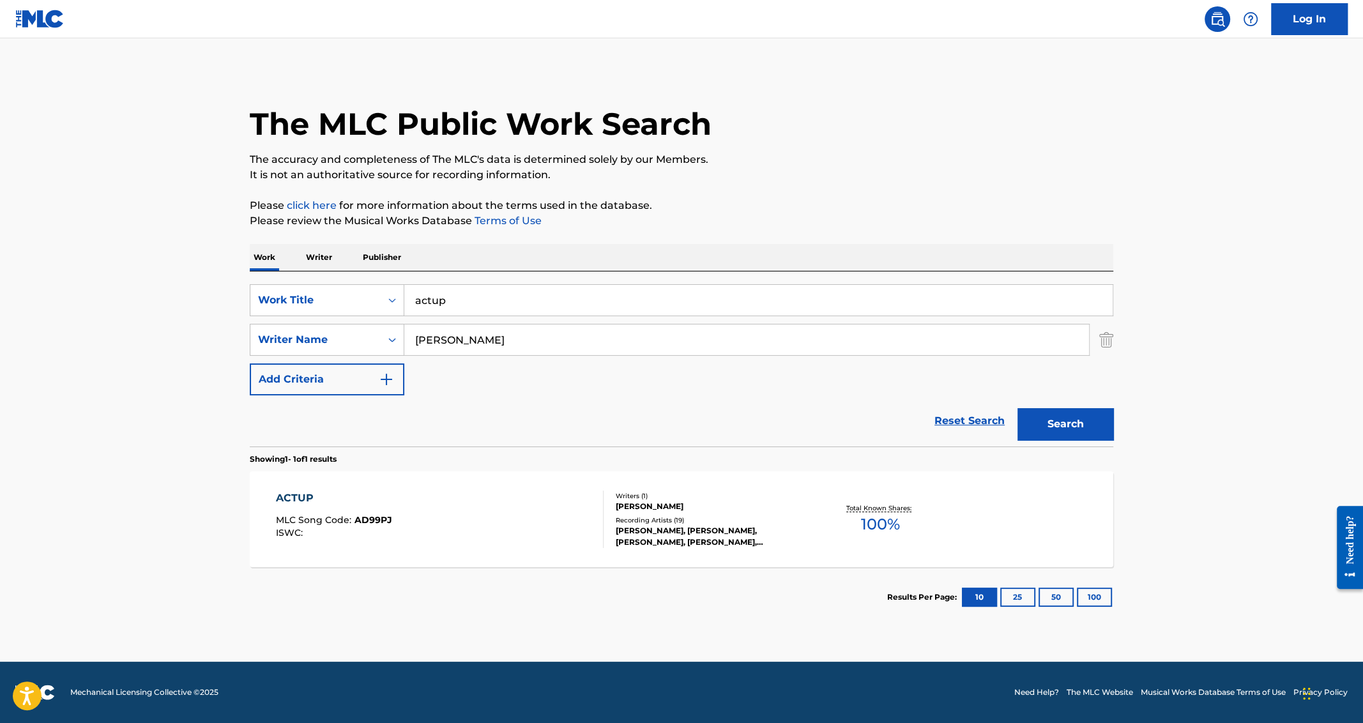
click at [290, 498] on div "ACTUP" at bounding box center [334, 497] width 116 height 15
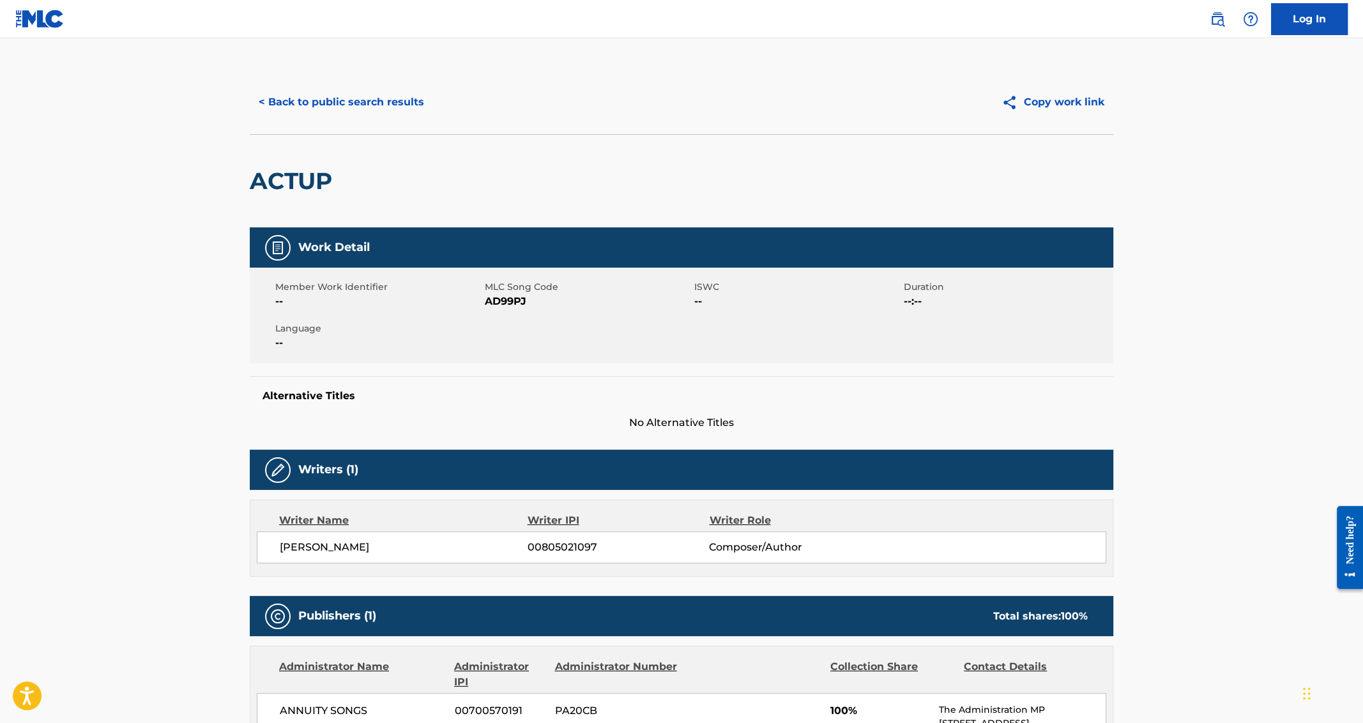
click at [382, 93] on button "< Back to public search results" at bounding box center [341, 102] width 183 height 32
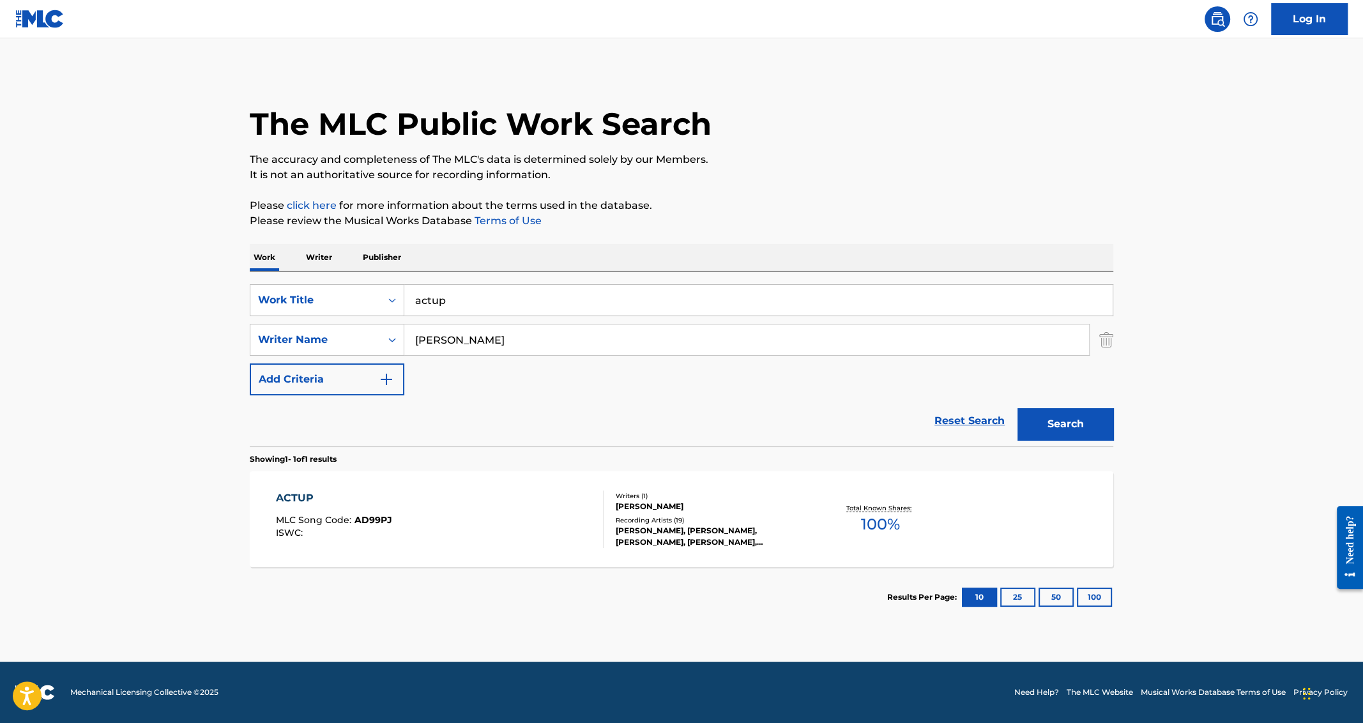
click at [507, 302] on input "actup" at bounding box center [758, 300] width 708 height 31
paste input "[PERSON_NAME] Checking In"
type input "[PERSON_NAME] Checking In"
